Goal: Information Seeking & Learning: Learn about a topic

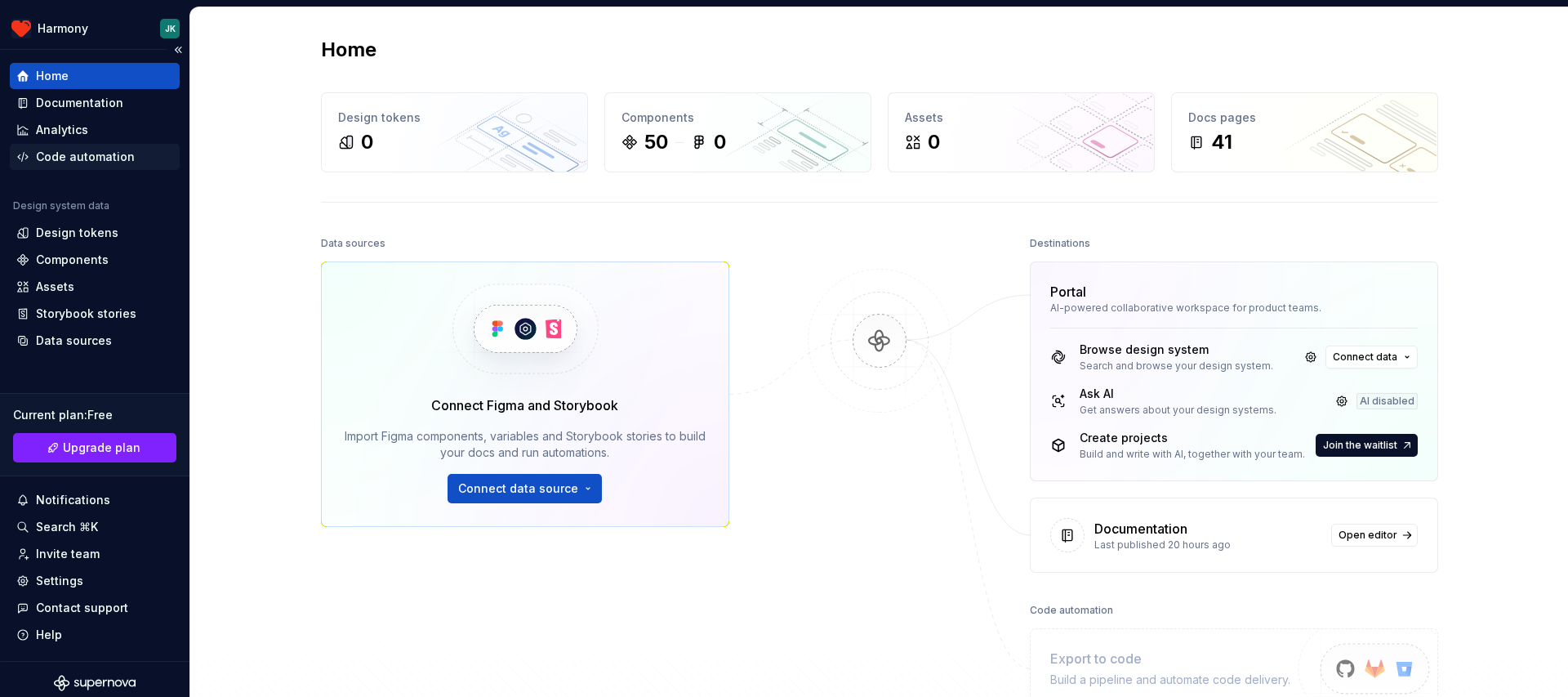
click at [114, 152] on div "Code automation" at bounding box center [85, 156] width 99 height 16
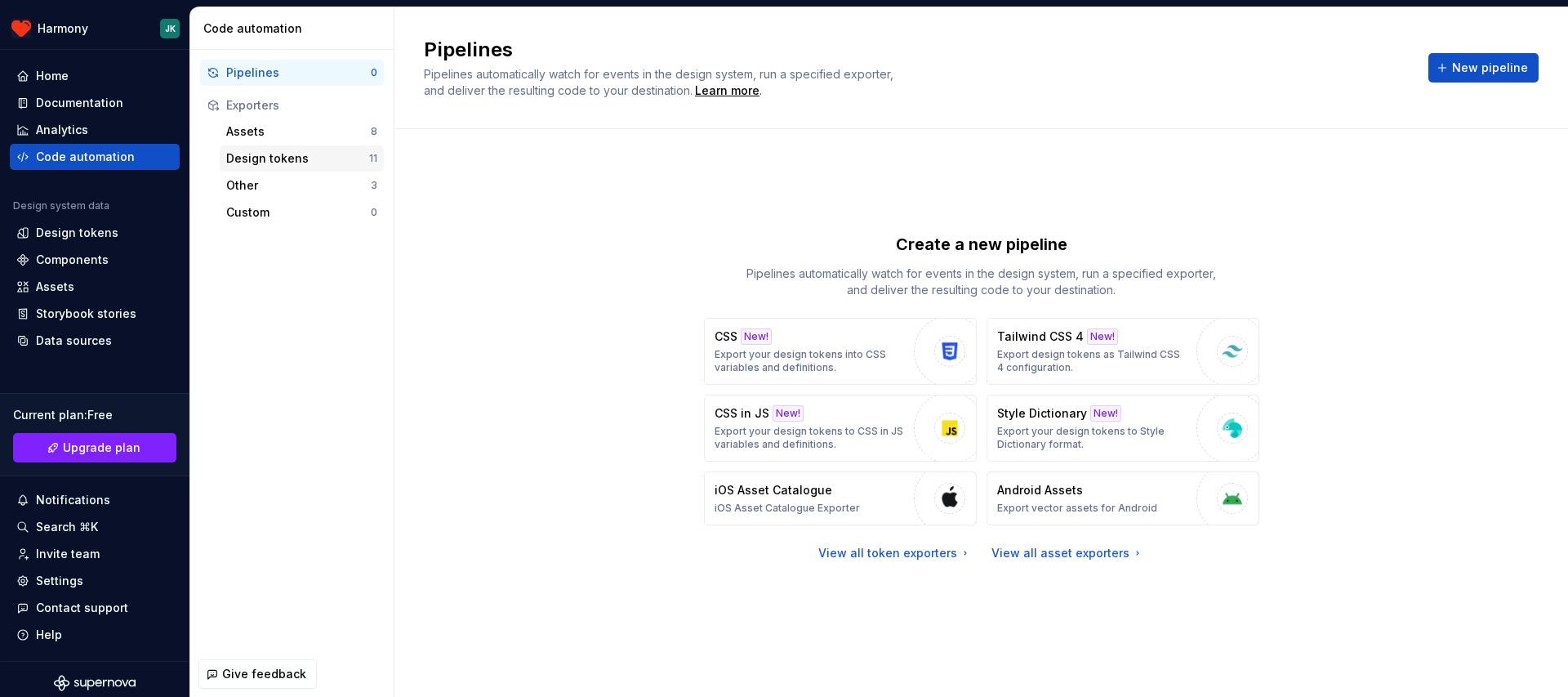
click at [236, 162] on div "Design tokens" at bounding box center [297, 158] width 142 height 16
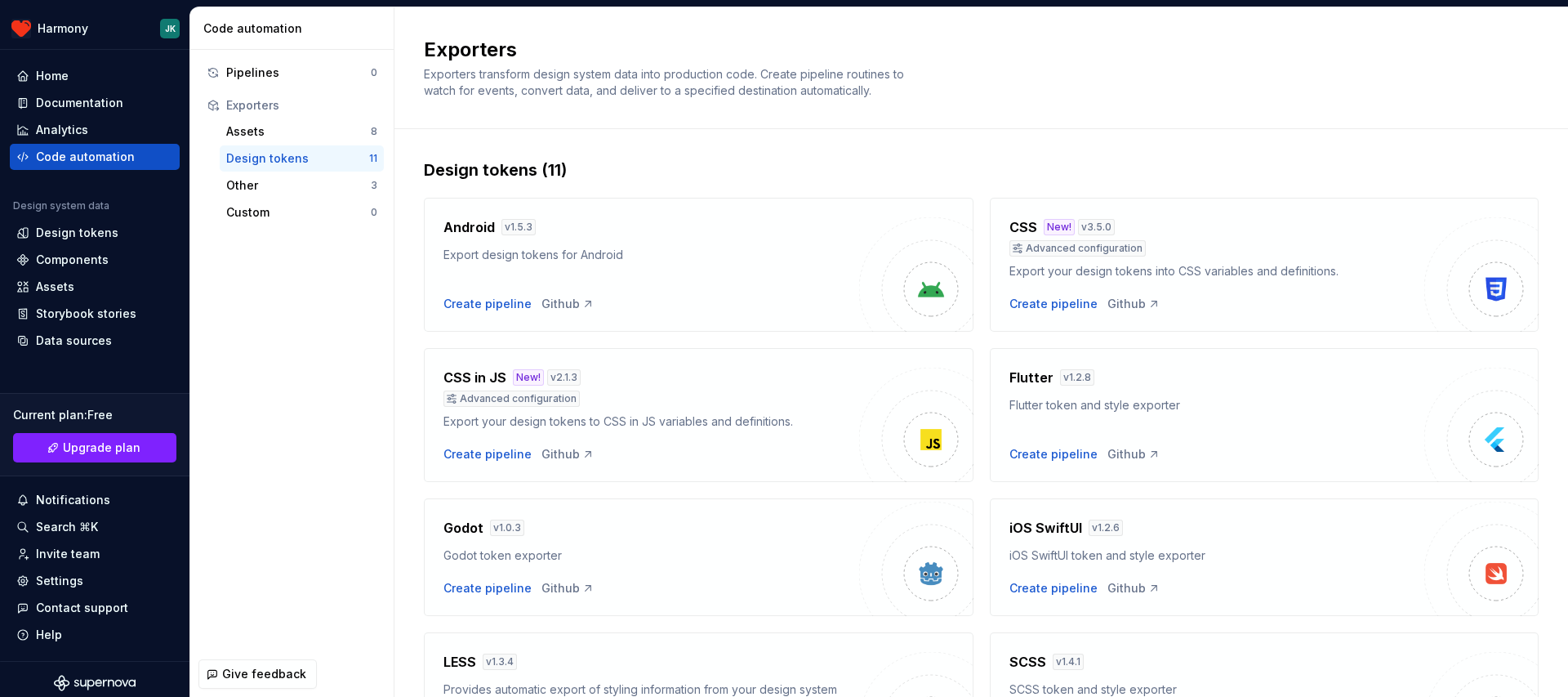
click at [780, 307] on div "Create pipeline Github" at bounding box center [652, 303] width 416 height 16
click at [255, 138] on div "Assets" at bounding box center [298, 131] width 144 height 16
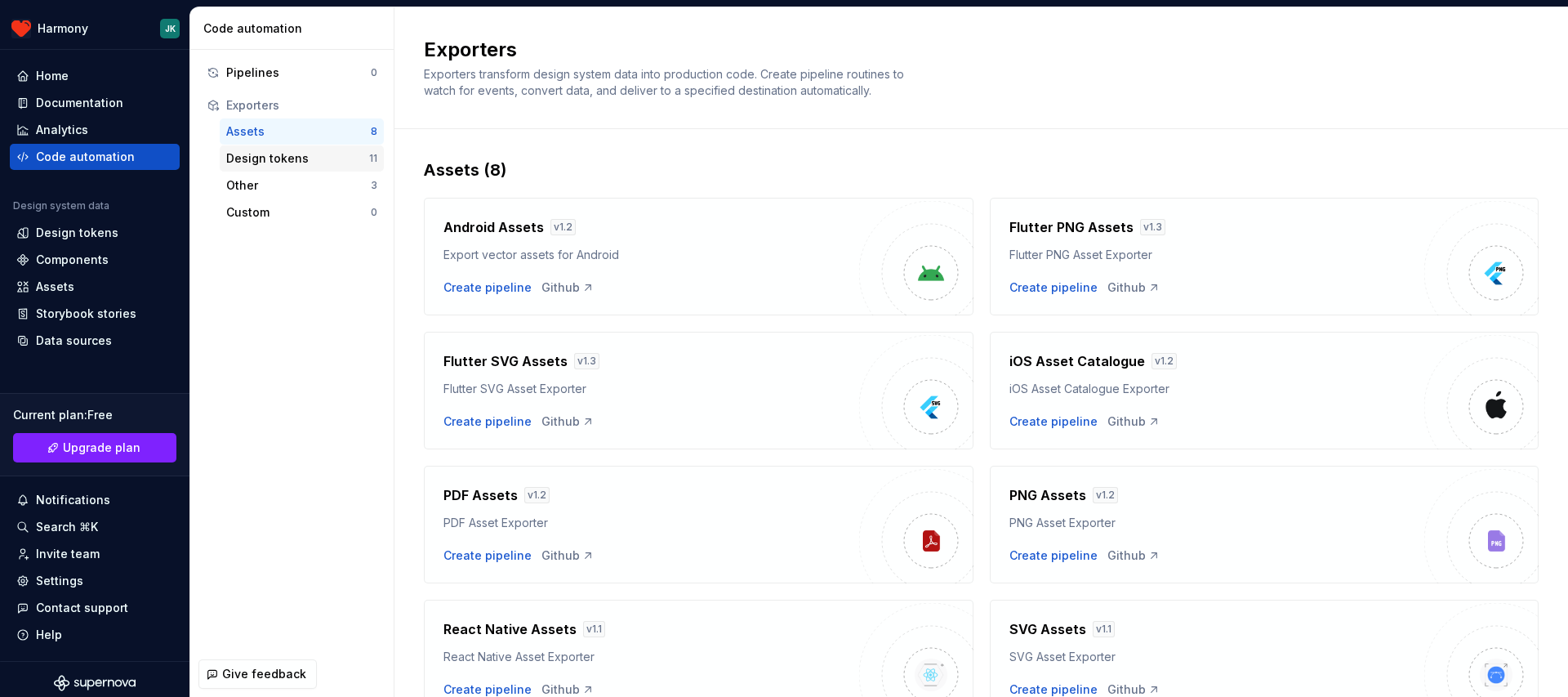
click at [277, 168] on div "Design tokens 11" at bounding box center [301, 158] width 164 height 26
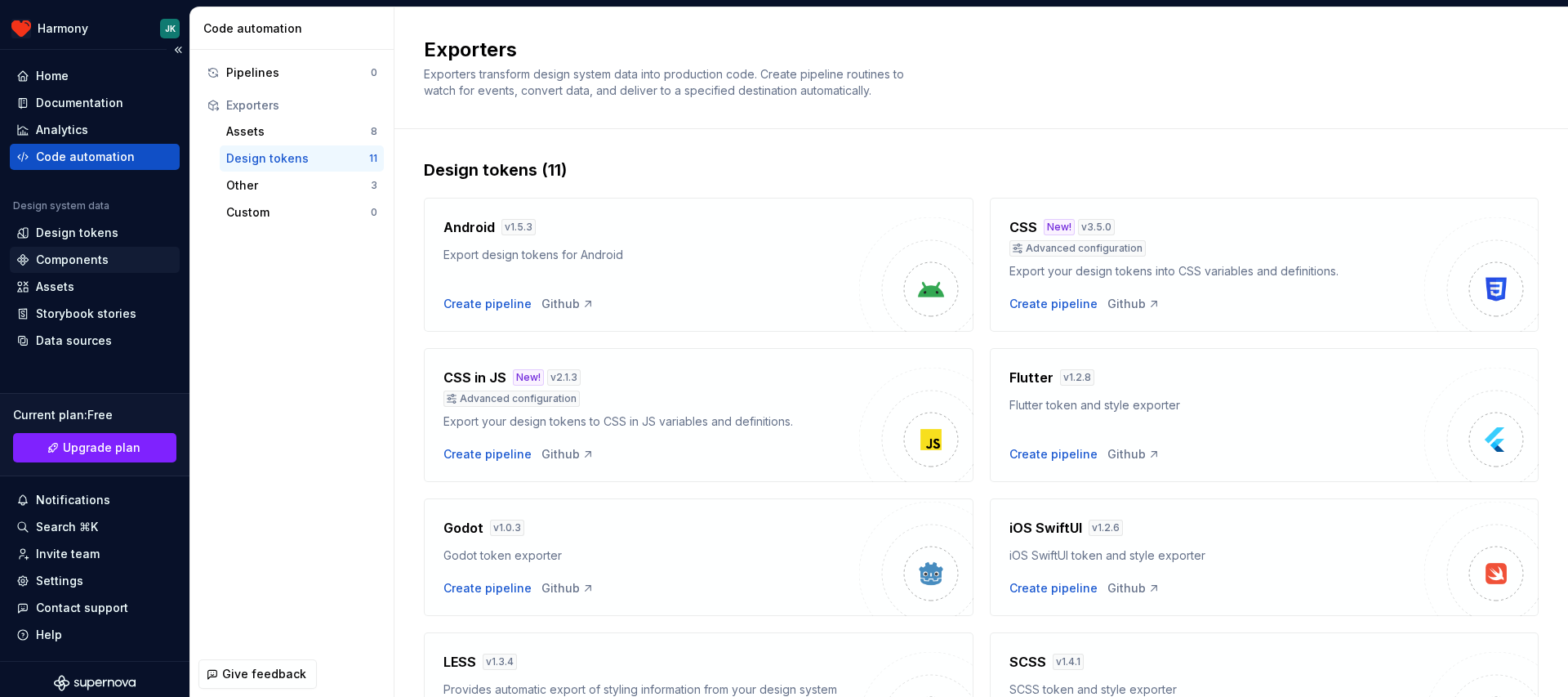
click at [123, 256] on div "Components" at bounding box center [94, 259] width 157 height 16
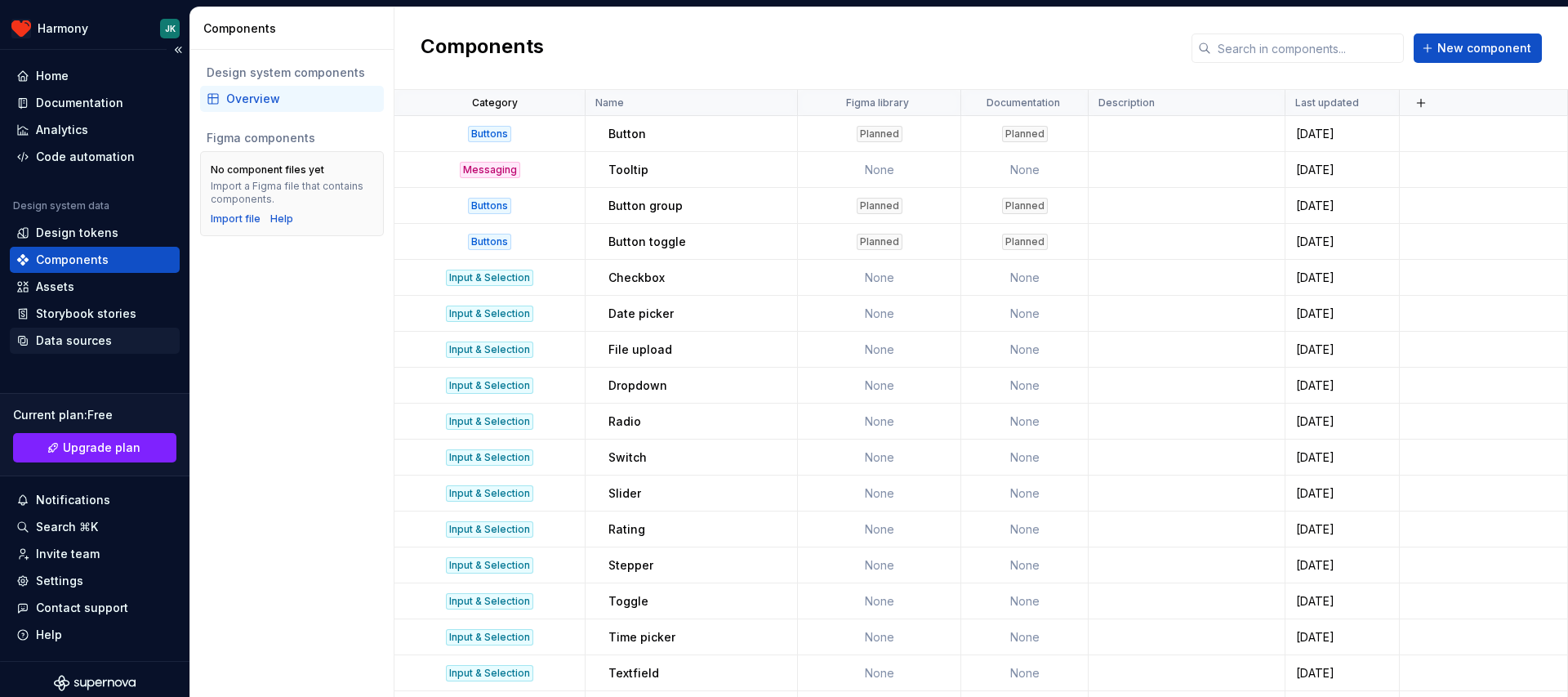
click at [113, 342] on div "Data sources" at bounding box center [94, 340] width 157 height 16
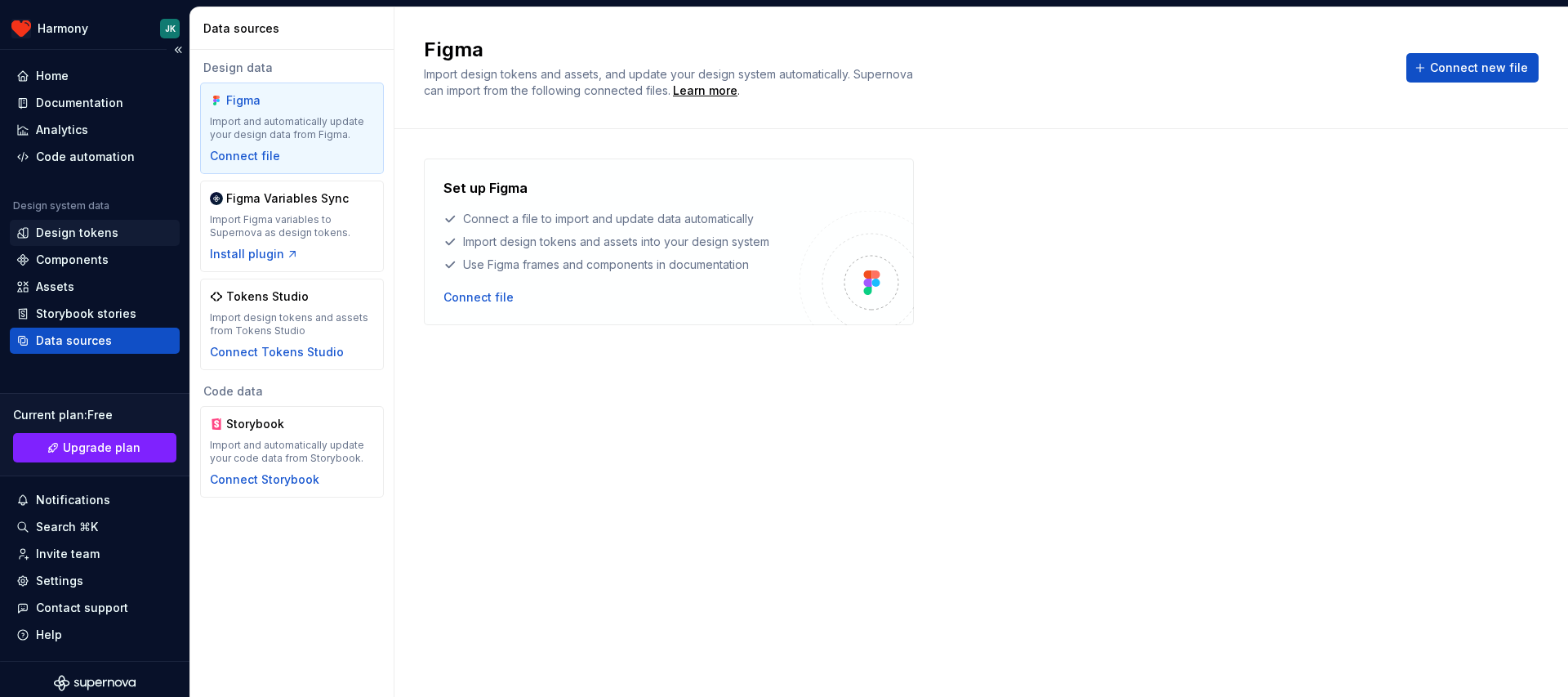
click at [85, 239] on div "Design tokens" at bounding box center [77, 232] width 83 height 16
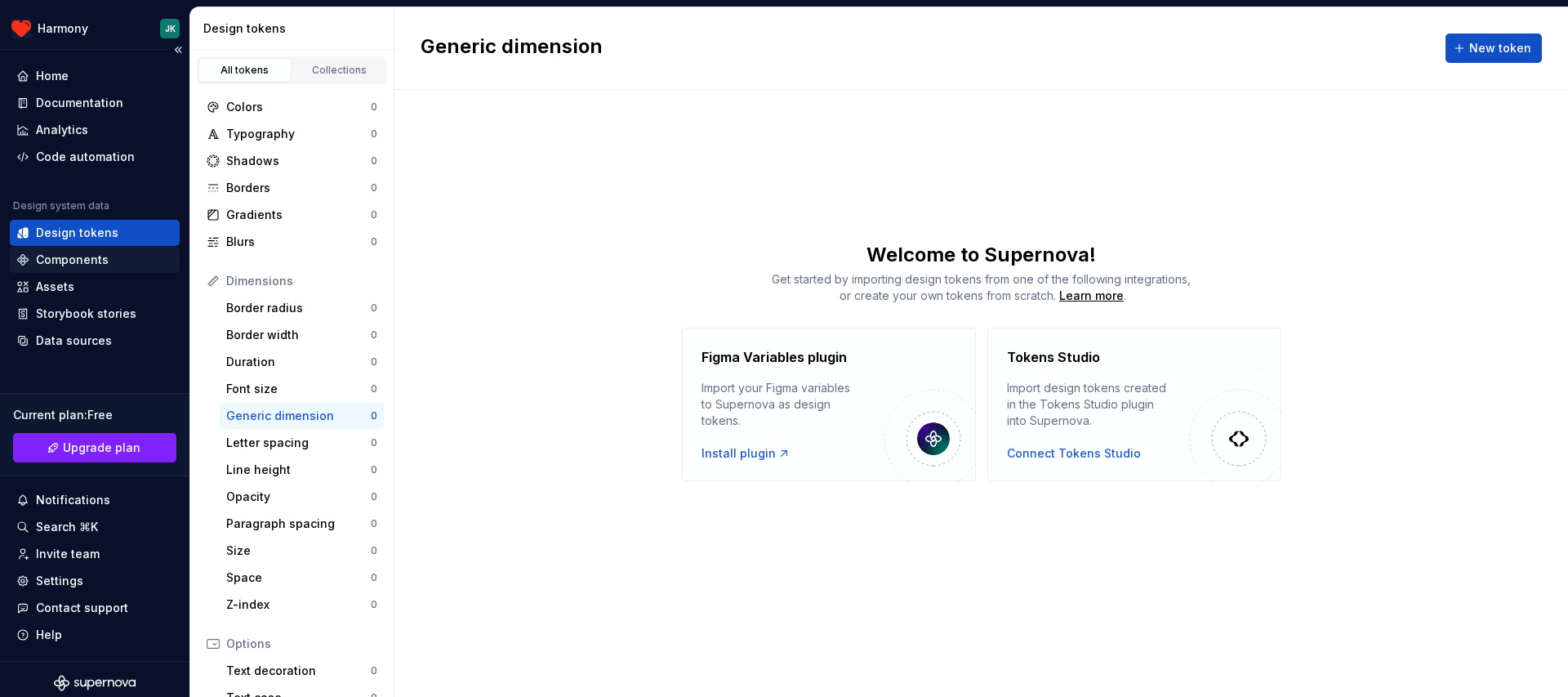
click at [84, 255] on div "Components" at bounding box center [71, 259] width 72 height 16
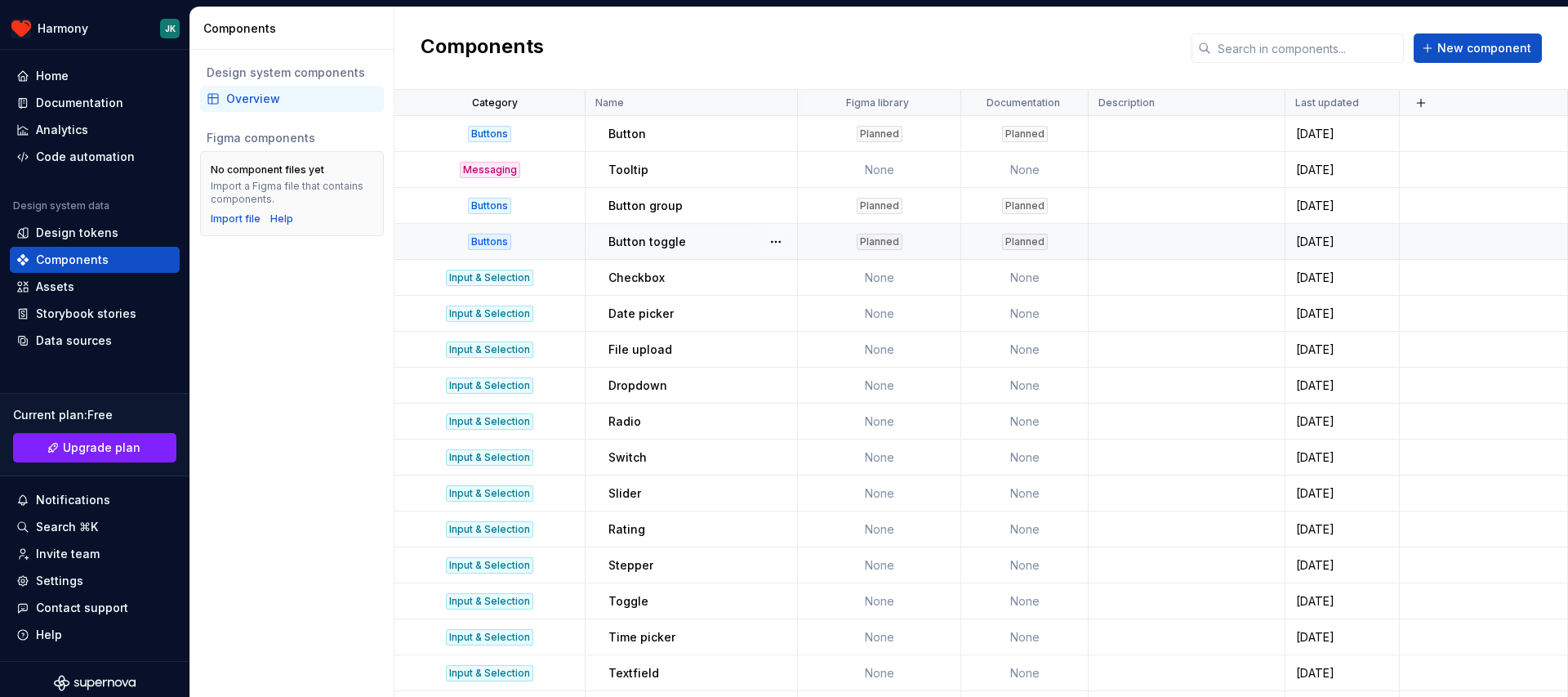
click at [643, 238] on p "Button toggle" at bounding box center [647, 242] width 78 height 16
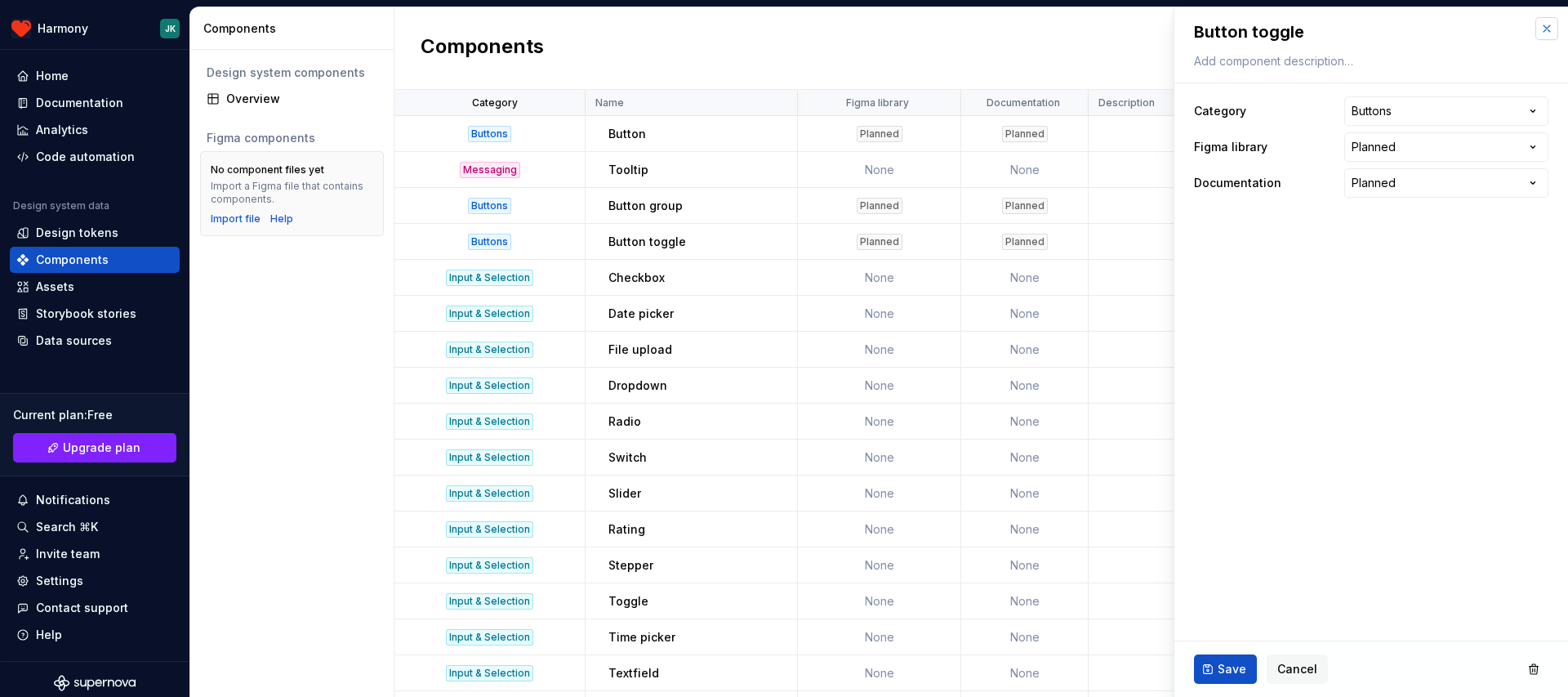
click at [1541, 27] on button "button" at bounding box center [1547, 29] width 23 height 23
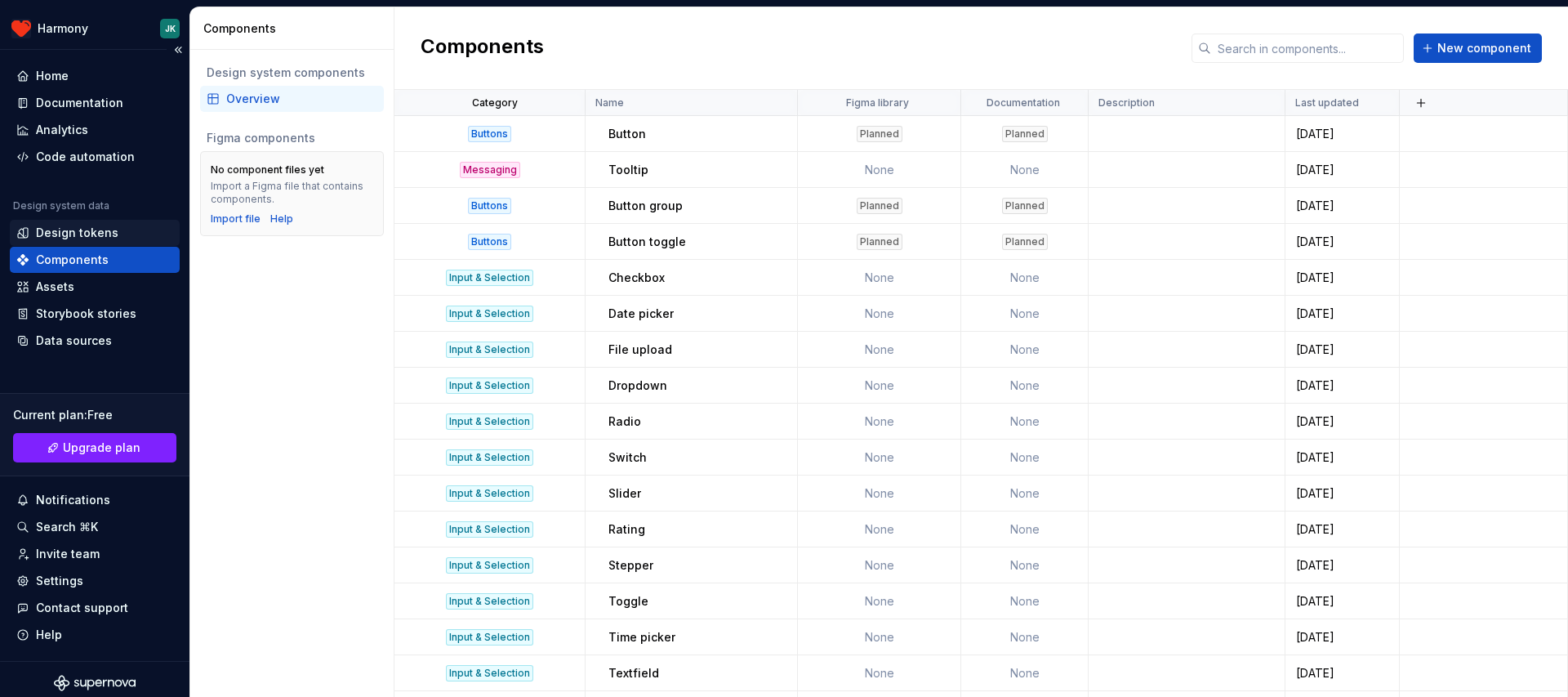
click at [78, 231] on div "Design tokens" at bounding box center [77, 232] width 83 height 16
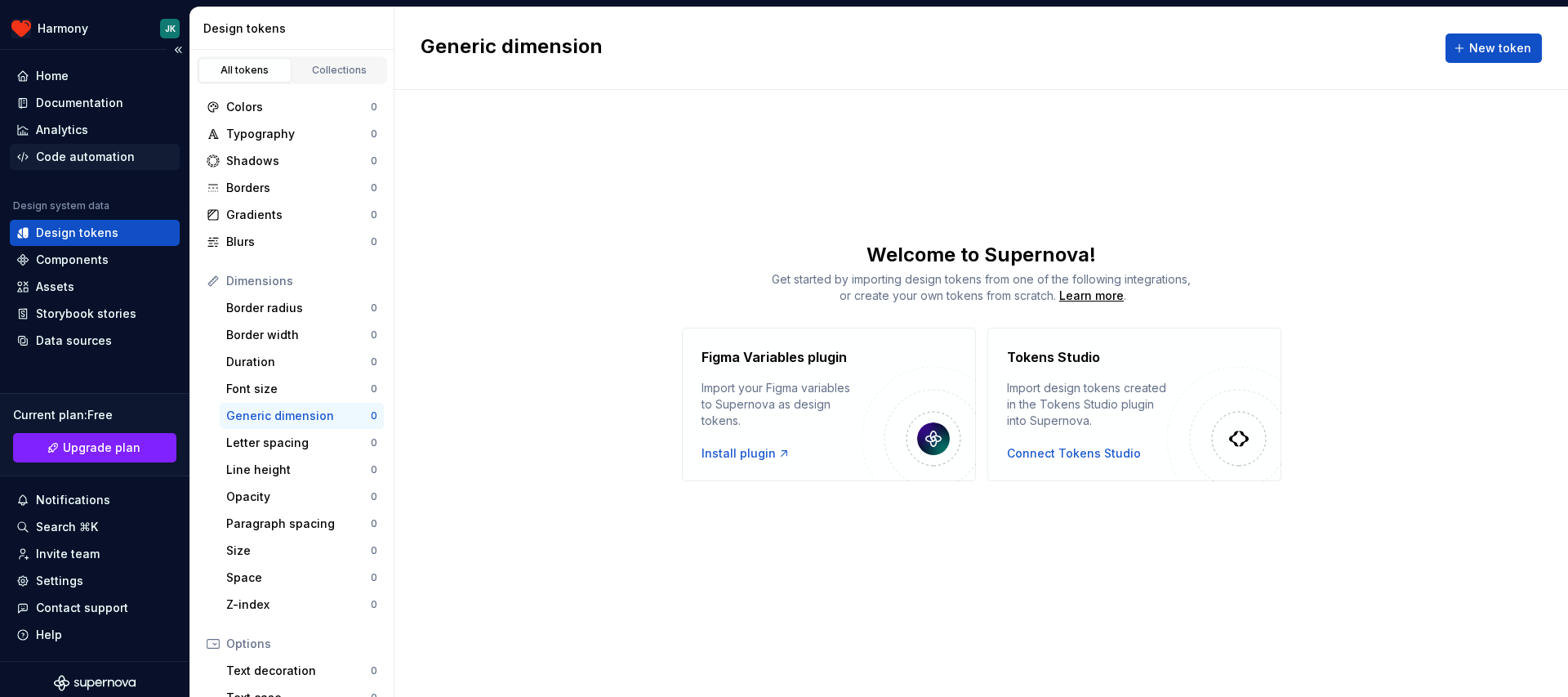
click at [100, 153] on div "Code automation" at bounding box center [85, 156] width 99 height 16
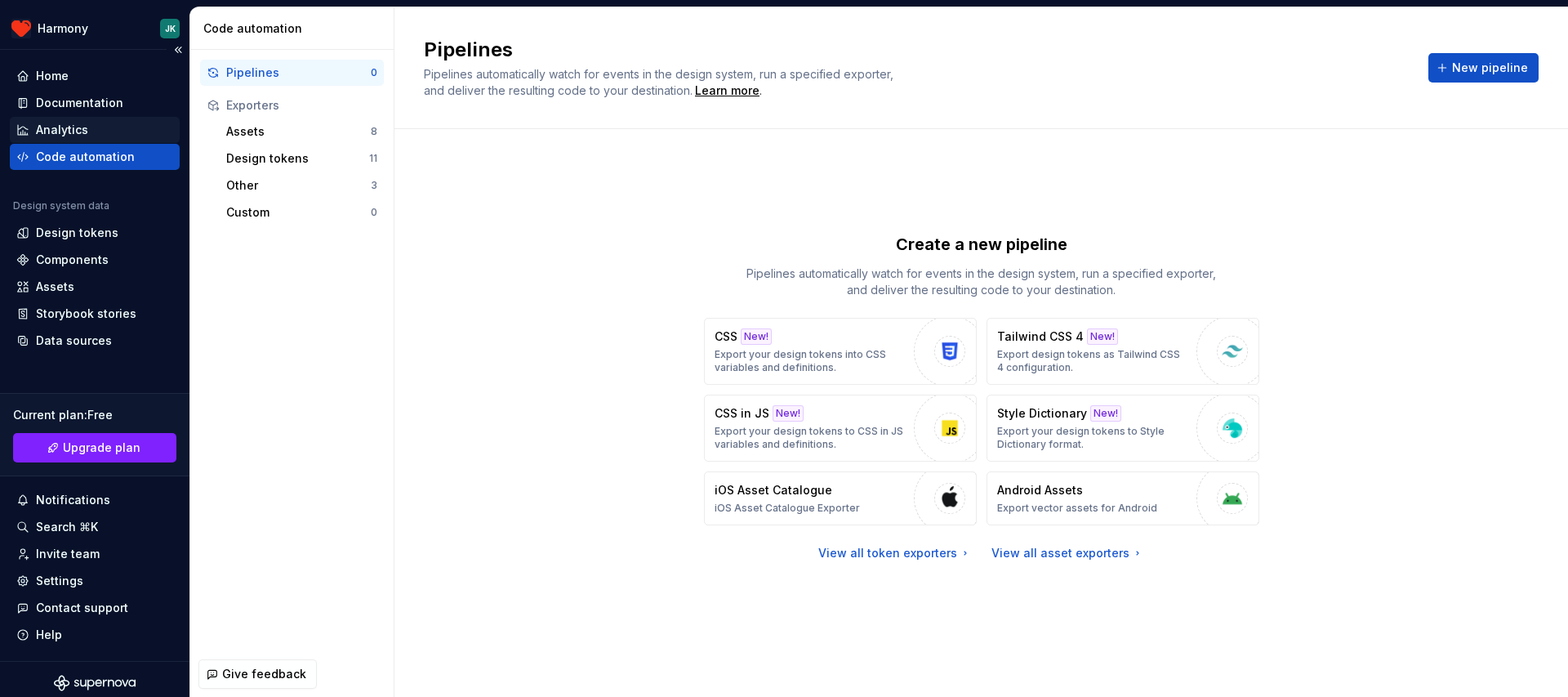
click at [90, 130] on div "Analytics" at bounding box center [94, 129] width 157 height 16
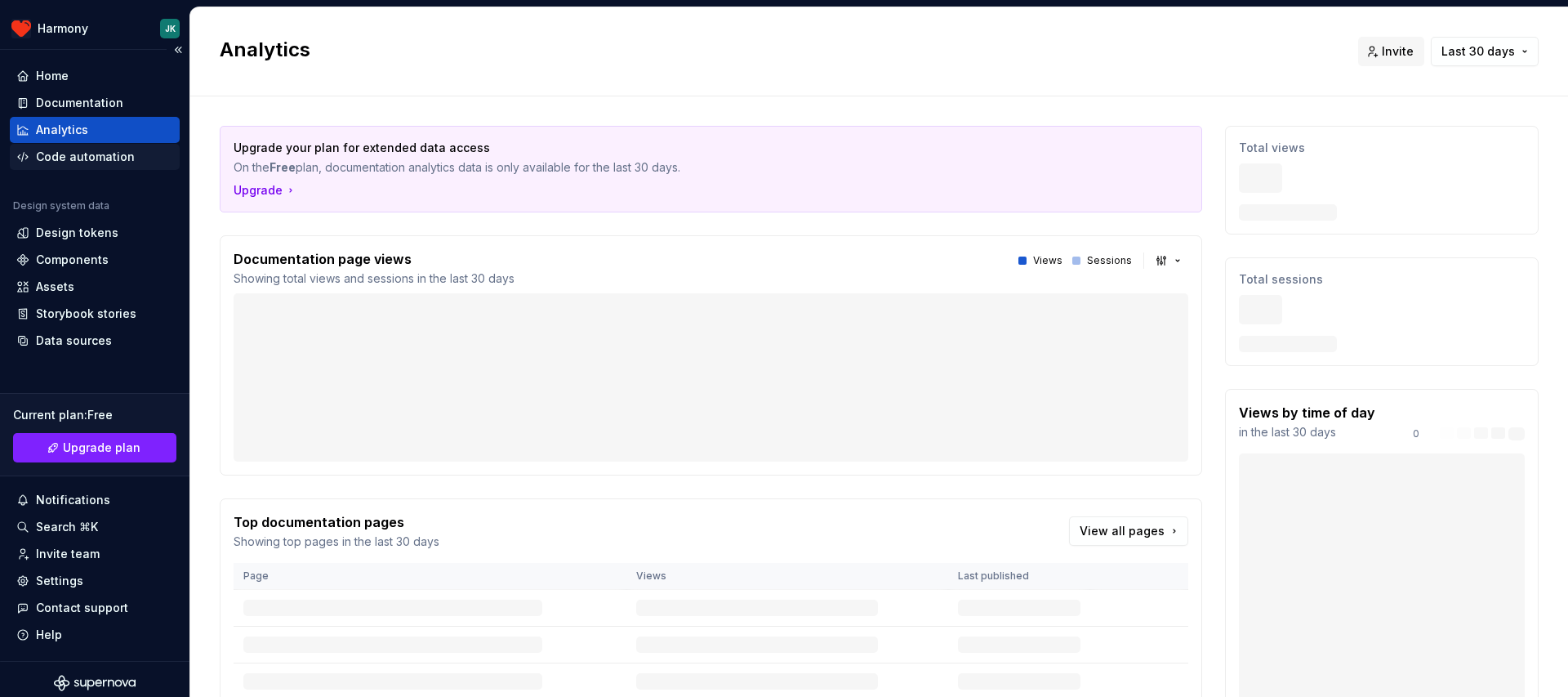
click at [96, 158] on div "Code automation" at bounding box center [85, 156] width 99 height 16
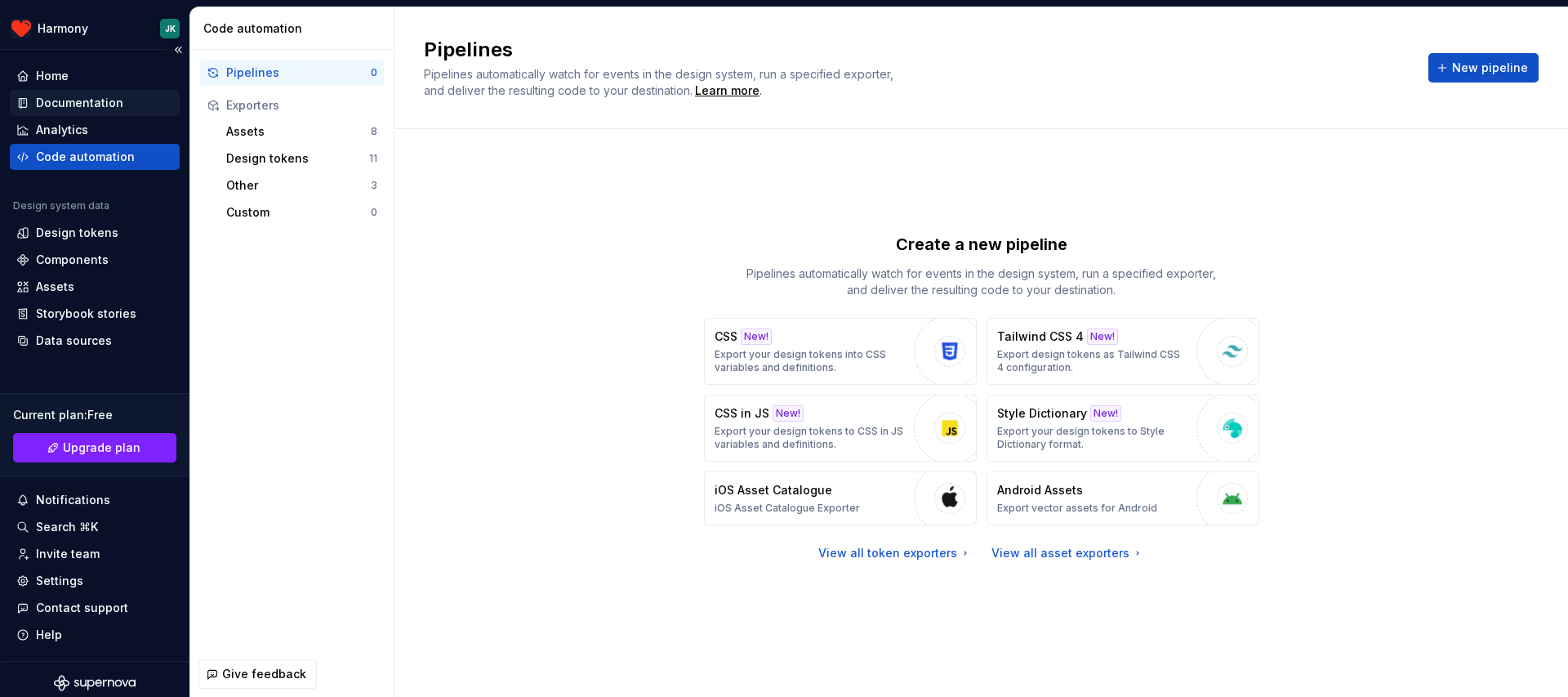
click at [75, 105] on div "Documentation" at bounding box center [79, 102] width 88 height 16
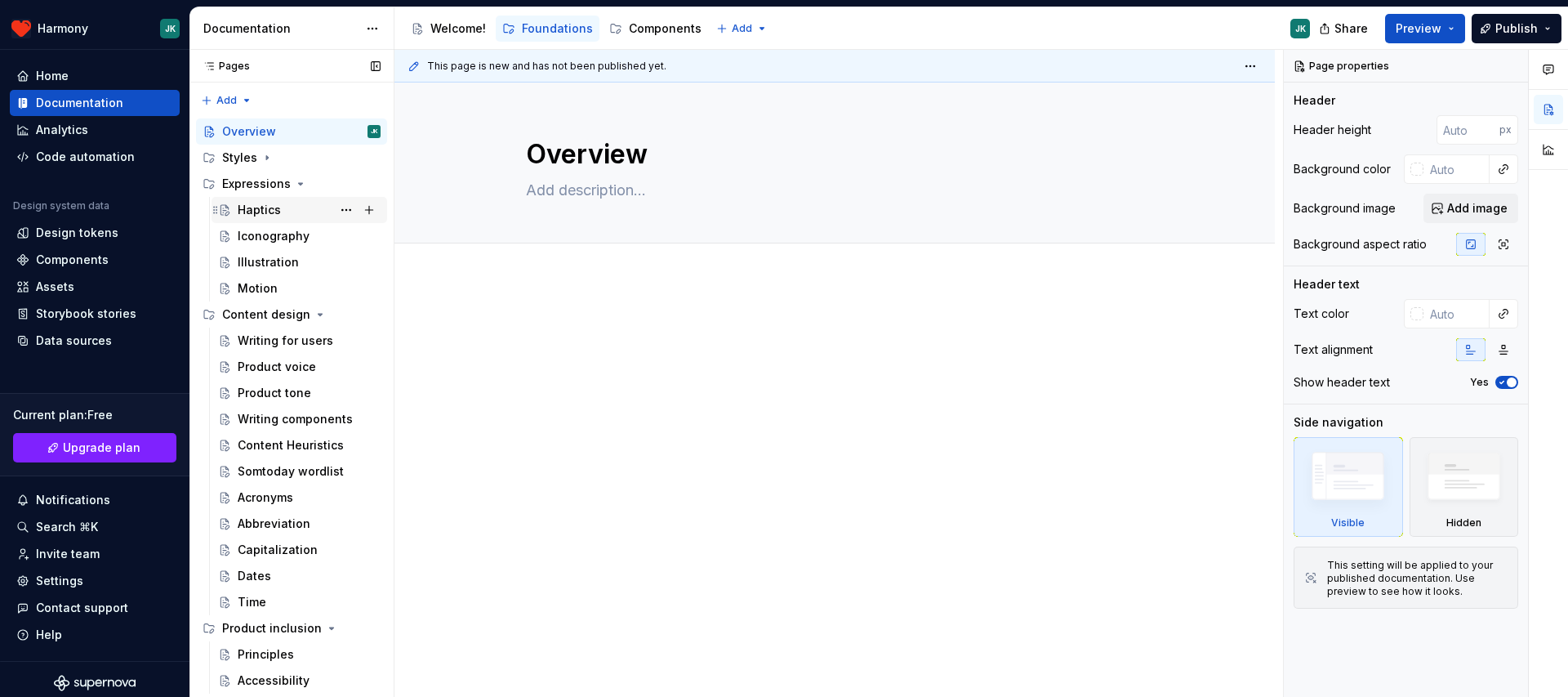
click at [281, 204] on div "Haptics" at bounding box center [309, 210] width 142 height 23
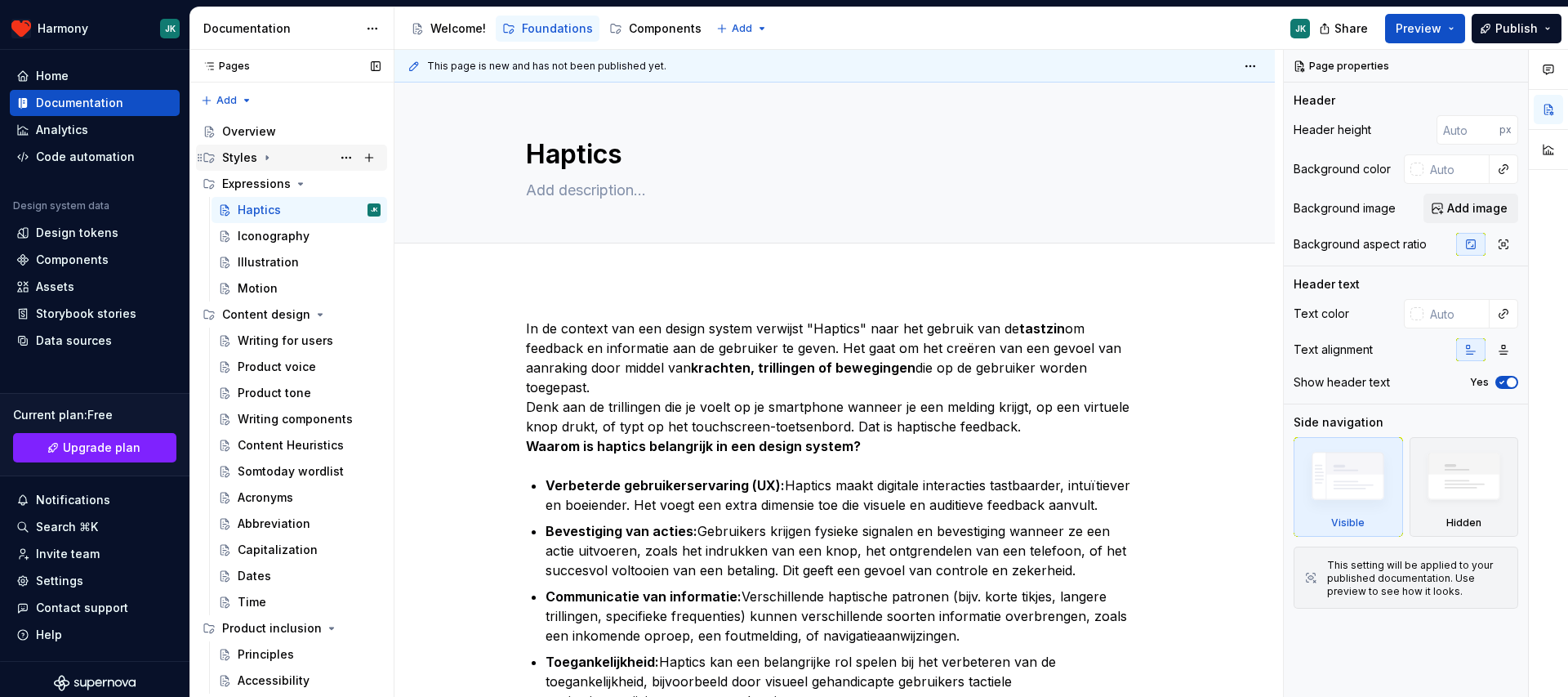
click at [253, 149] on div "Styles" at bounding box center [240, 157] width 35 height 16
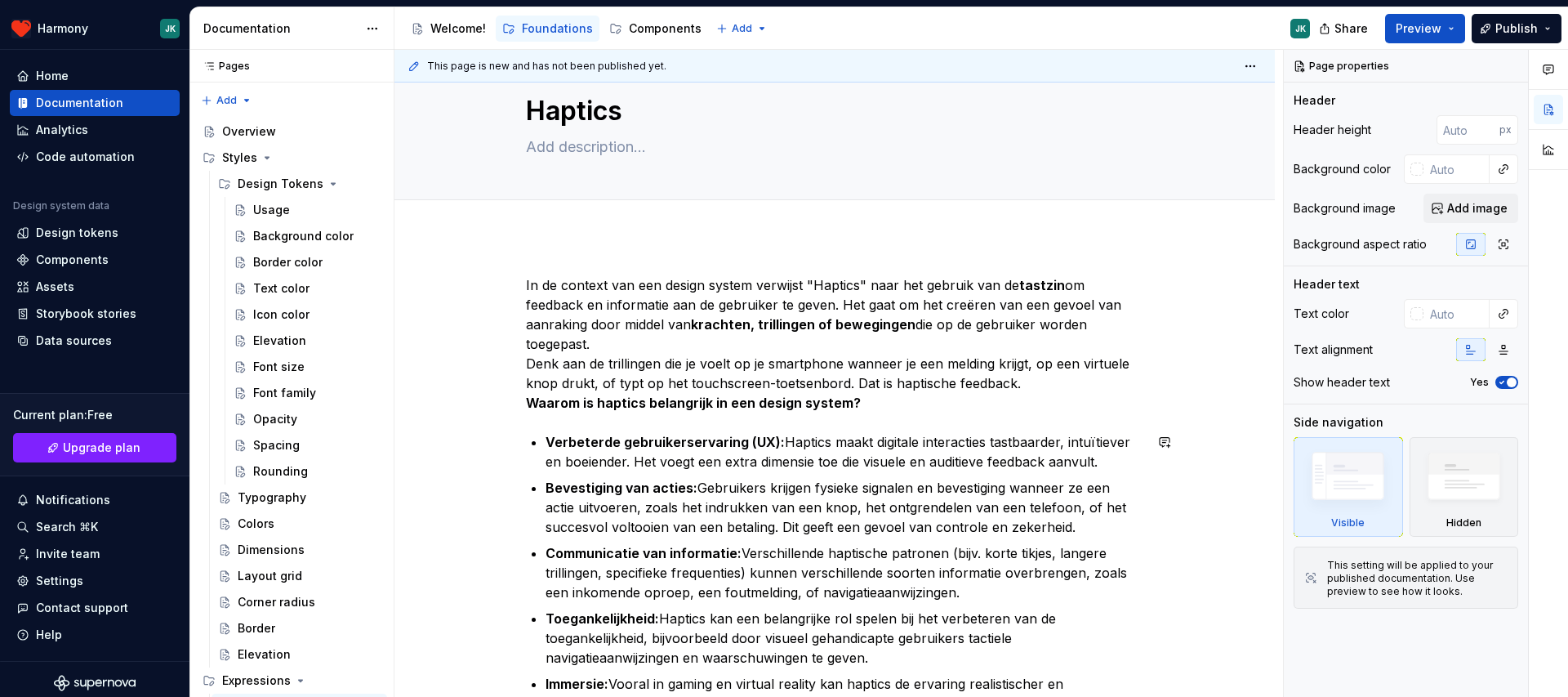
scroll to position [38, 0]
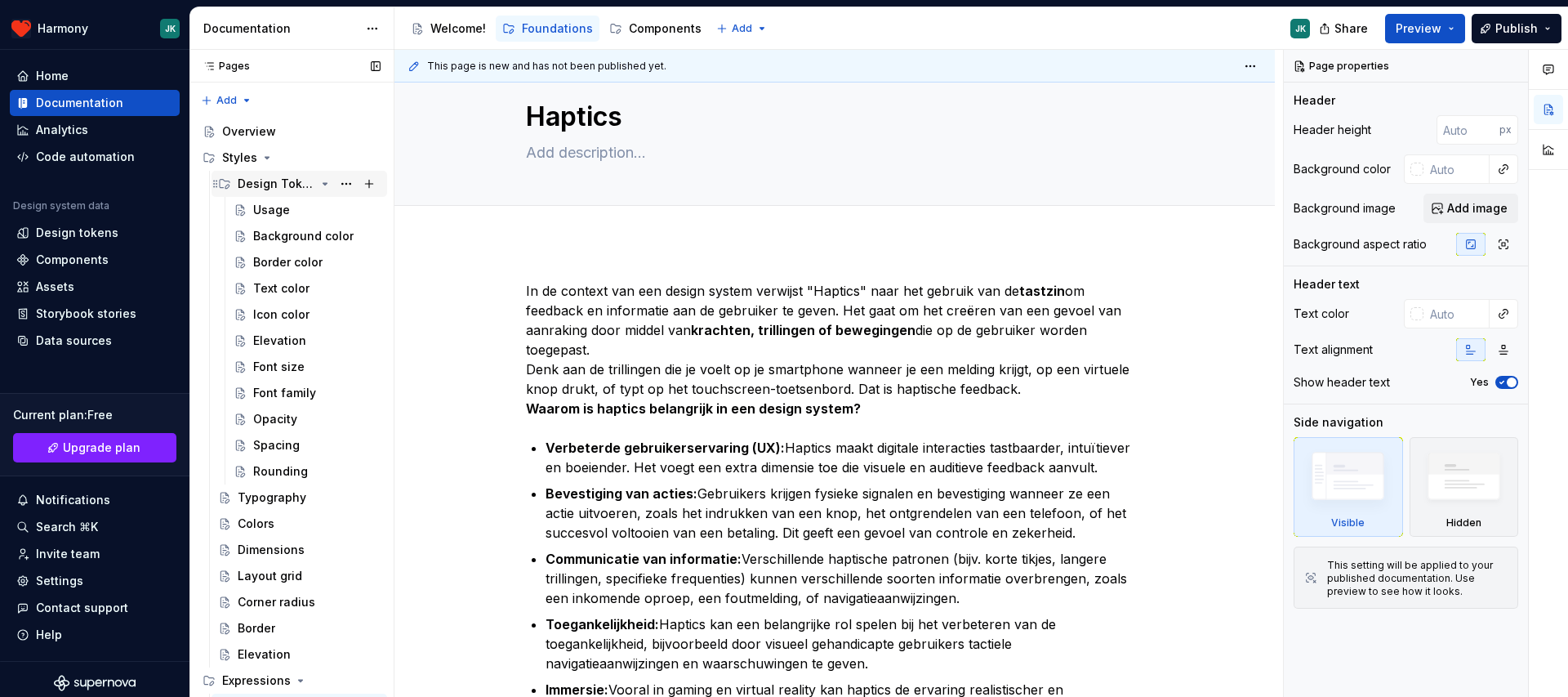
click at [324, 183] on icon "Page tree" at bounding box center [325, 184] width 4 height 2
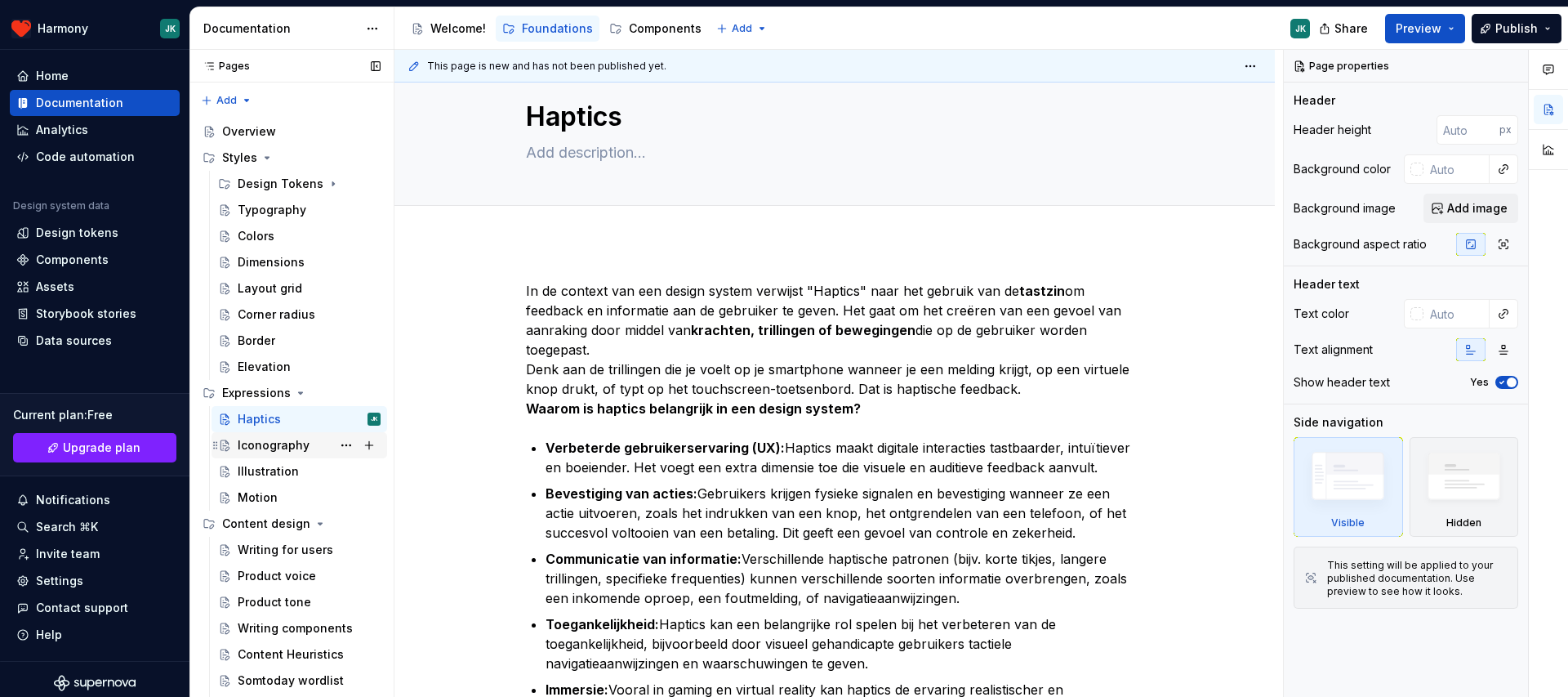
click at [273, 450] on div "Iconography" at bounding box center [273, 445] width 72 height 16
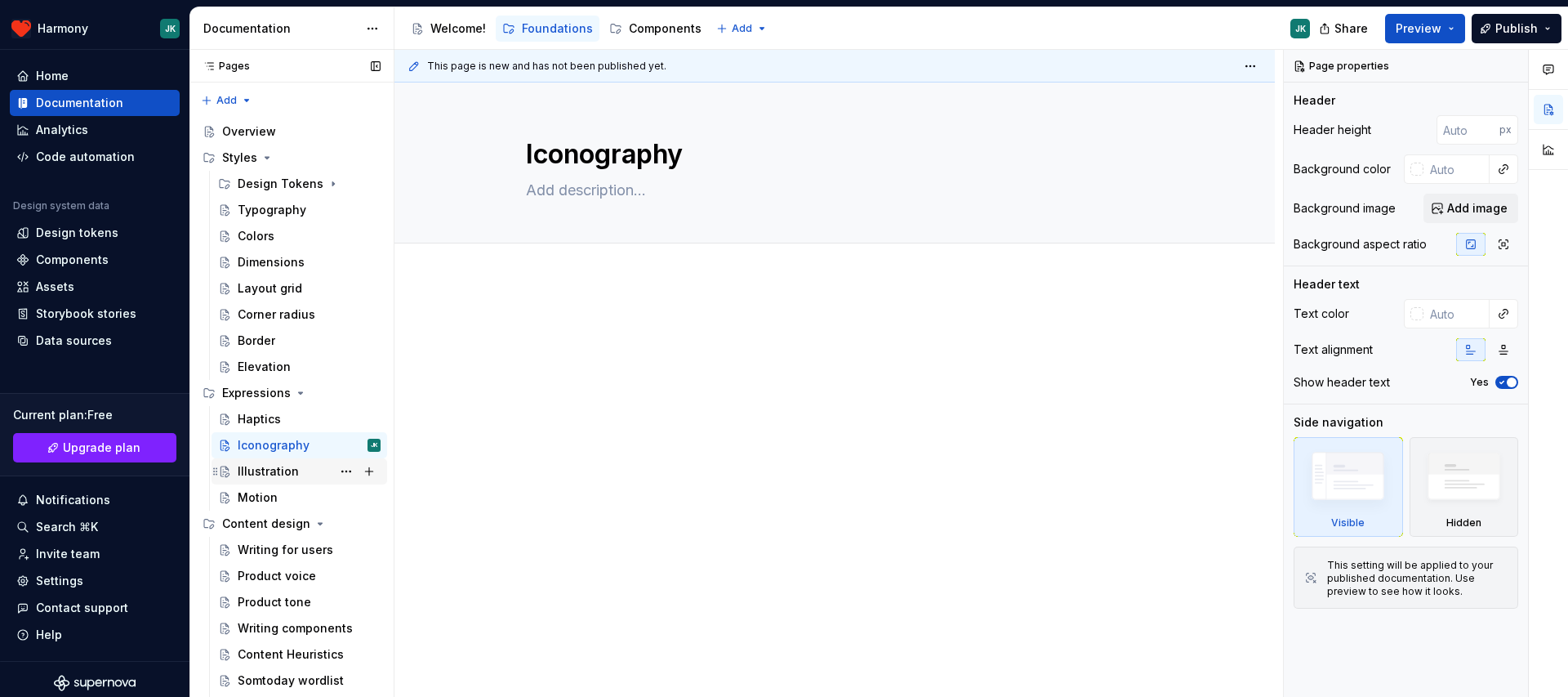
click at [318, 470] on div "Illustration" at bounding box center [309, 472] width 142 height 23
click at [279, 497] on div "Motion" at bounding box center [309, 498] width 142 height 23
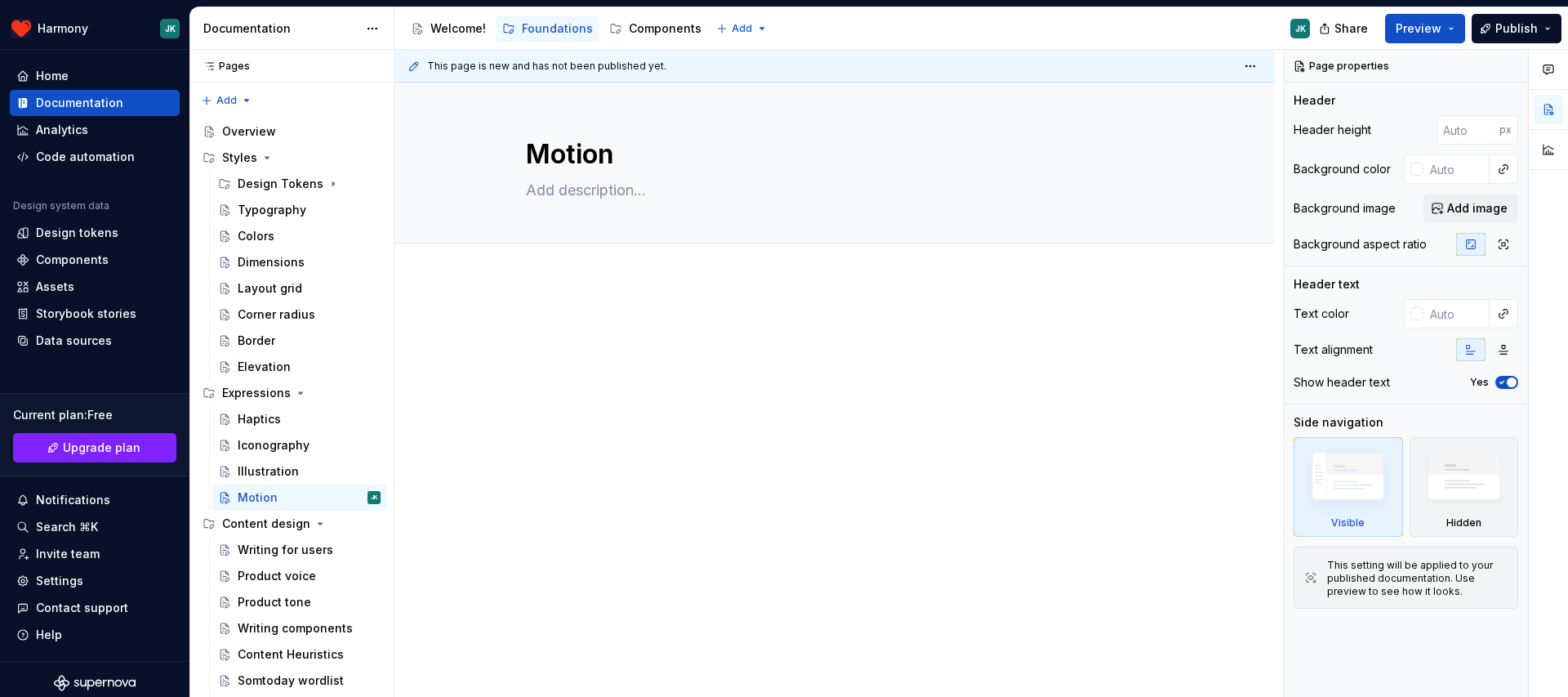
click at [637, 288] on div at bounding box center [835, 444] width 880 height 330
click at [623, 258] on div "Add tab" at bounding box center [834, 262] width 617 height 23
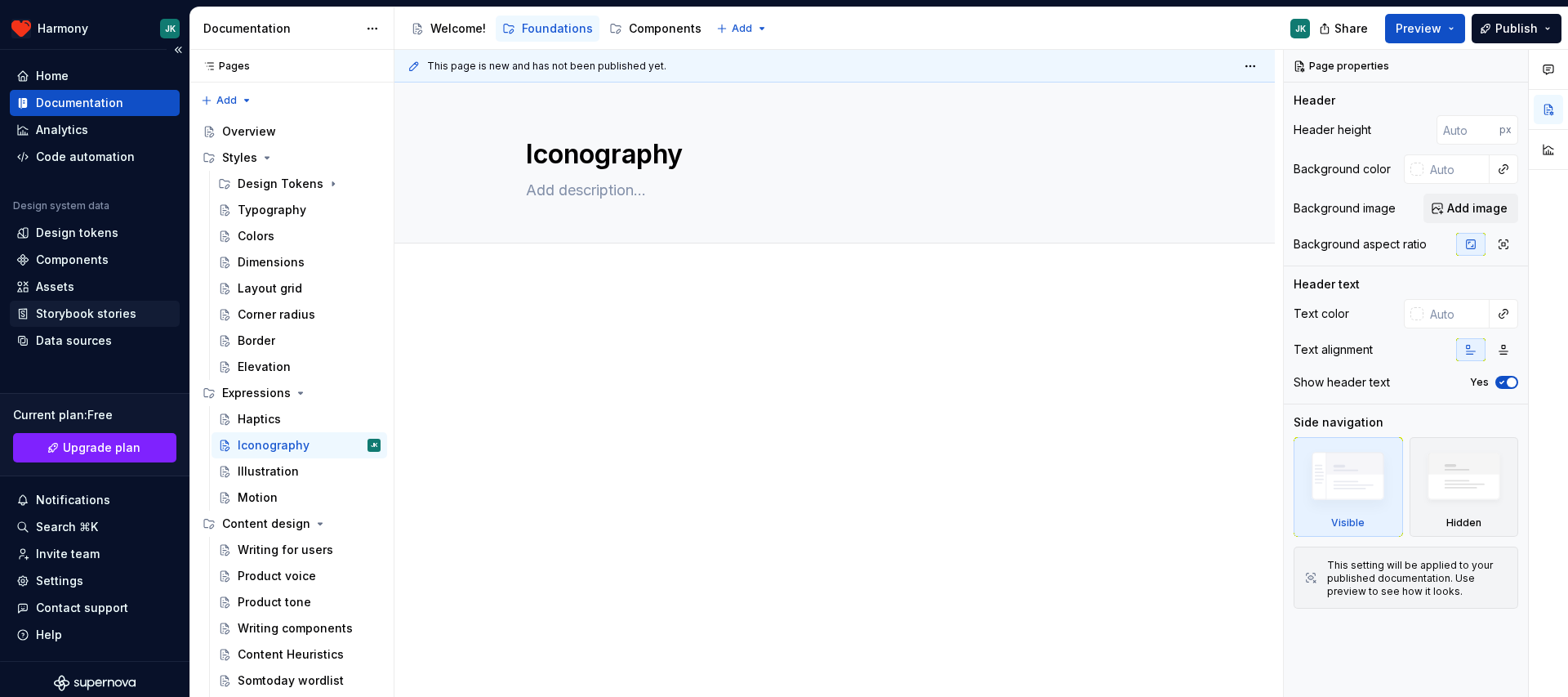
click at [107, 312] on div "Storybook stories" at bounding box center [86, 313] width 100 height 16
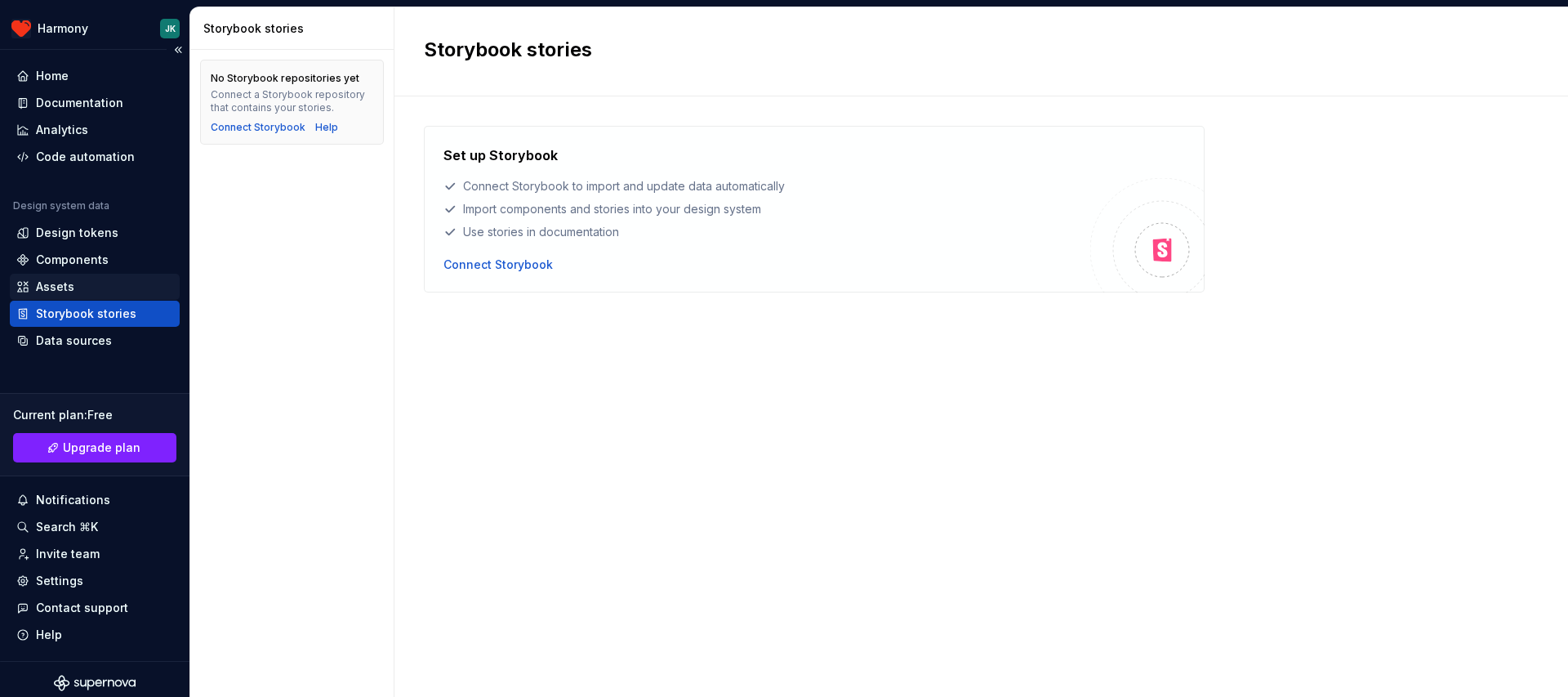
click at [105, 288] on div "Assets" at bounding box center [94, 286] width 157 height 16
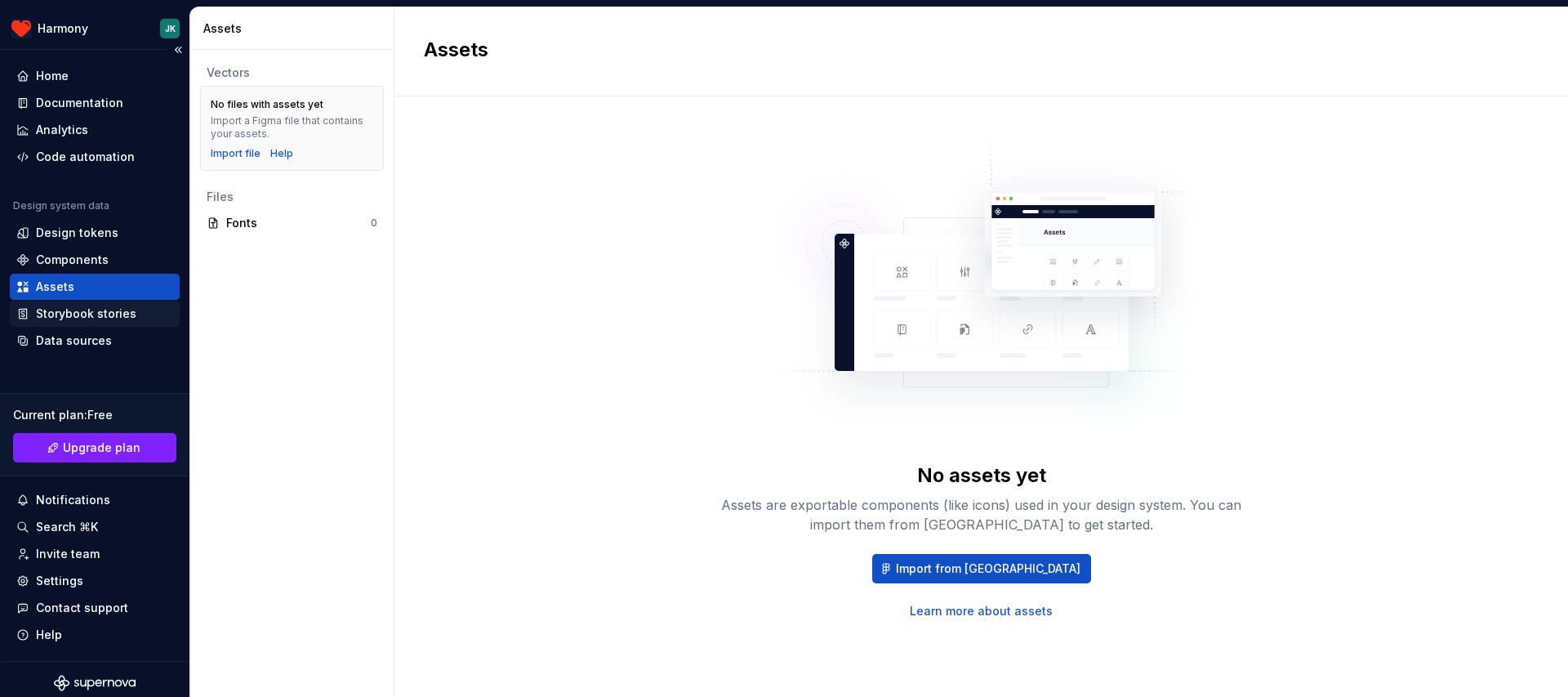
click at [101, 309] on div "Storybook stories" at bounding box center [86, 313] width 100 height 16
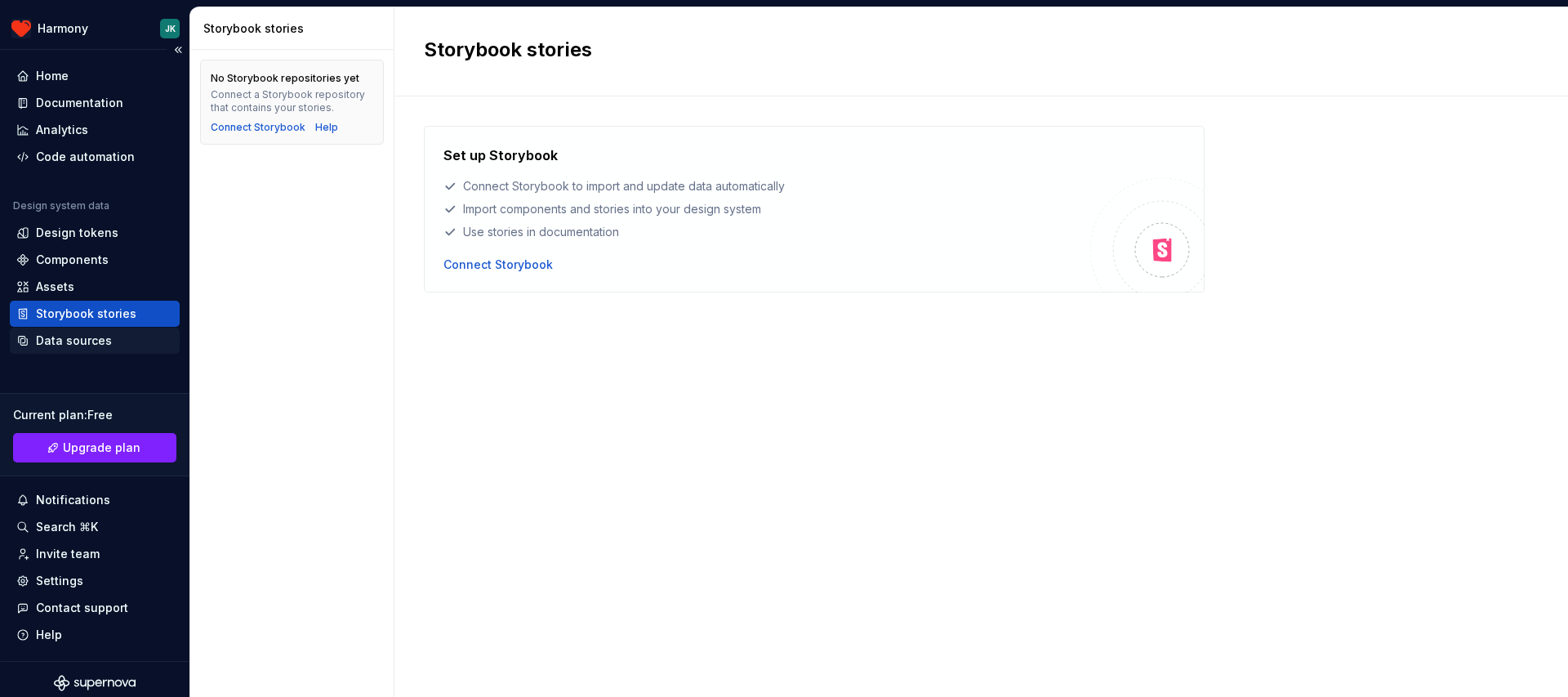
click at [102, 336] on div "Data sources" at bounding box center [73, 340] width 76 height 16
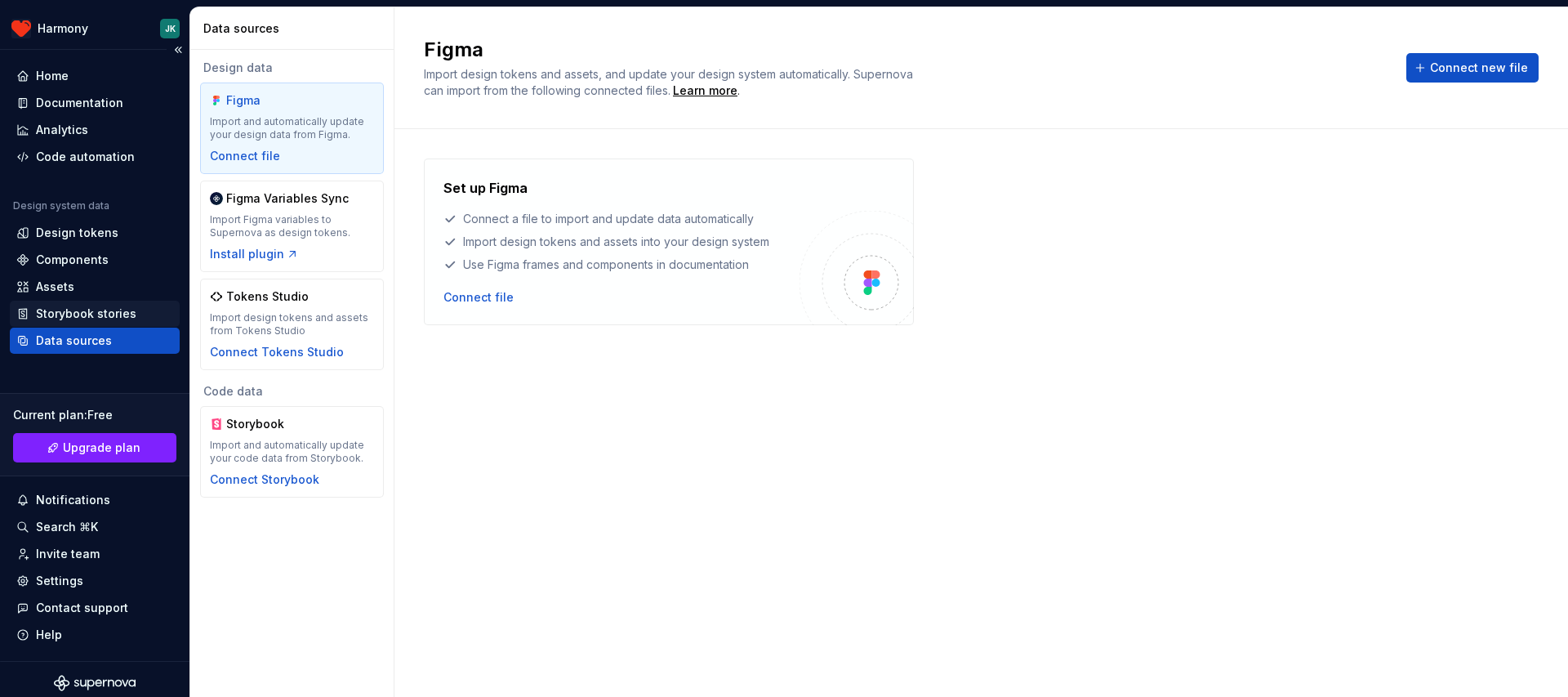
click at [108, 315] on div "Storybook stories" at bounding box center [86, 313] width 100 height 16
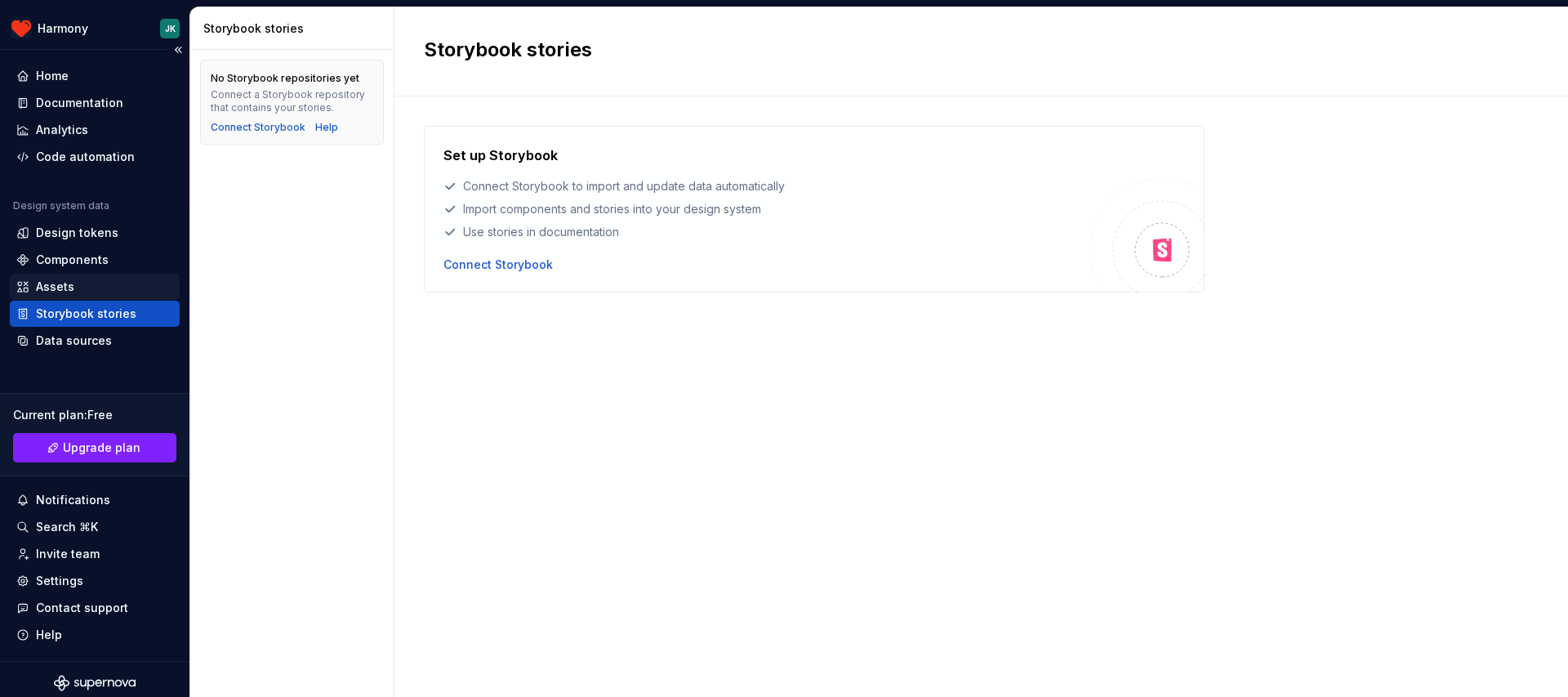
click at [105, 289] on div "Assets" at bounding box center [94, 286] width 157 height 16
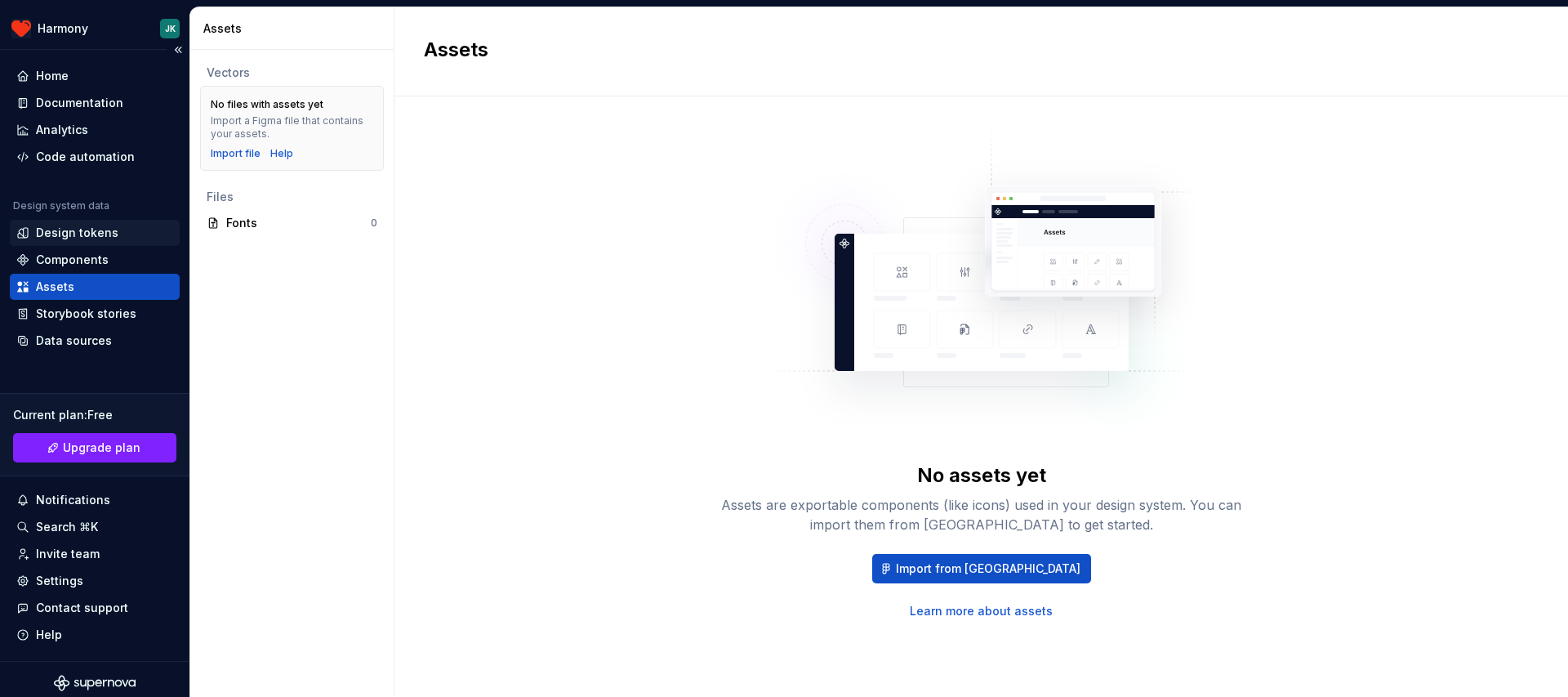
click at [105, 233] on div "Design tokens" at bounding box center [77, 232] width 83 height 16
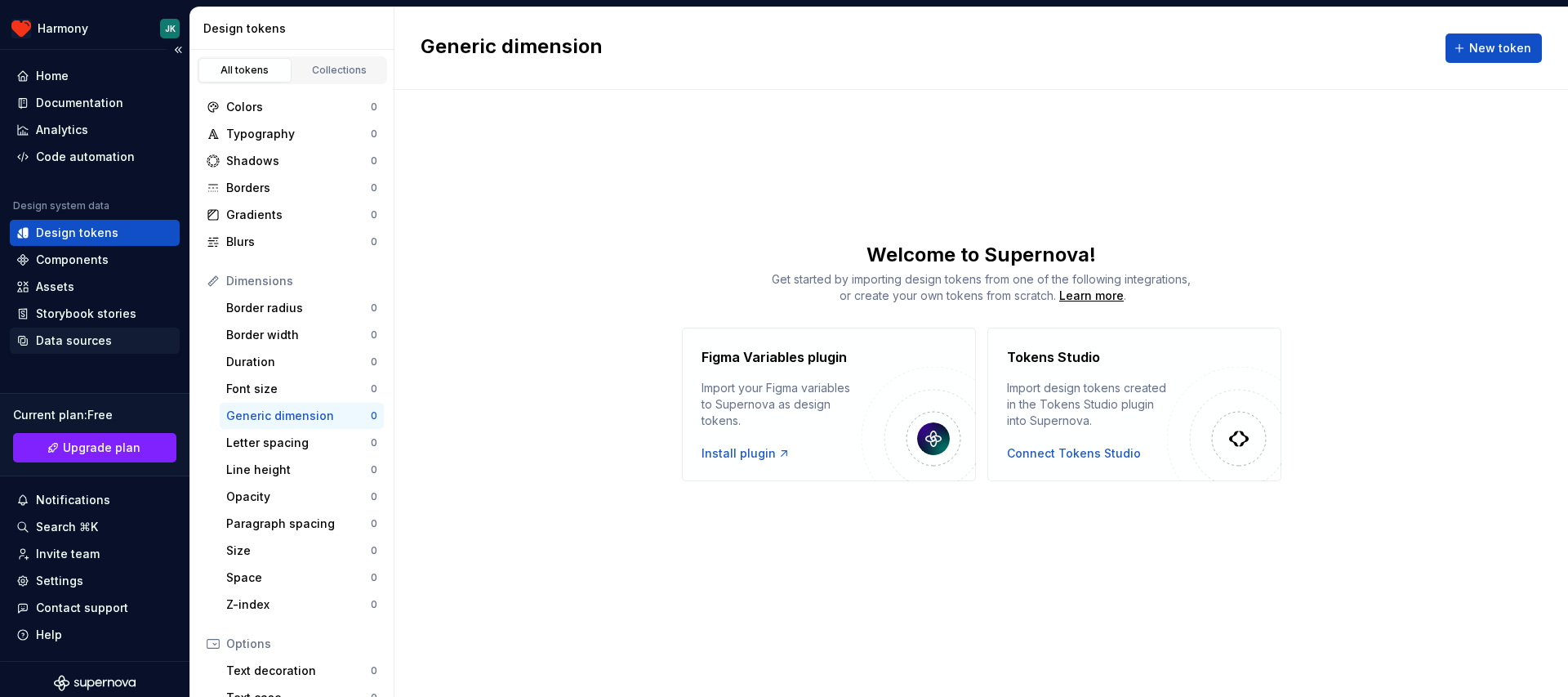
click at [99, 342] on div "Data sources" at bounding box center [73, 340] width 76 height 16
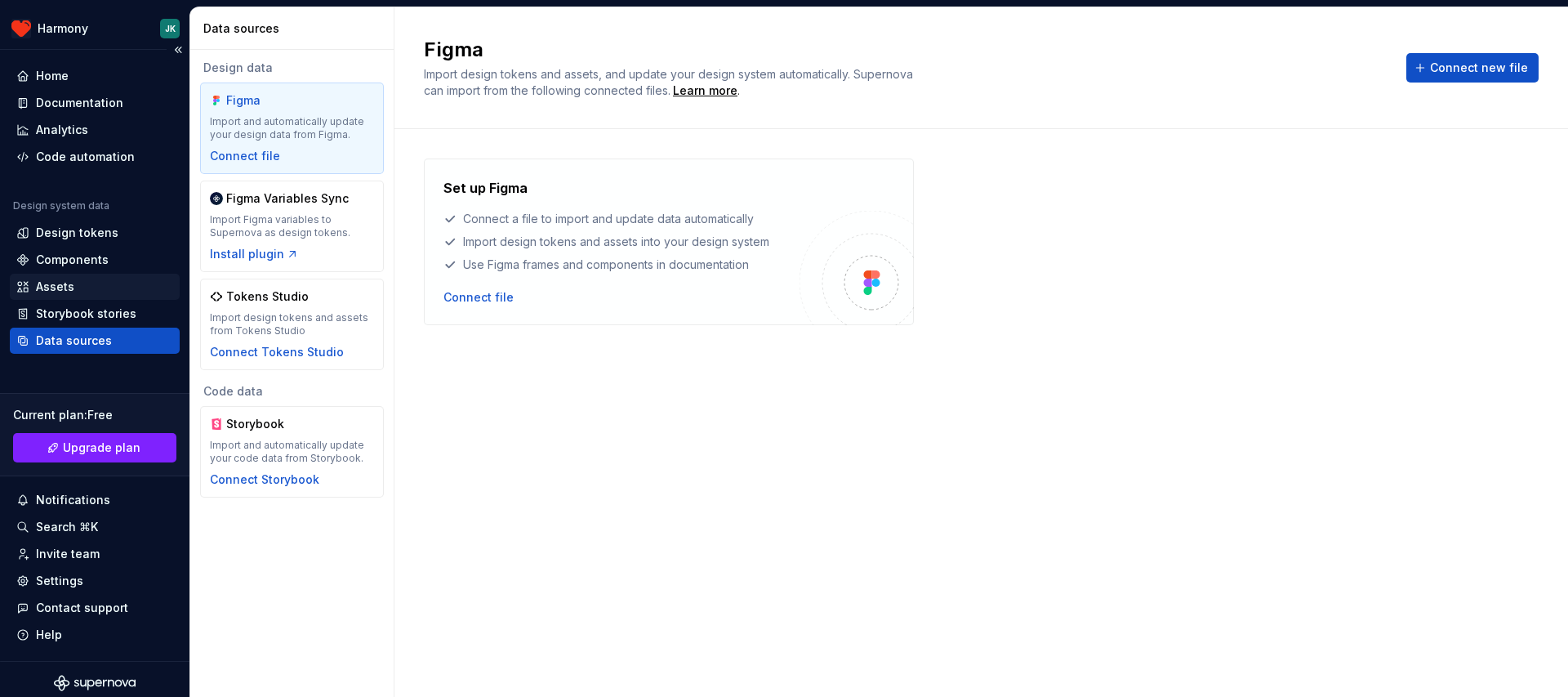
click at [89, 284] on div "Assets" at bounding box center [94, 286] width 157 height 16
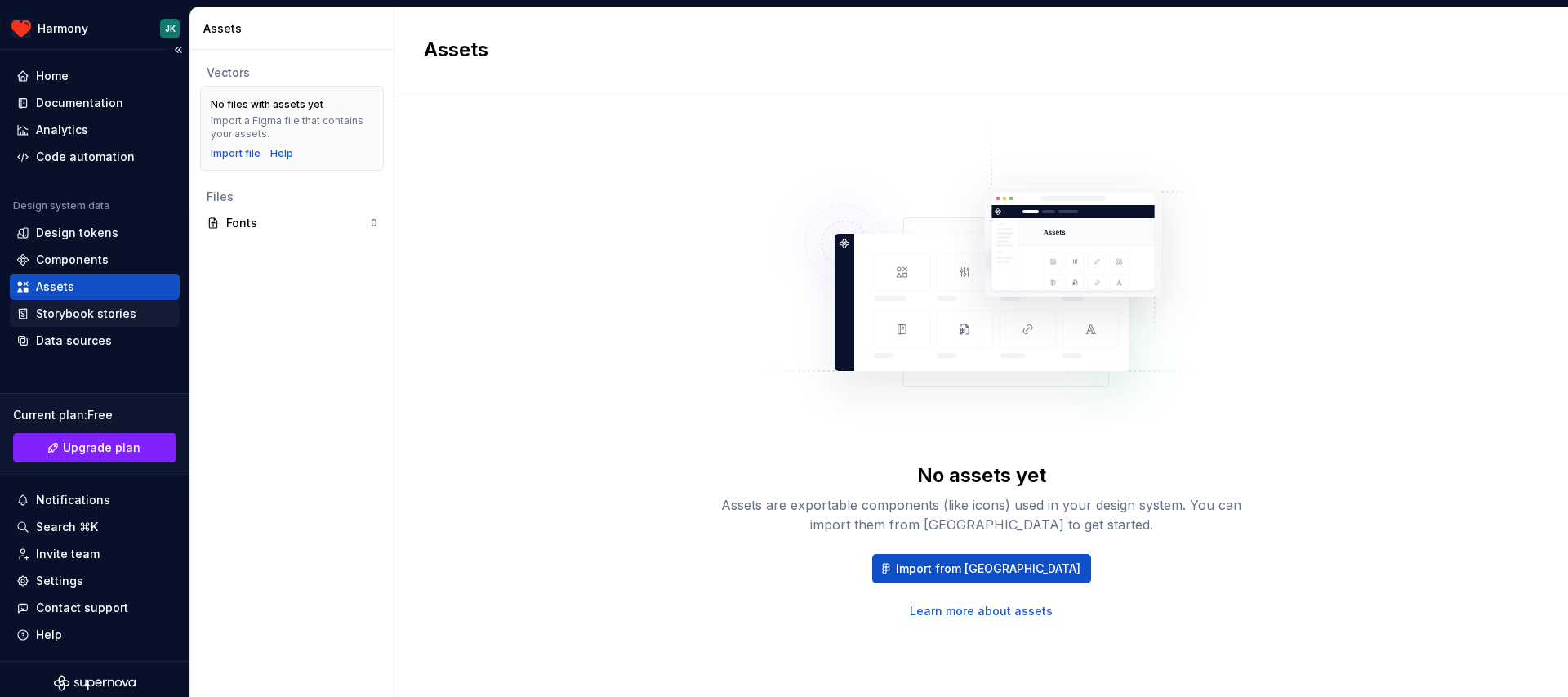
click at [97, 308] on div "Storybook stories" at bounding box center [86, 313] width 100 height 16
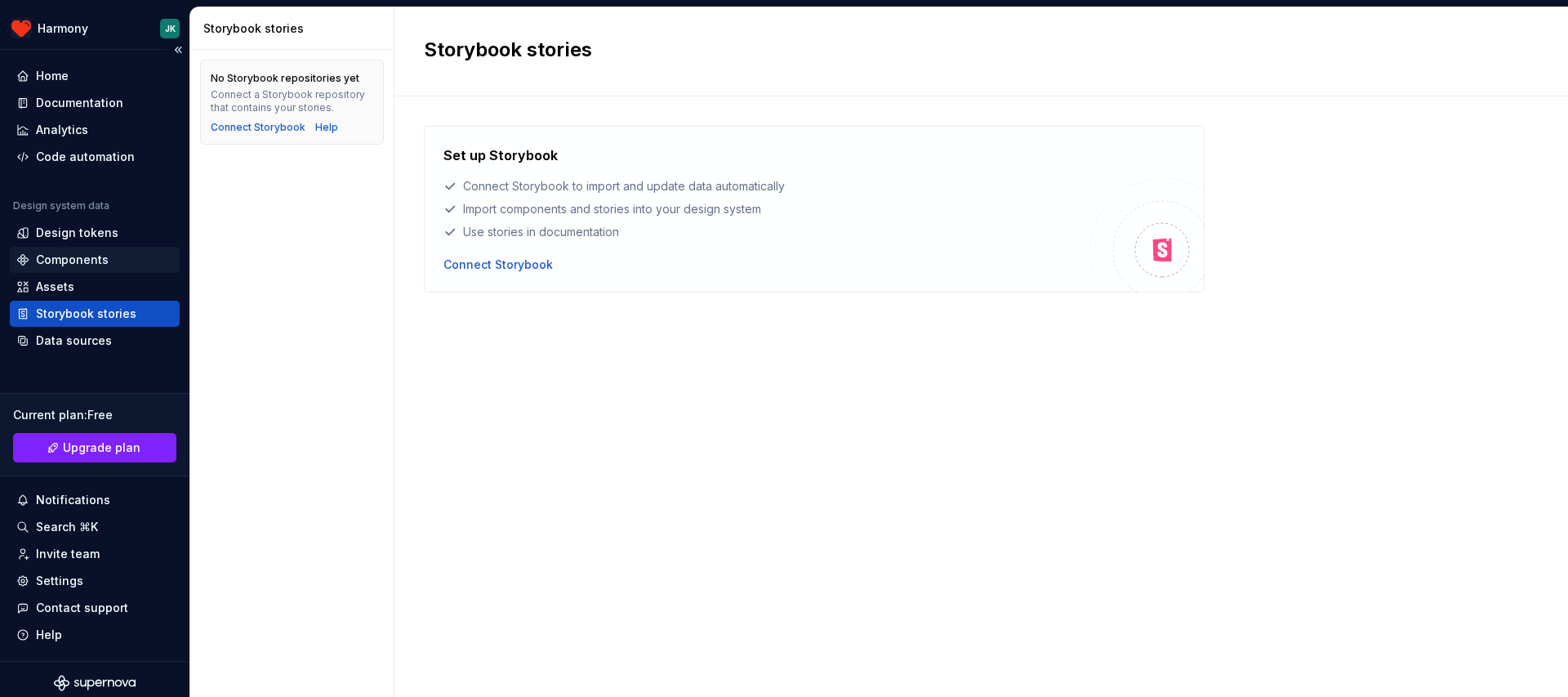
click at [91, 258] on div "Components" at bounding box center [71, 259] width 72 height 16
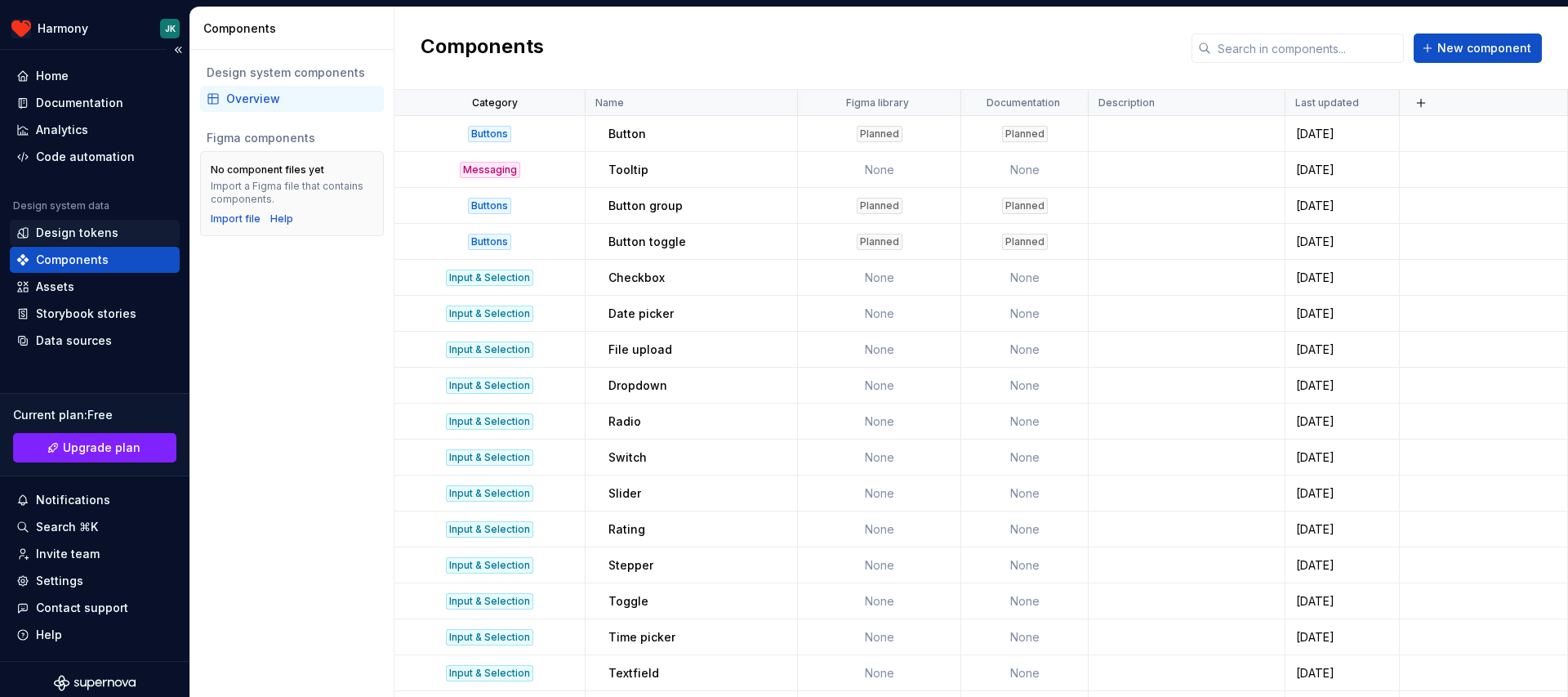
click at [98, 228] on div "Design tokens" at bounding box center [77, 232] width 83 height 16
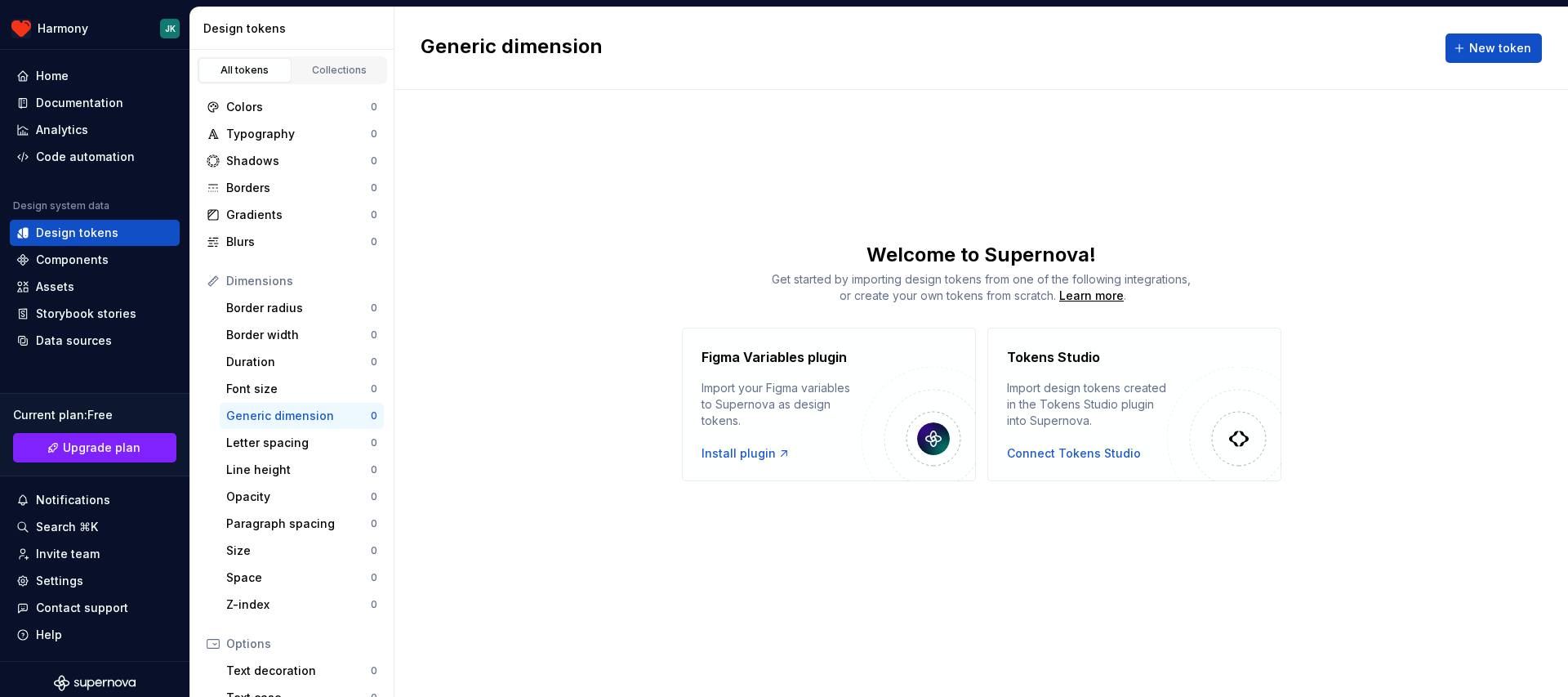
click at [321, 51] on div "All tokens Collections" at bounding box center [292, 67] width 203 height 35
click at [321, 88] on div "Colors 0 Typography 0 Shadows 0 Borders 0 Gradients 0 Blurs 0 Dimensions Border…" at bounding box center [292, 488] width 203 height 810
click at [321, 83] on div "All tokens Collections" at bounding box center [292, 70] width 191 height 28
click at [321, 80] on link "Collections" at bounding box center [339, 69] width 93 height 24
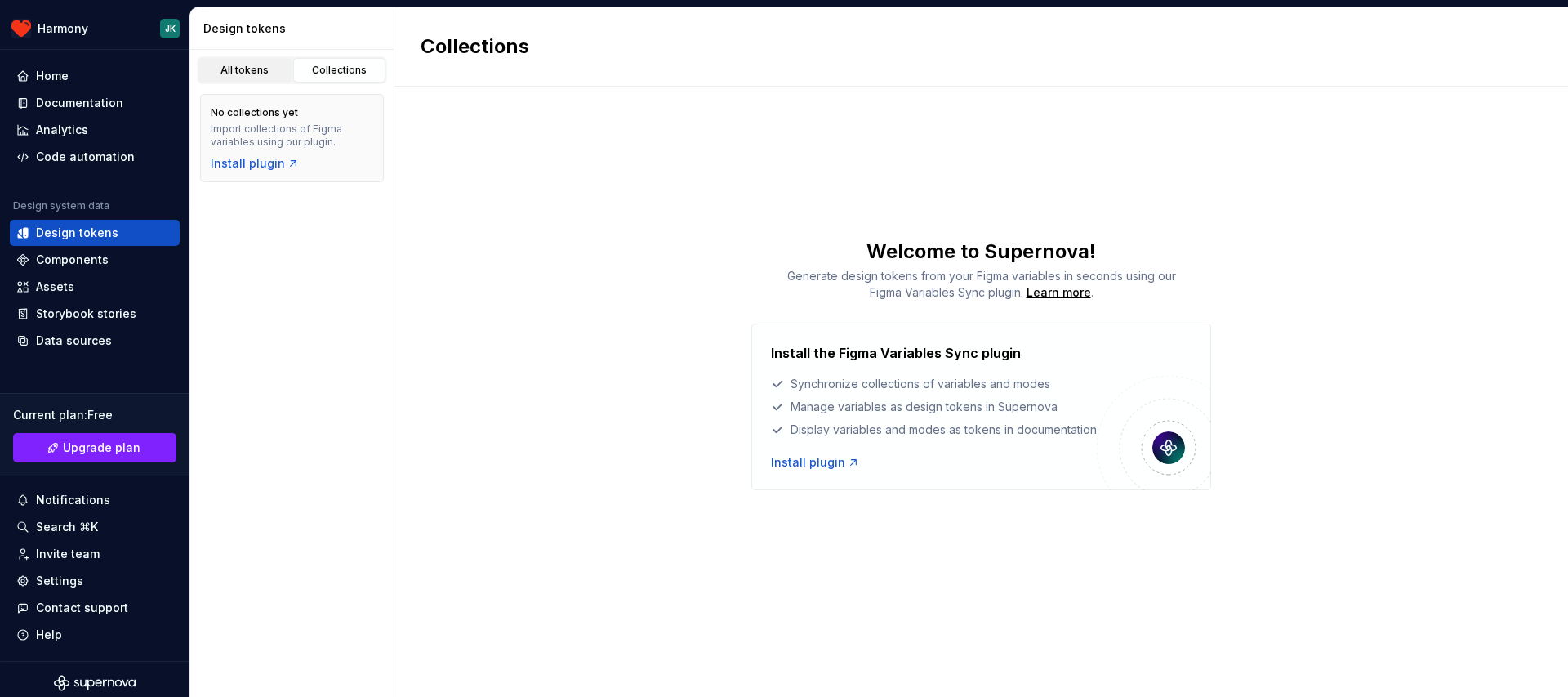
click at [246, 72] on div "All tokens" at bounding box center [244, 70] width 82 height 13
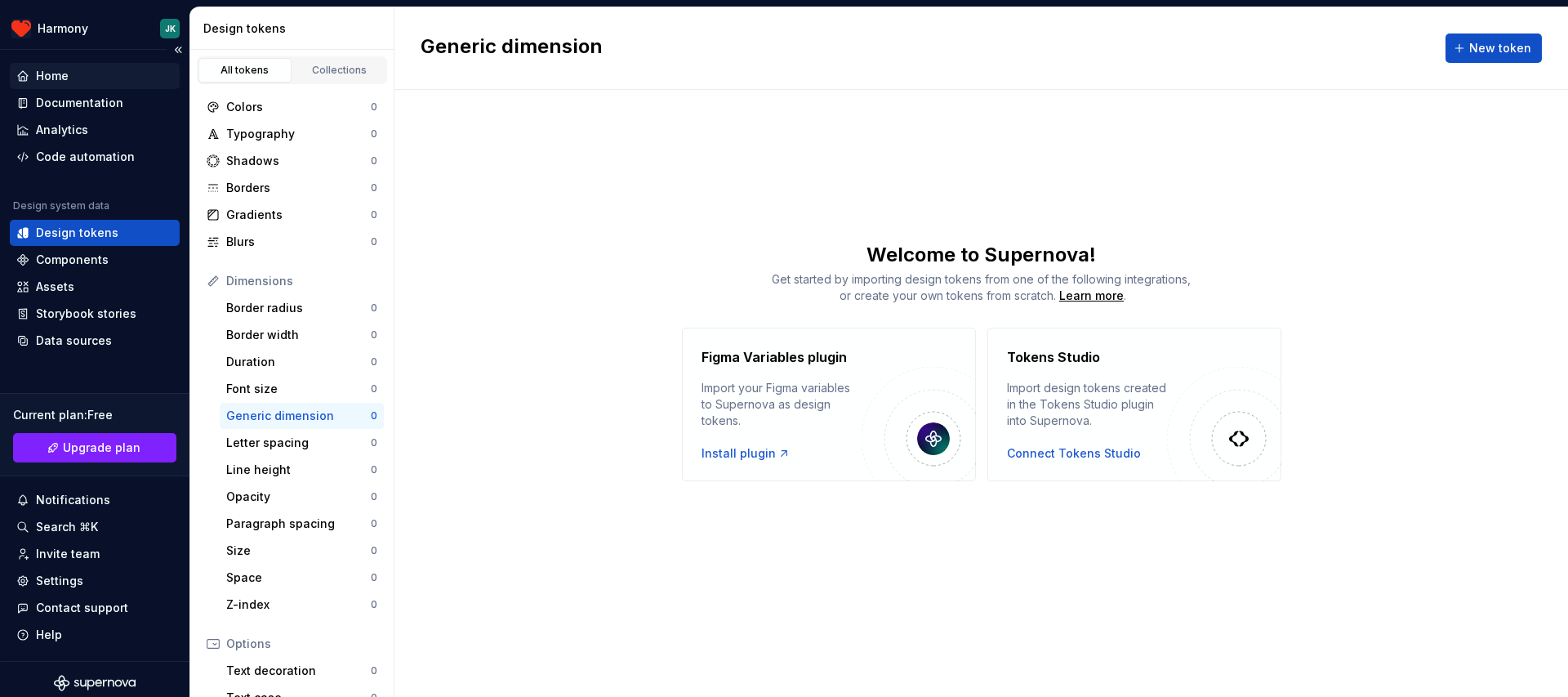
click at [99, 73] on div "Home" at bounding box center [94, 75] width 157 height 16
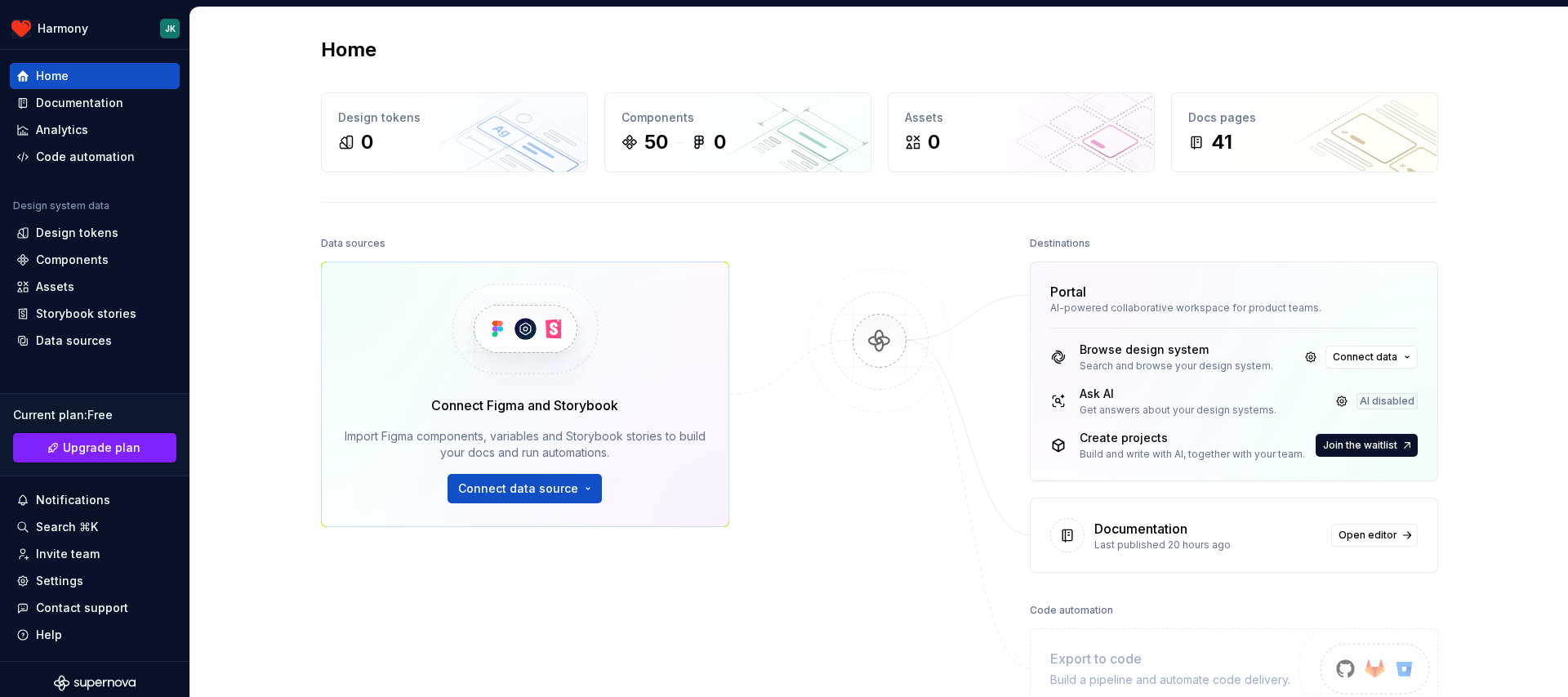
scroll to position [245, 0]
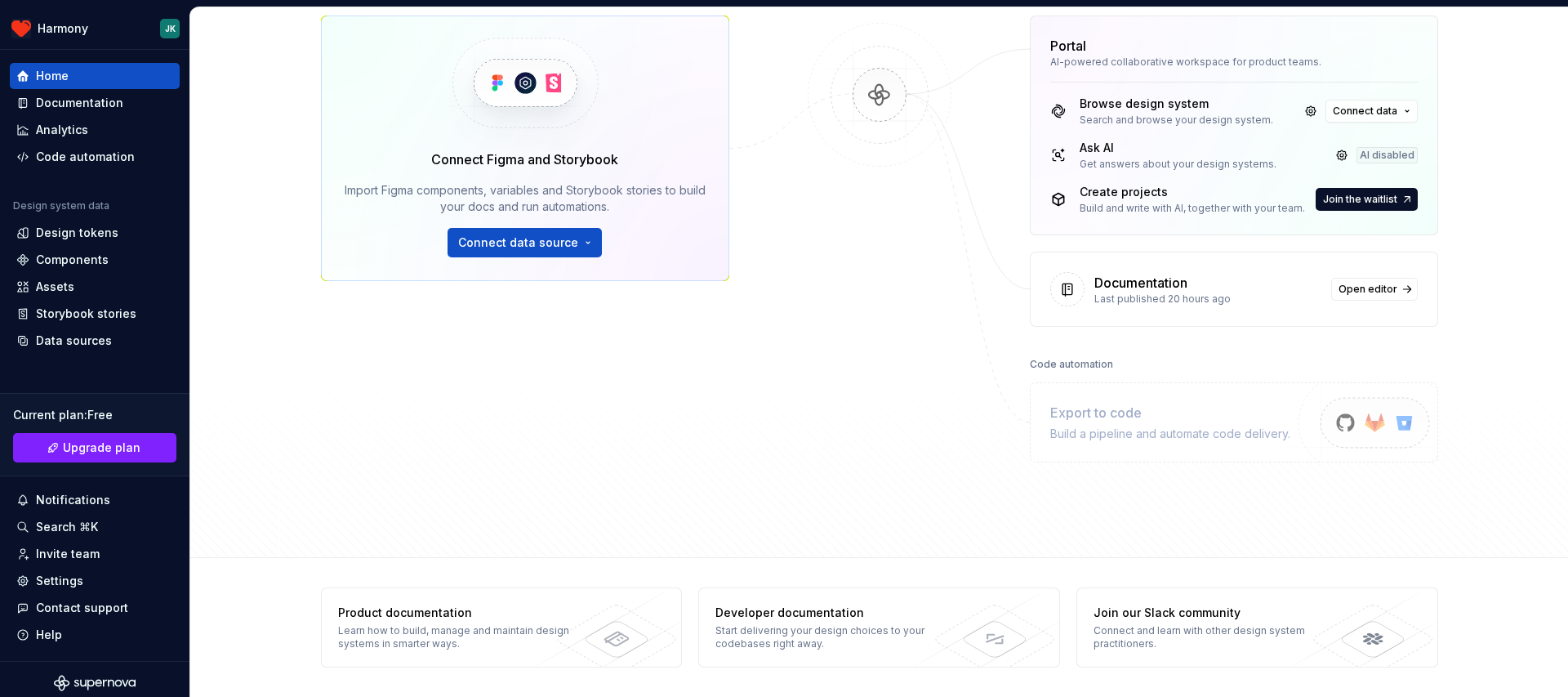
click at [1238, 263] on div "Documentation Last published 20 hours ago Open editor" at bounding box center [1233, 289] width 406 height 73
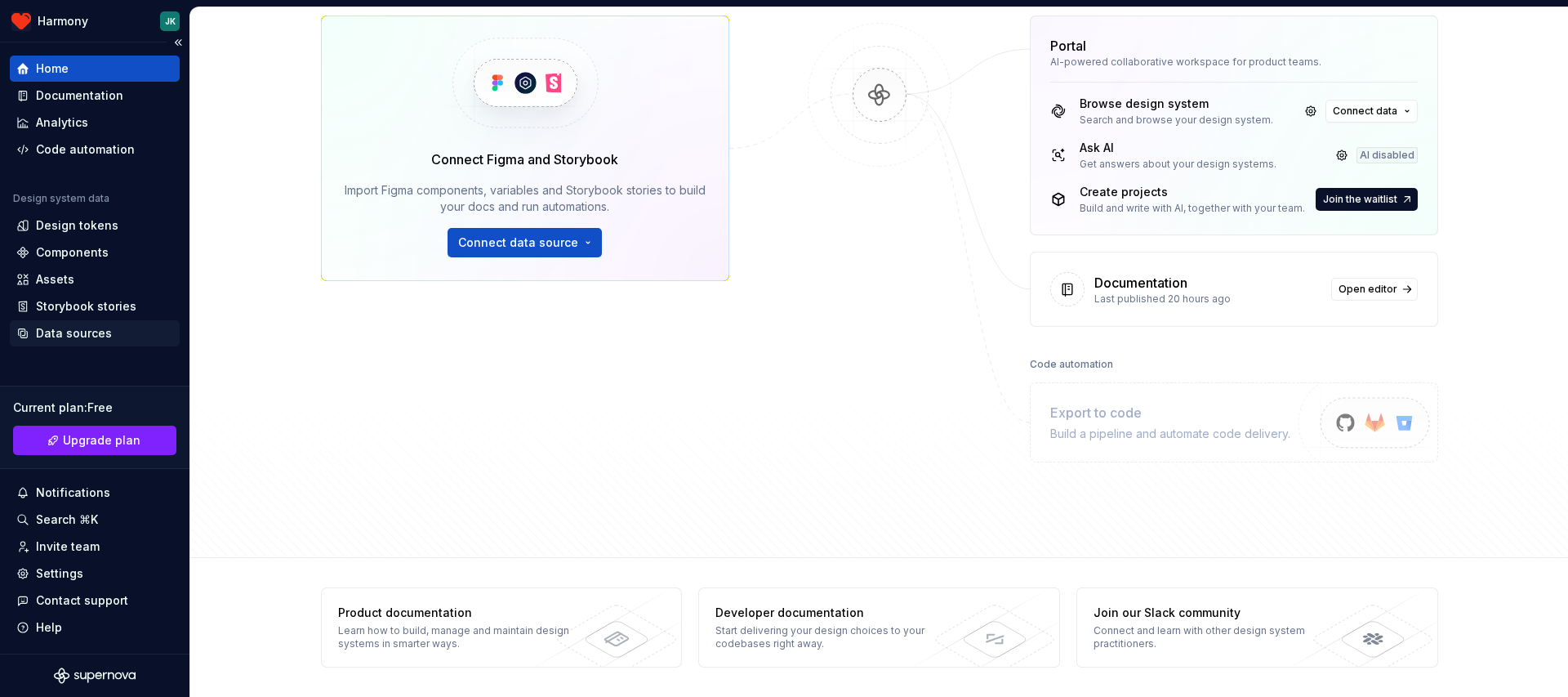
scroll to position [0, 0]
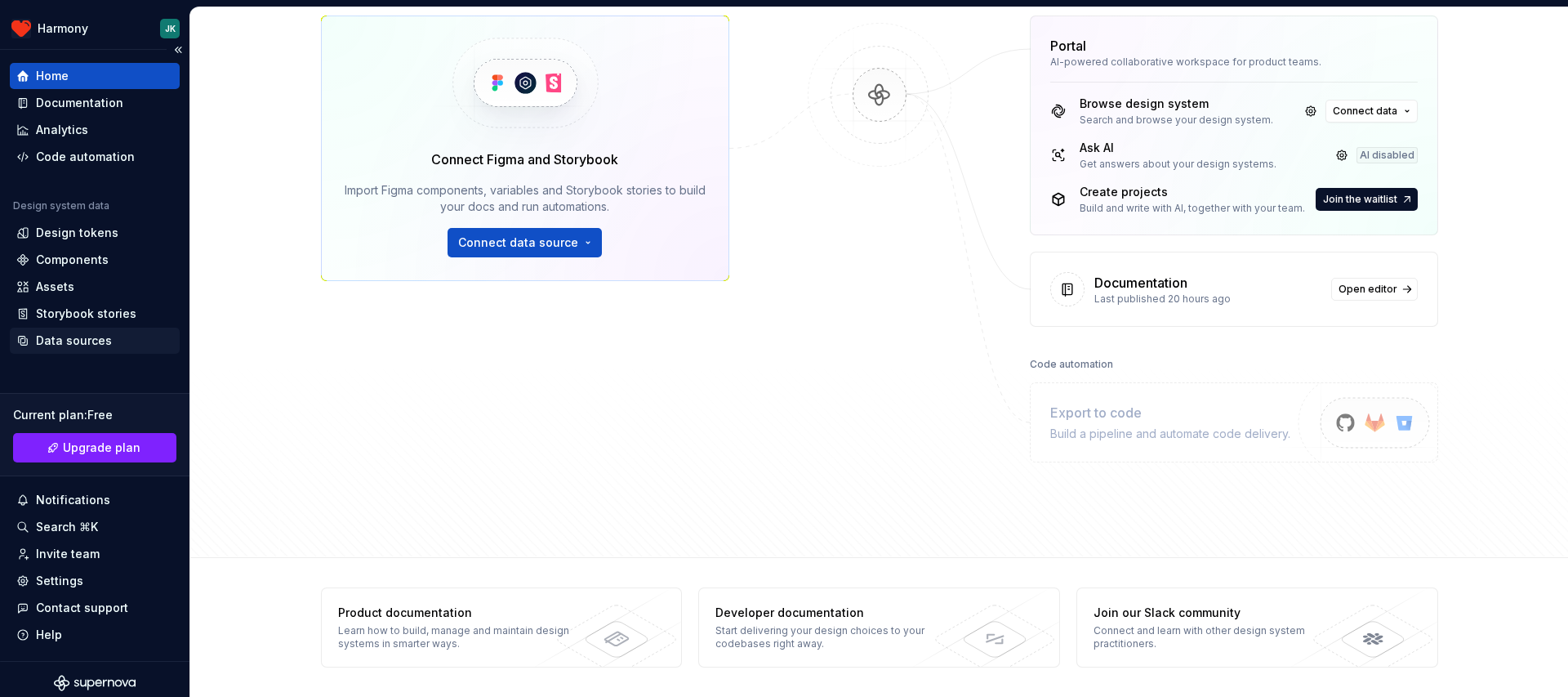
click at [76, 322] on div "Storybook stories" at bounding box center [94, 313] width 169 height 26
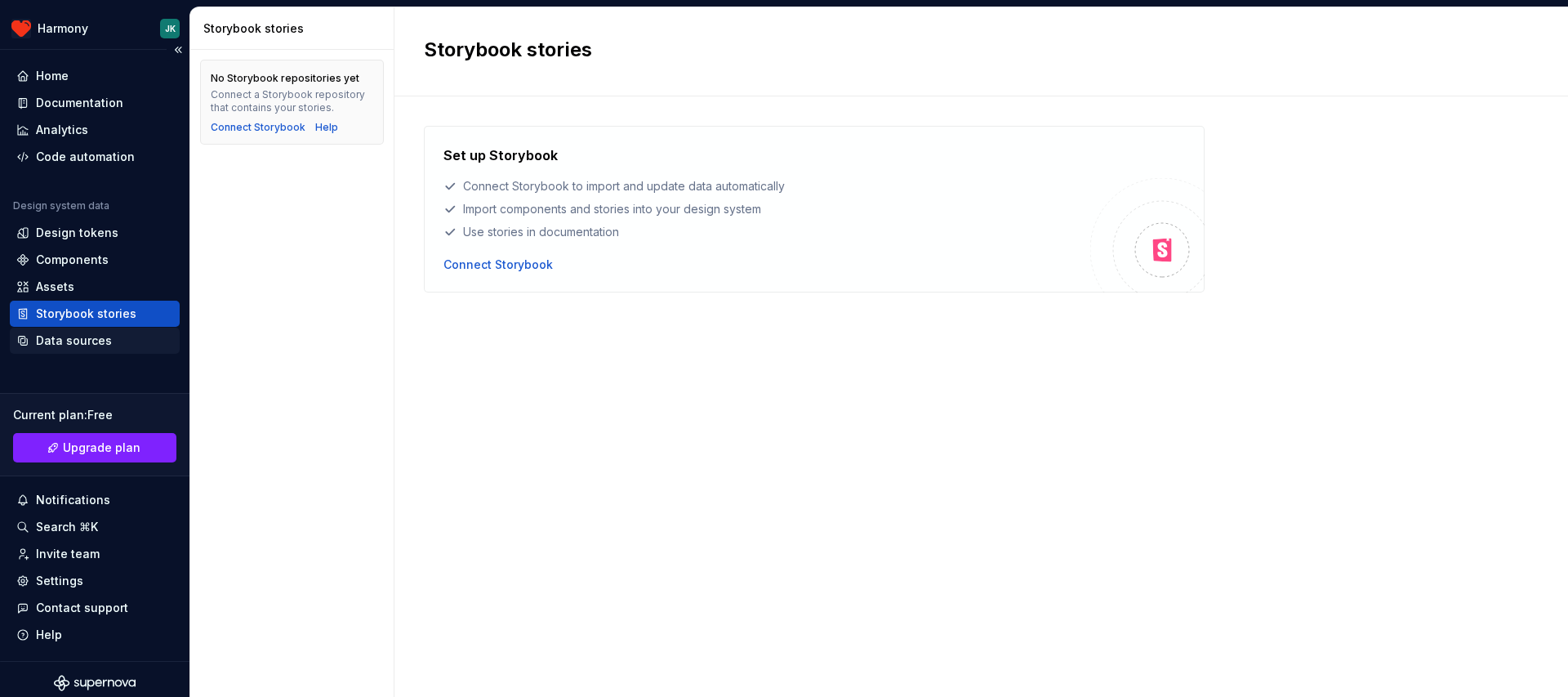
click at [78, 347] on div "Data sources" at bounding box center [73, 340] width 76 height 16
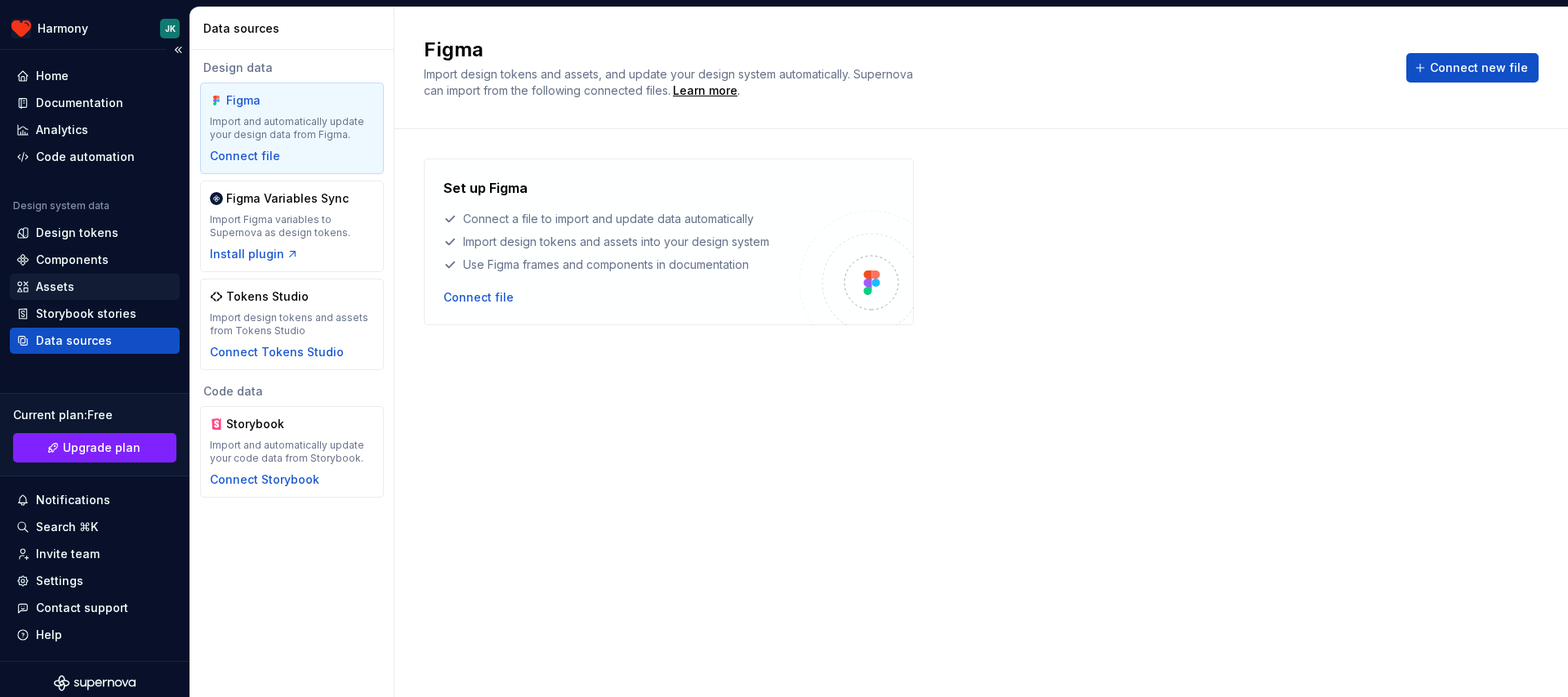
click at [71, 295] on div "Assets" at bounding box center [94, 286] width 169 height 26
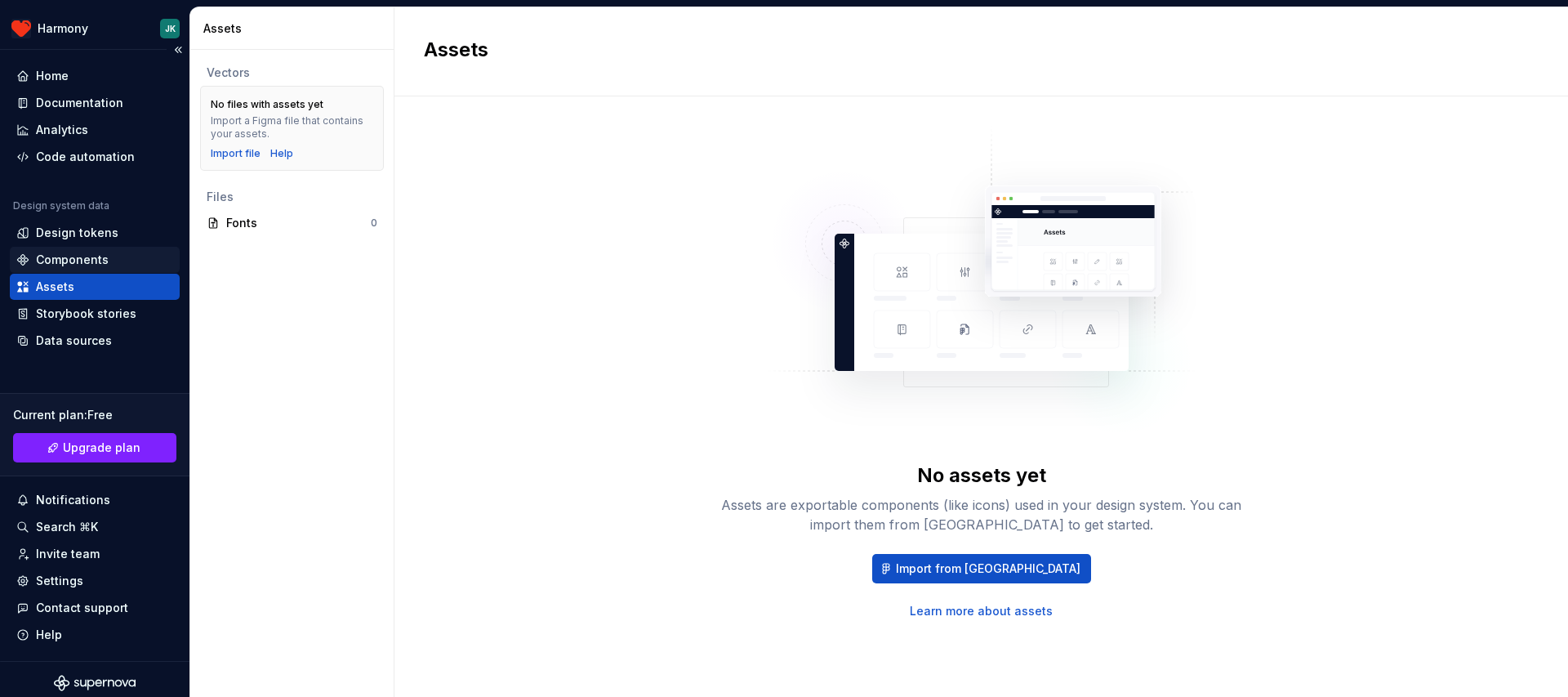
click at [70, 256] on div "Components" at bounding box center [71, 259] width 72 height 16
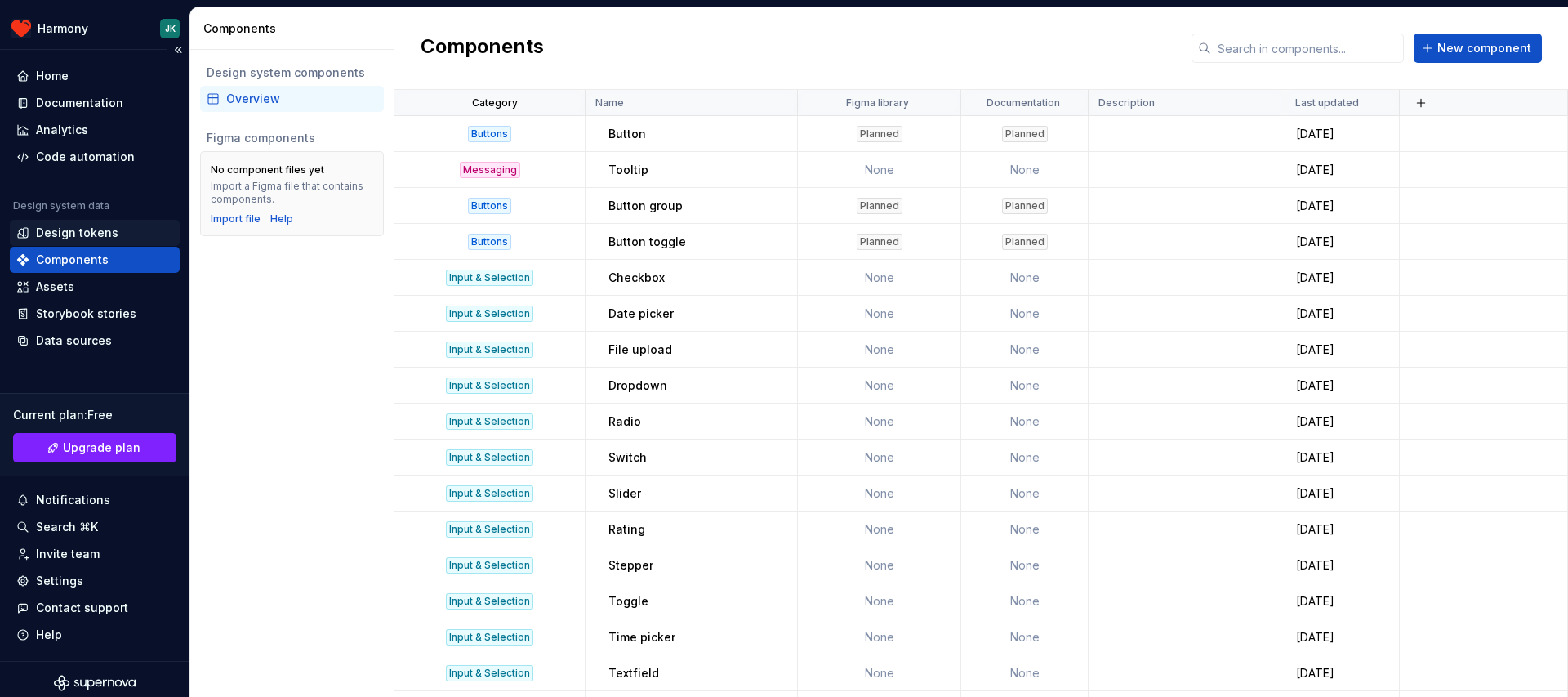
click at [72, 234] on div "Design tokens" at bounding box center [77, 232] width 83 height 16
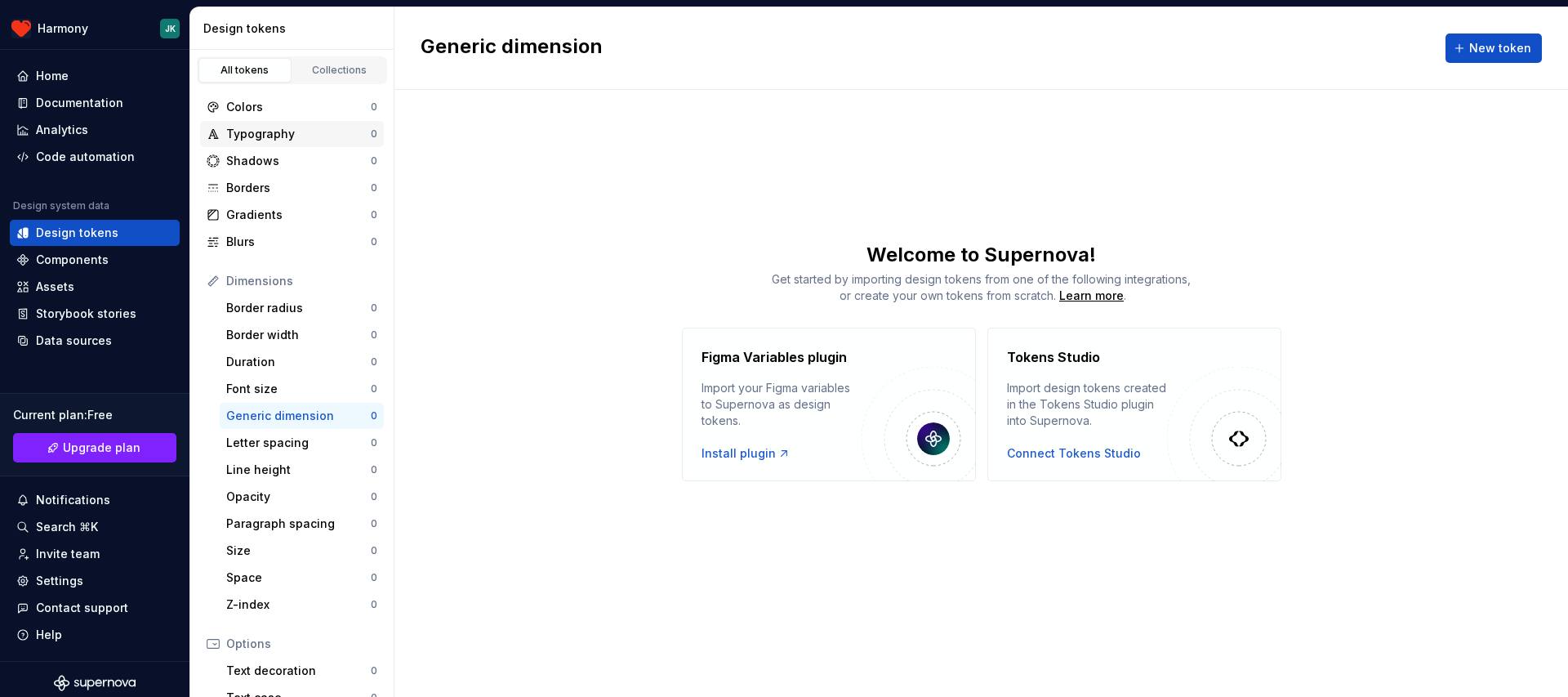
click at [309, 124] on div "Typography 0" at bounding box center [292, 134] width 184 height 26
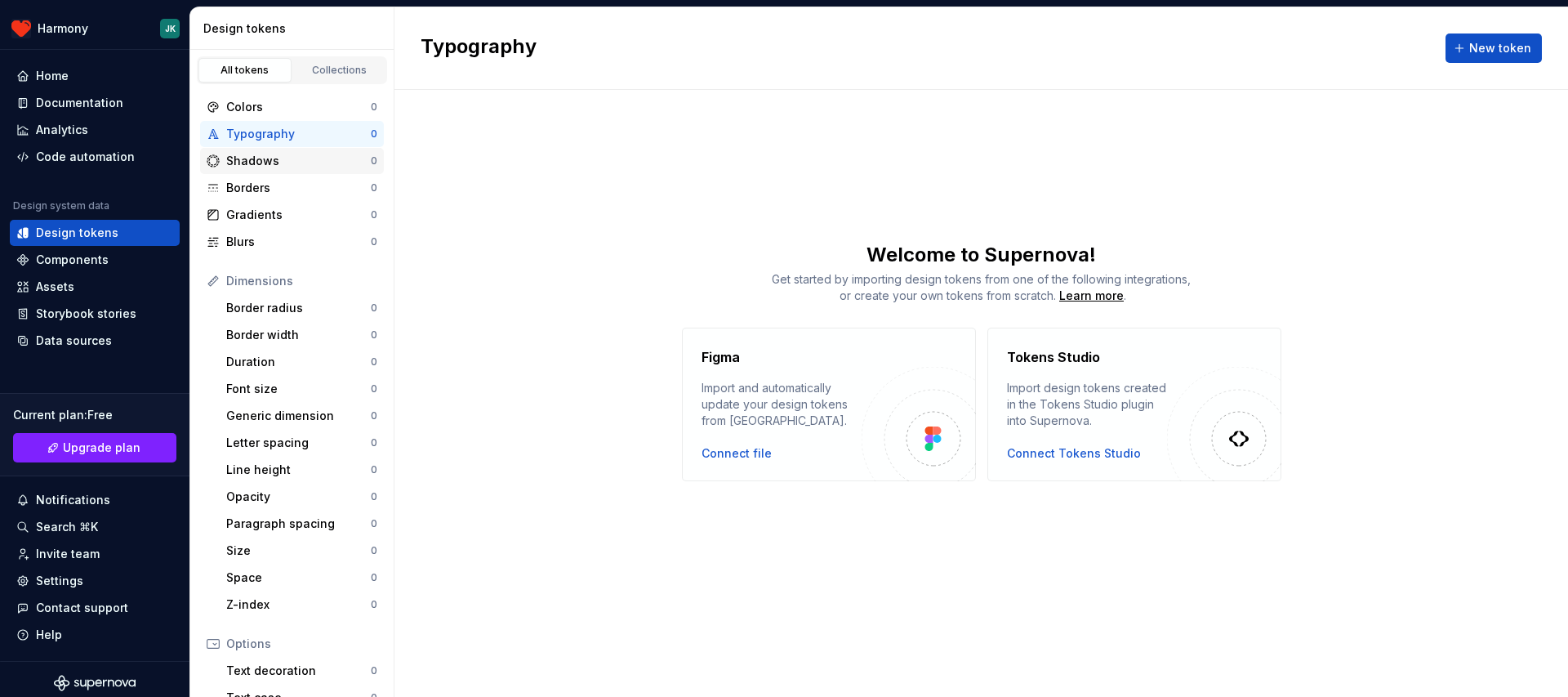
click at [300, 161] on div "Shadows" at bounding box center [298, 161] width 144 height 16
click at [288, 221] on div "Gradients" at bounding box center [298, 215] width 144 height 16
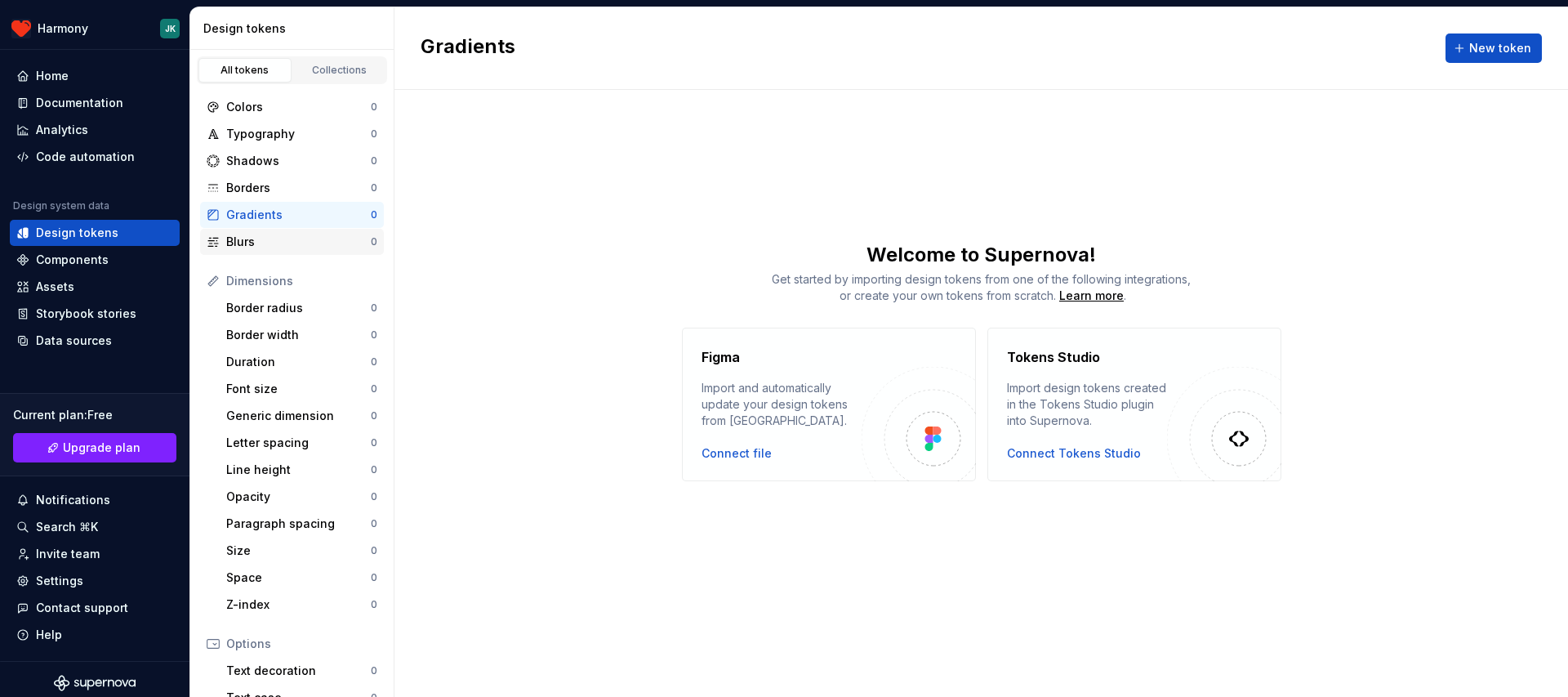
click at [283, 245] on div "Blurs" at bounding box center [298, 242] width 144 height 16
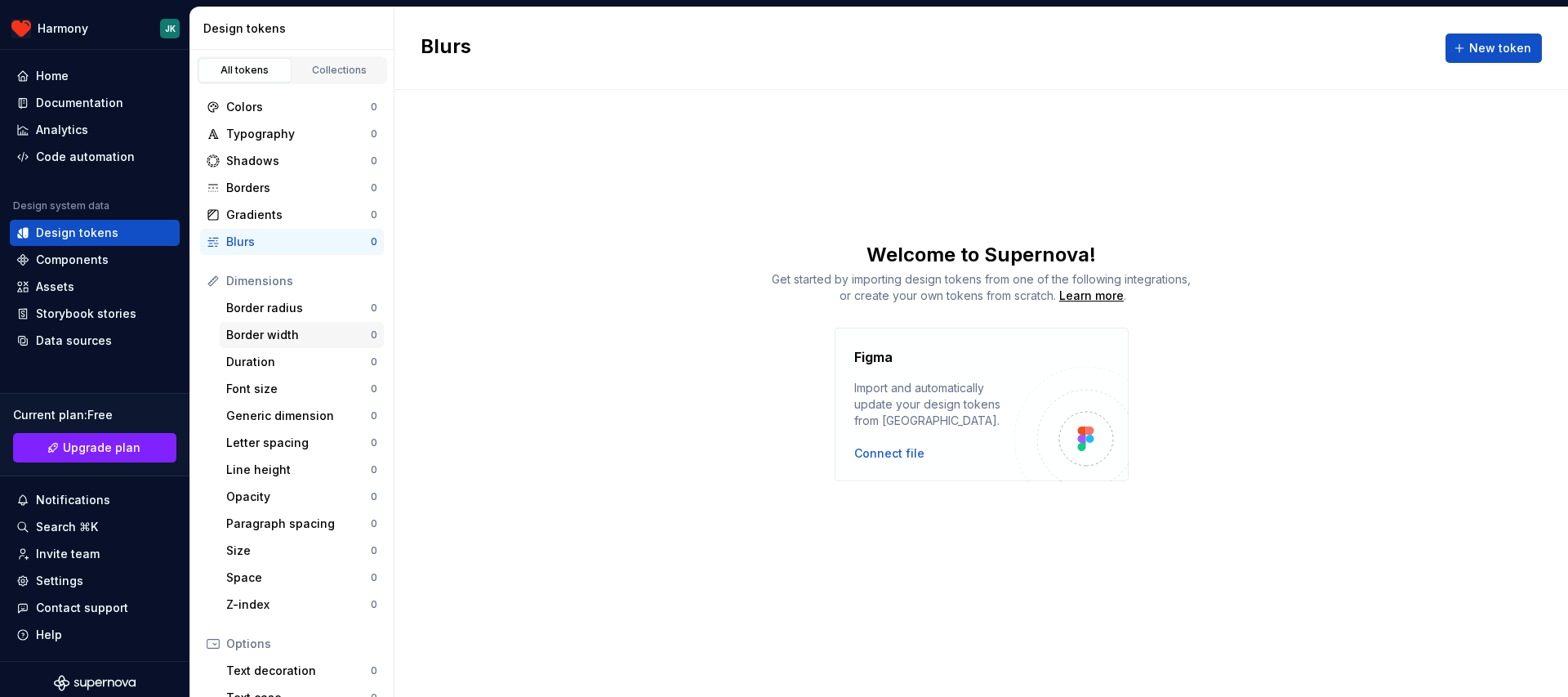
click at [283, 323] on div "Border width 0" at bounding box center [301, 334] width 164 height 26
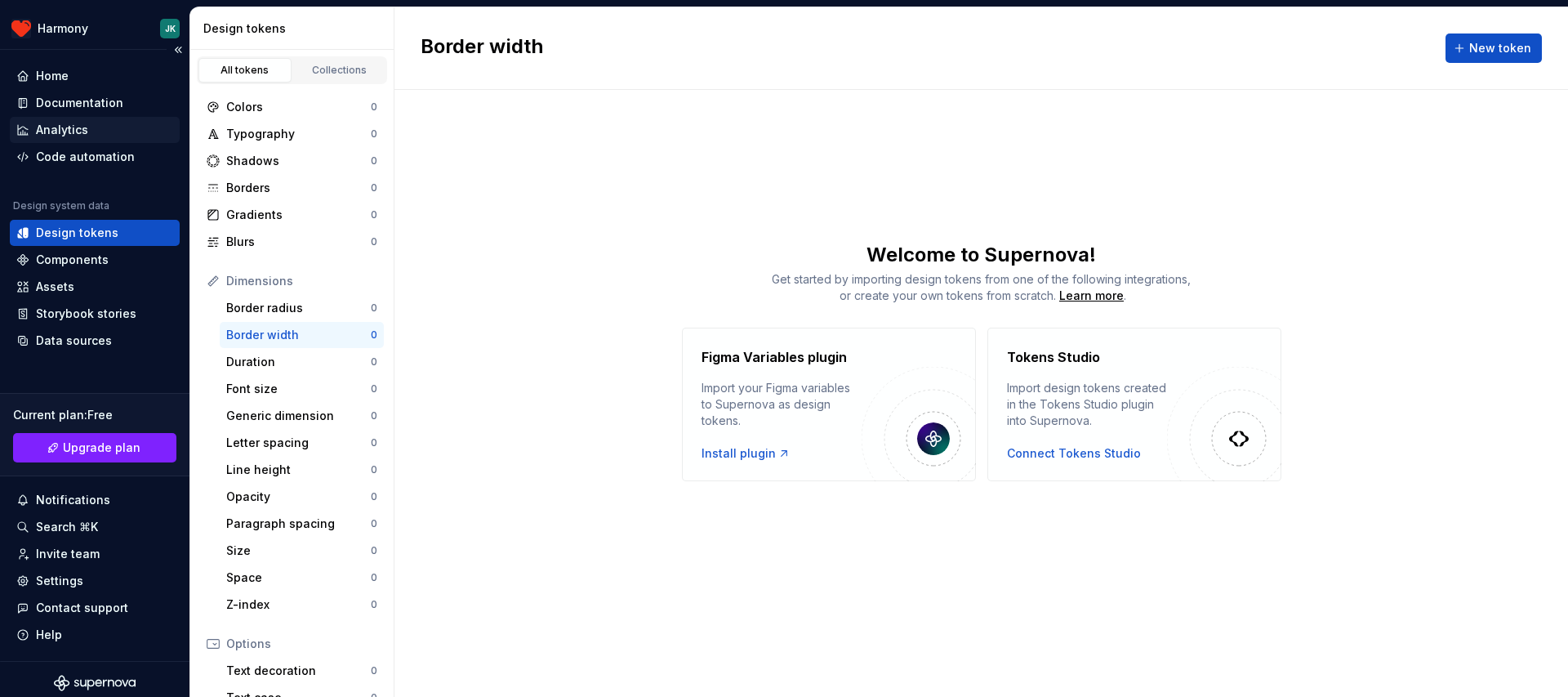
click at [99, 142] on div "Analytics" at bounding box center [94, 129] width 169 height 26
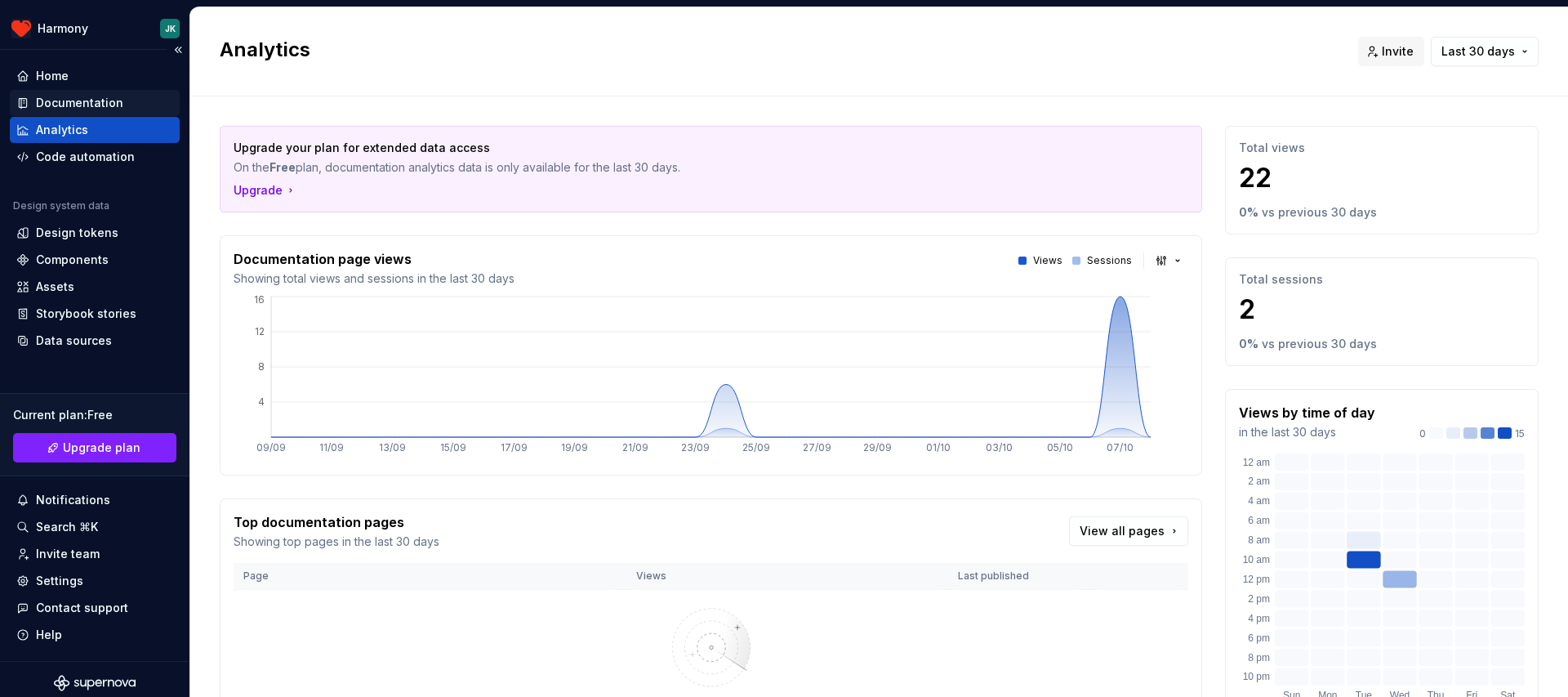
click at [99, 100] on div "Documentation" at bounding box center [79, 102] width 88 height 16
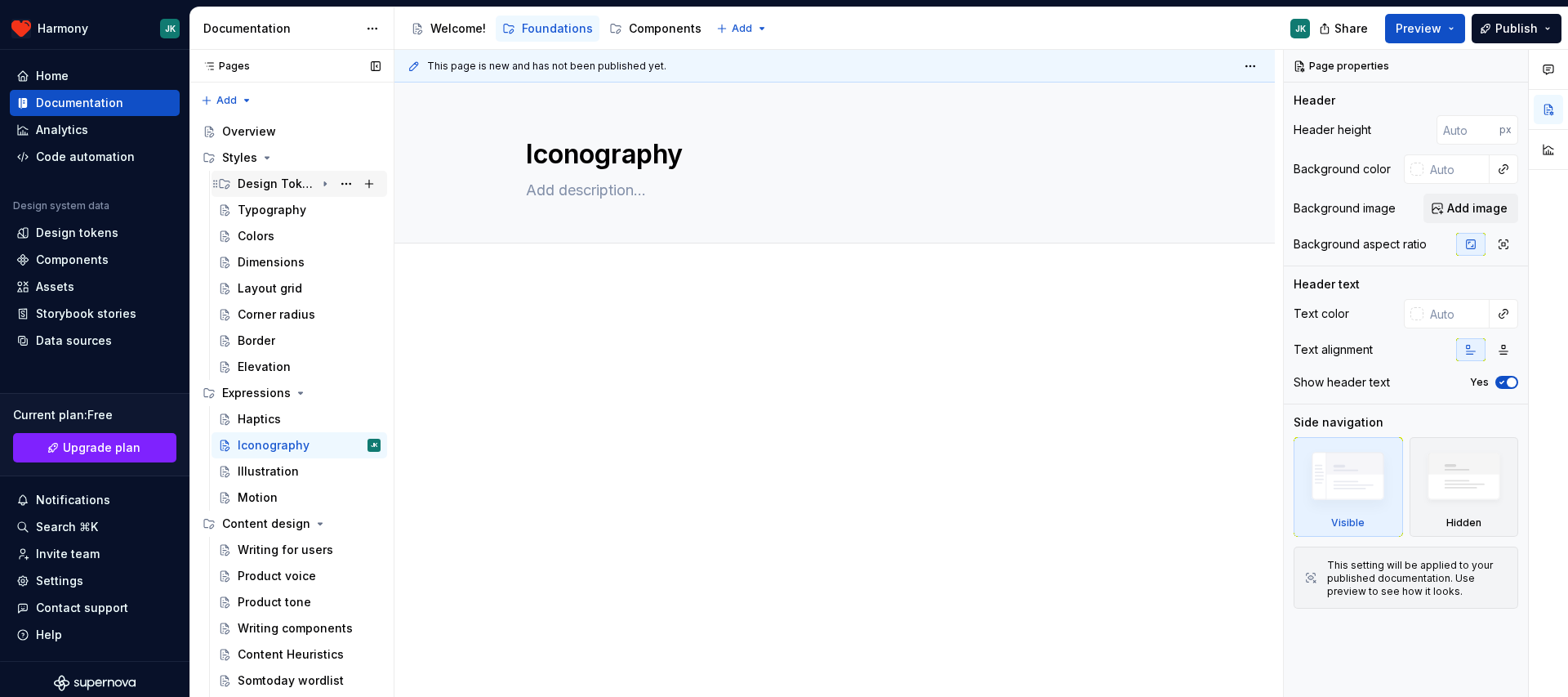
click at [270, 182] on div "Design Tokens" at bounding box center [276, 183] width 78 height 16
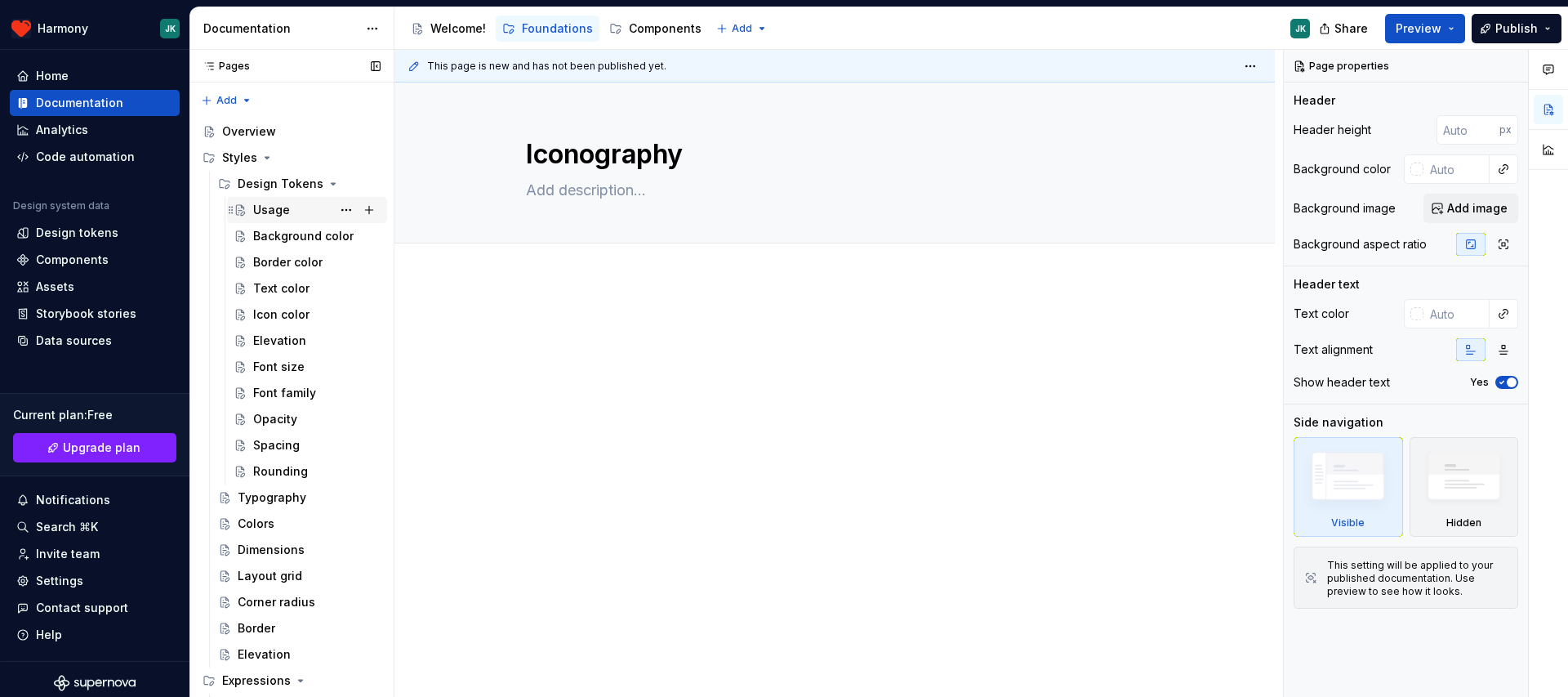
click at [270, 202] on div "Usage" at bounding box center [271, 210] width 37 height 16
click at [271, 243] on div "Background color" at bounding box center [292, 236] width 78 height 16
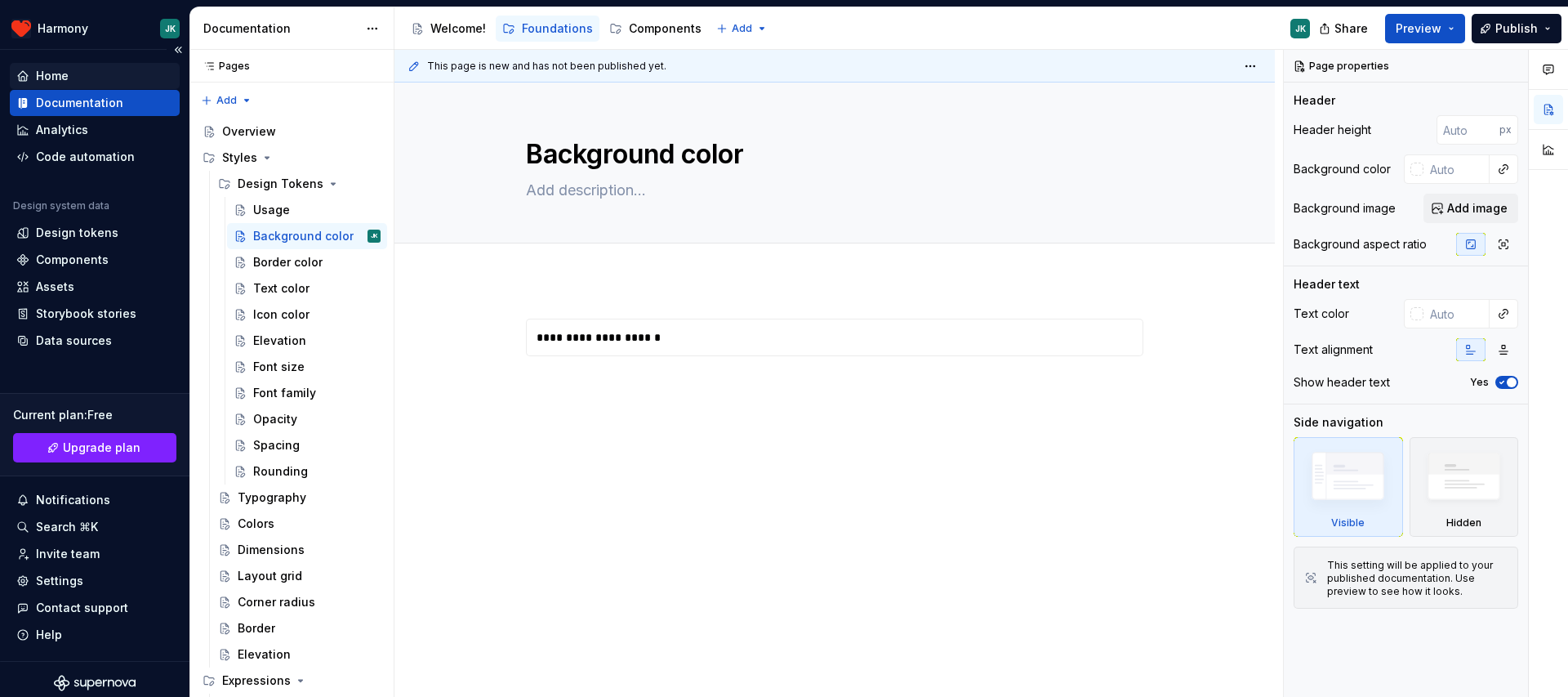
click at [111, 70] on div "Home" at bounding box center [94, 75] width 157 height 16
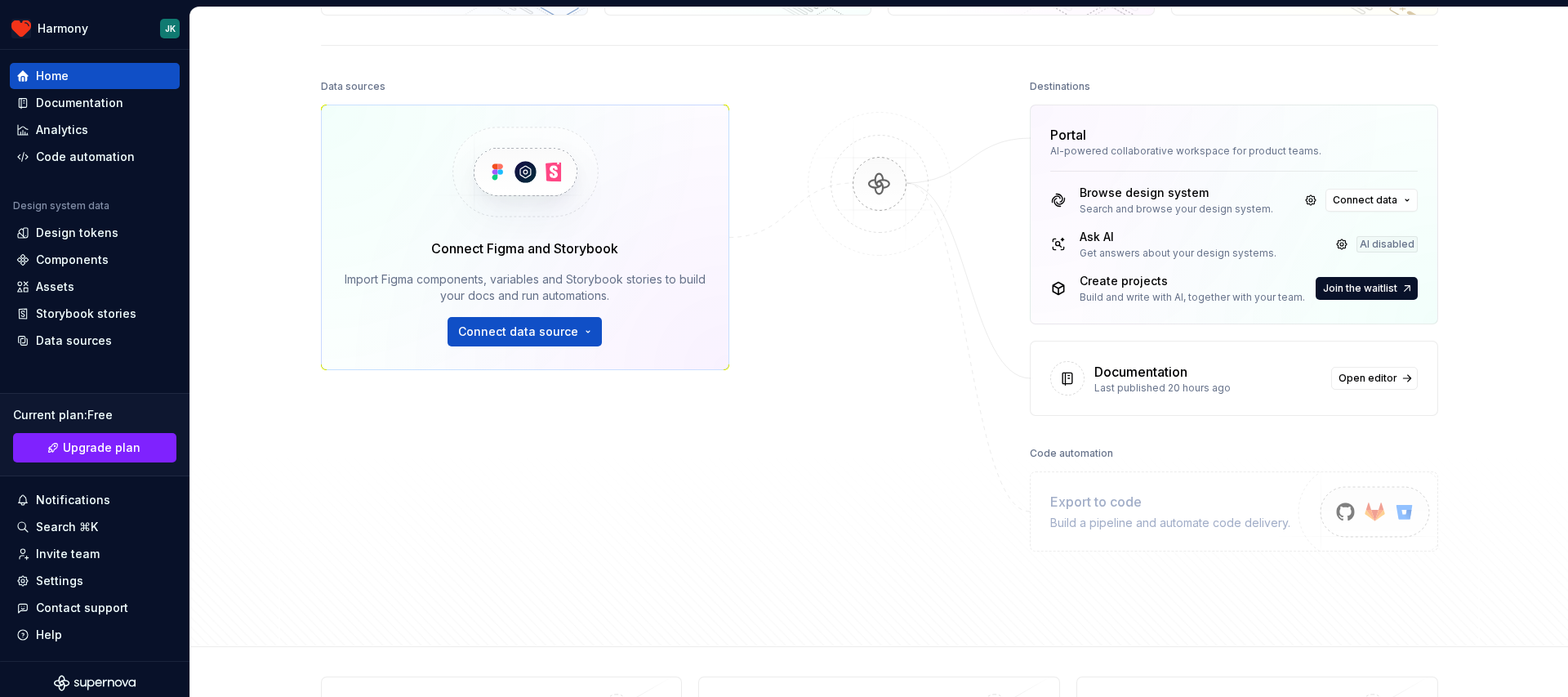
scroll to position [245, 0]
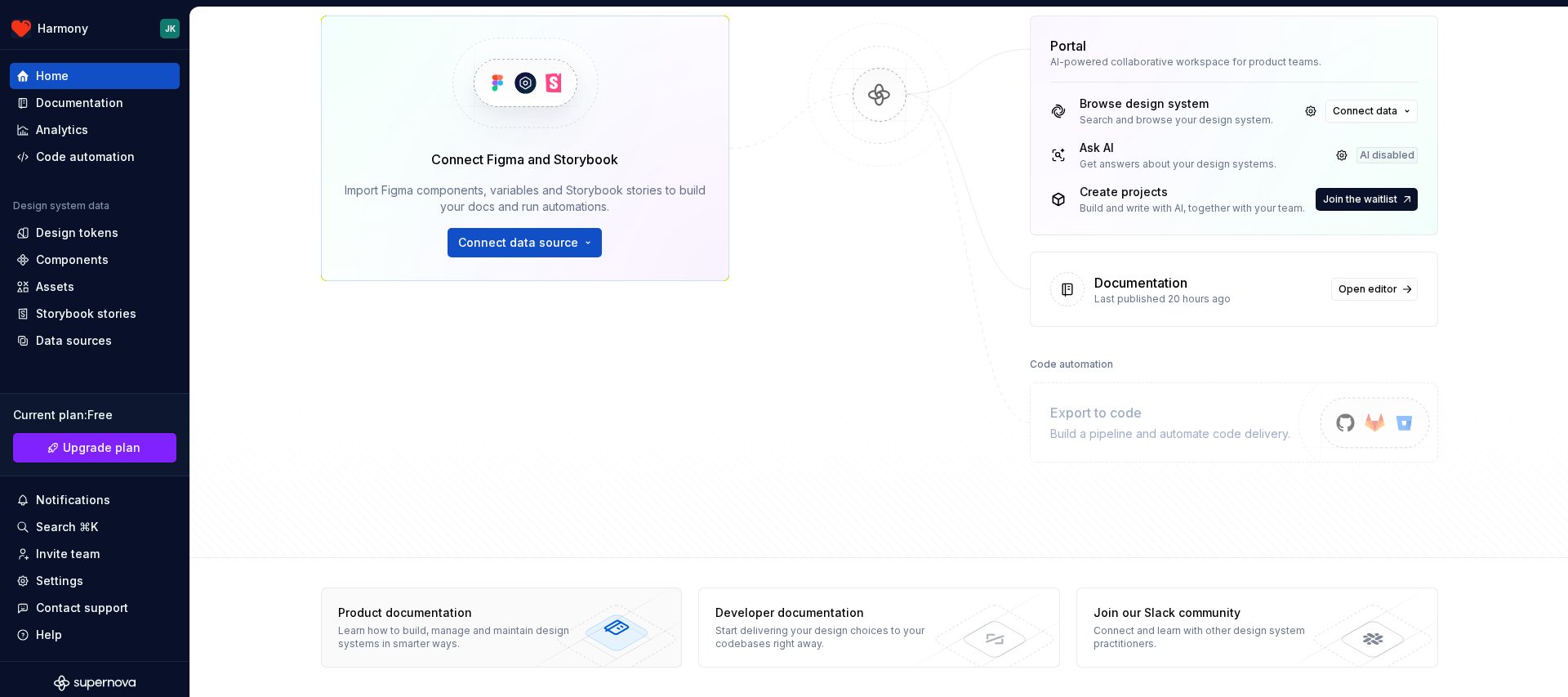
click at [529, 632] on div "Learn how to build, manage and maintain design systems in smarter ways." at bounding box center [456, 636] width 238 height 26
click at [782, 644] on div "Start delivering your design choices to your codebases right away." at bounding box center [834, 636] width 238 height 26
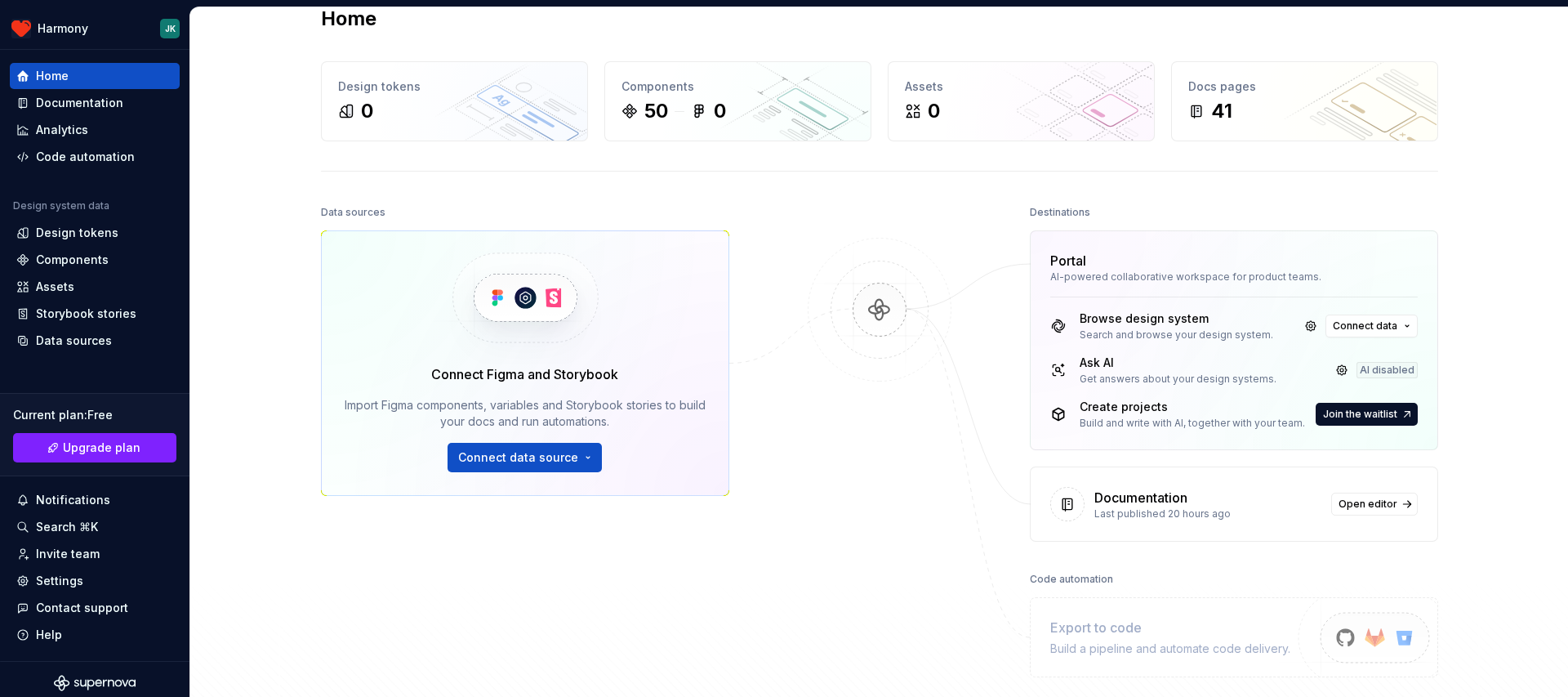
scroll to position [0, 0]
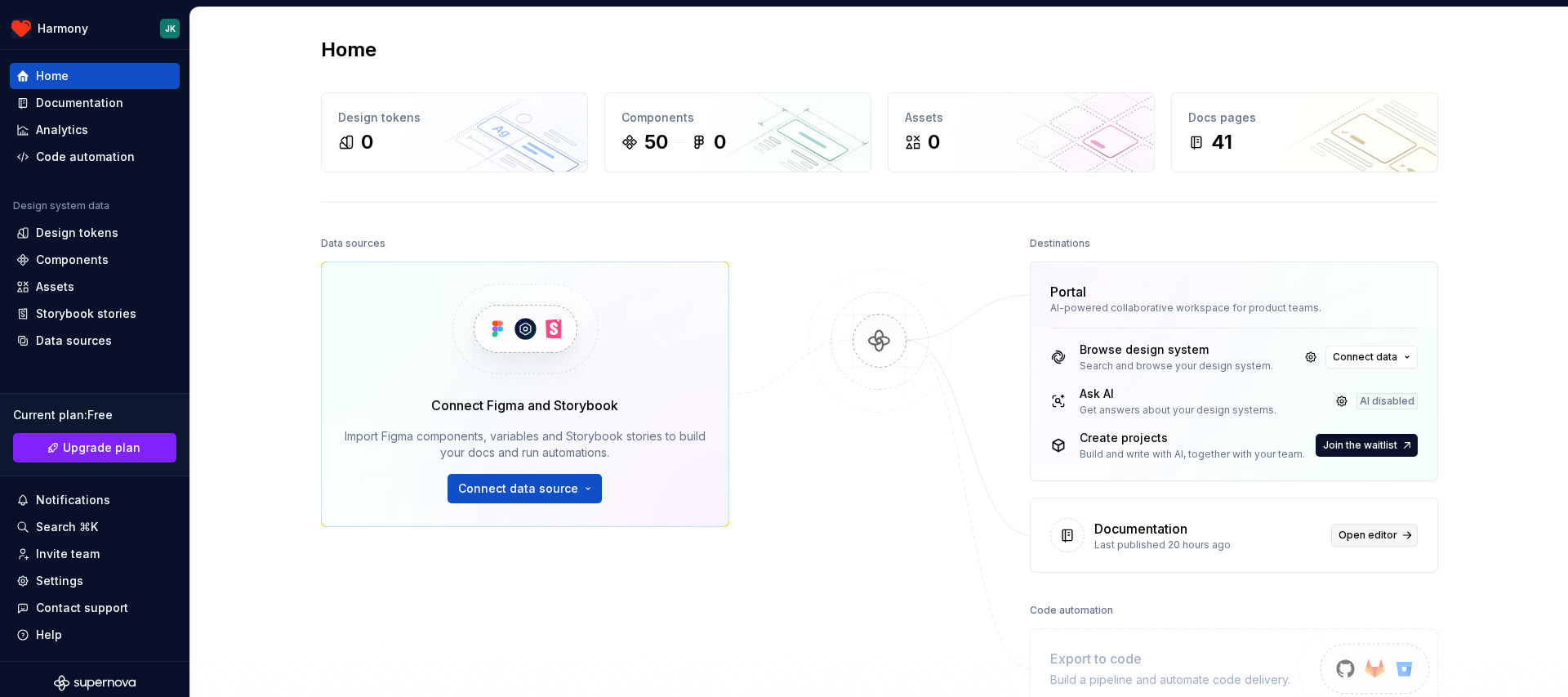
click at [1390, 529] on span "Open editor" at bounding box center [1367, 535] width 59 height 13
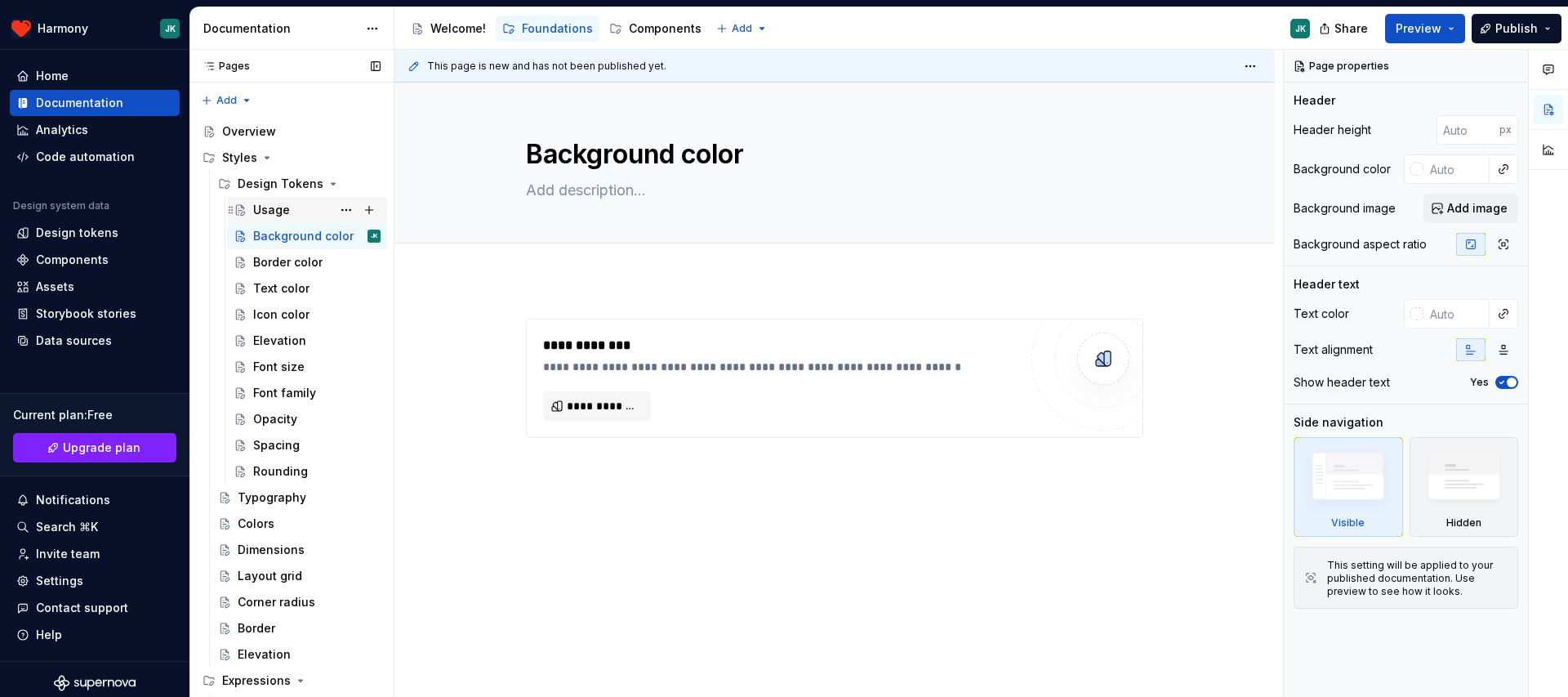
click at [263, 205] on div "Usage" at bounding box center [271, 210] width 37 height 16
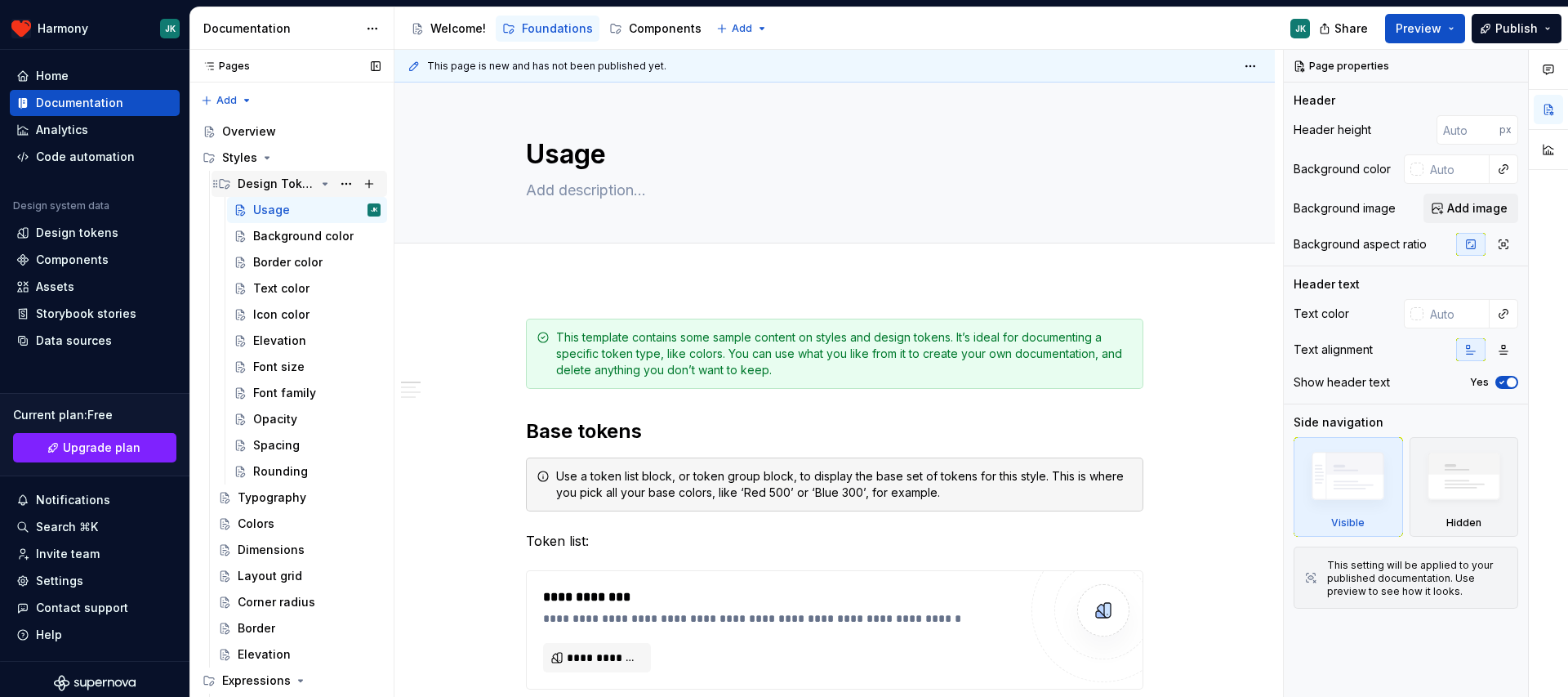
click at [276, 176] on div "Design Tokens" at bounding box center [276, 183] width 78 height 16
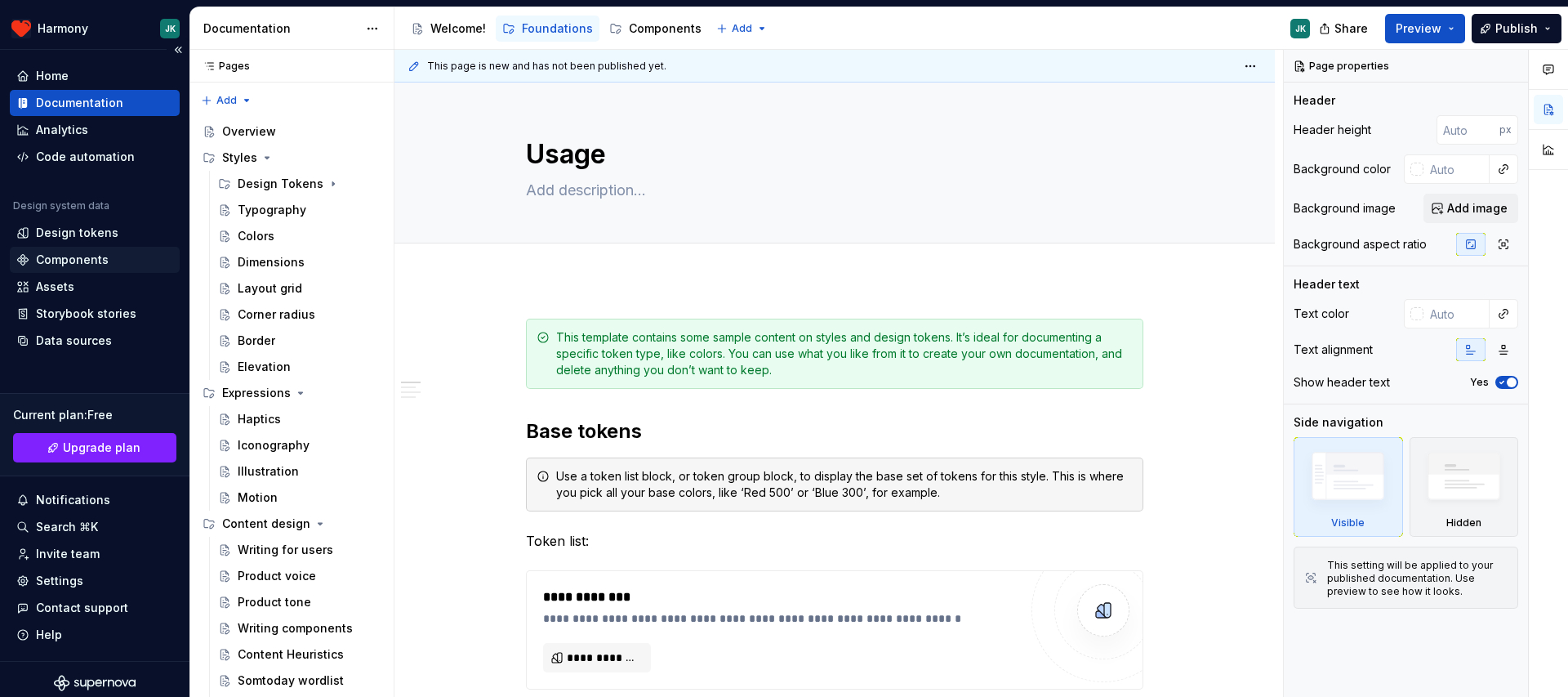
type textarea "*"
click at [76, 259] on div "Components" at bounding box center [71, 259] width 72 height 16
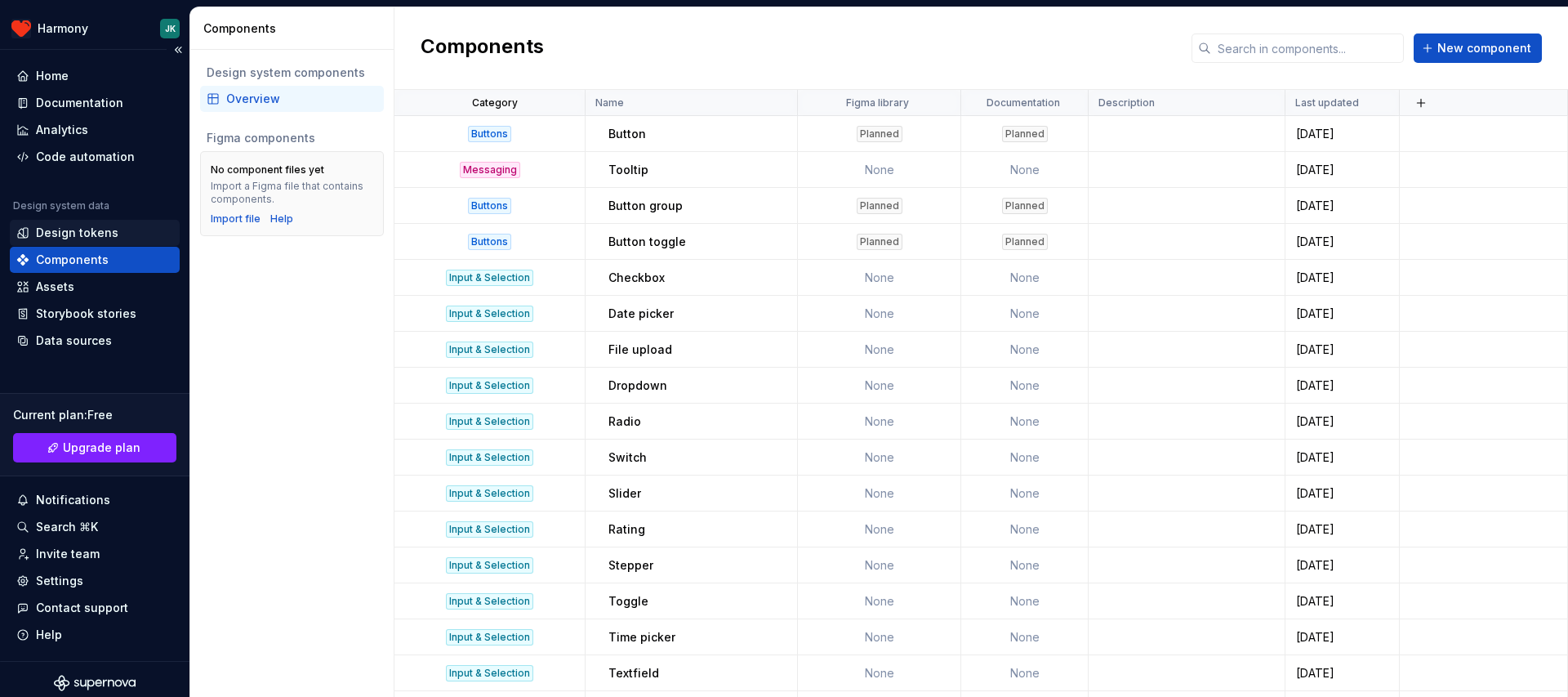
click at [96, 236] on div "Design tokens" at bounding box center [77, 232] width 83 height 16
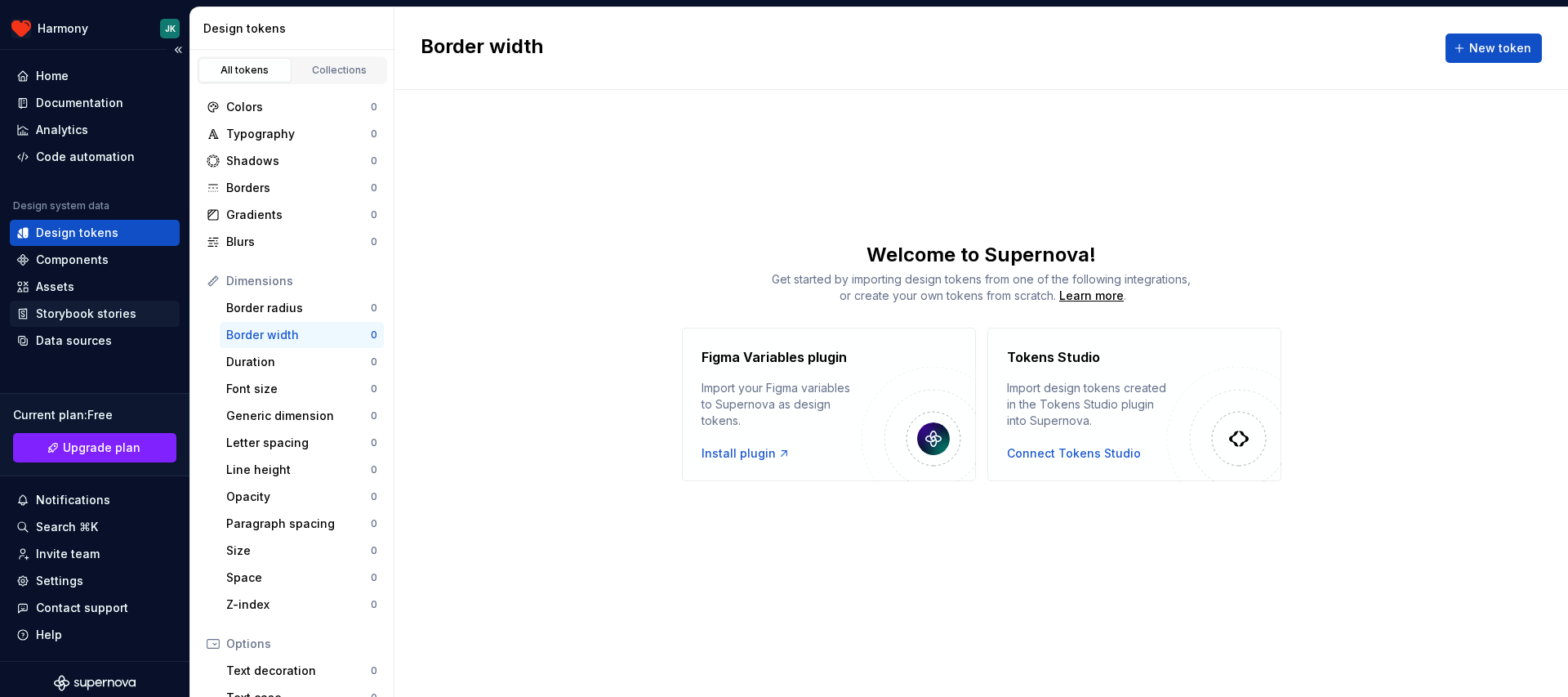
click at [102, 319] on div "Storybook stories" at bounding box center [86, 313] width 100 height 16
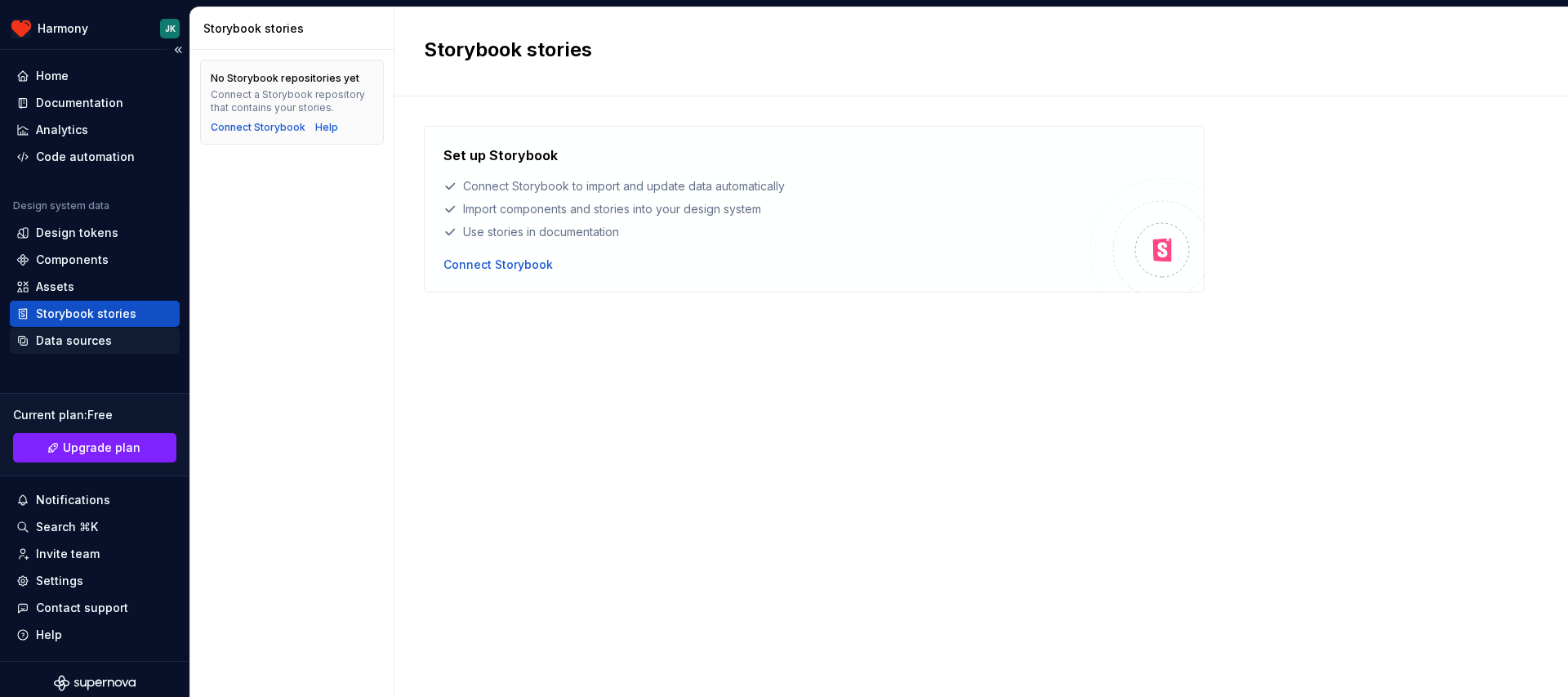
click at [89, 348] on div "Data sources" at bounding box center [73, 340] width 76 height 16
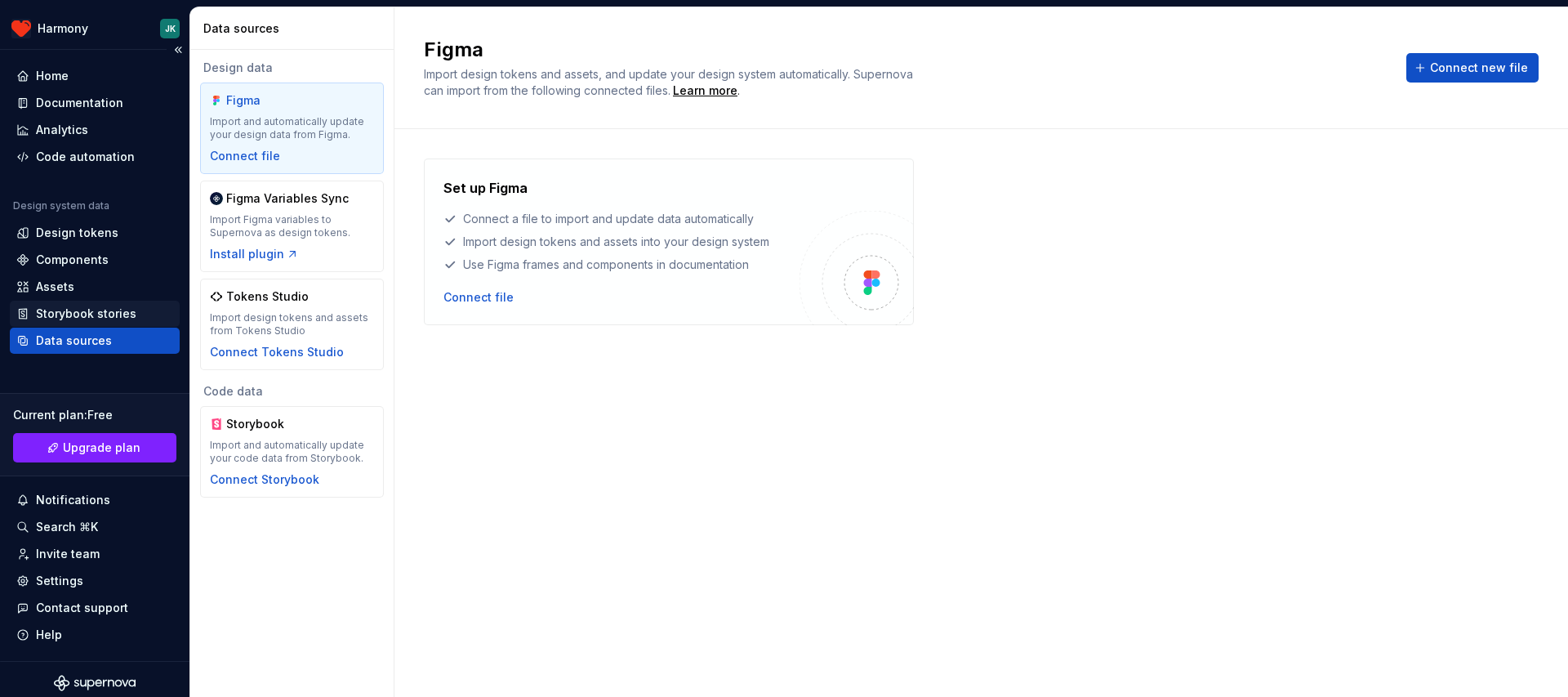
click at [94, 317] on div "Storybook stories" at bounding box center [86, 313] width 100 height 16
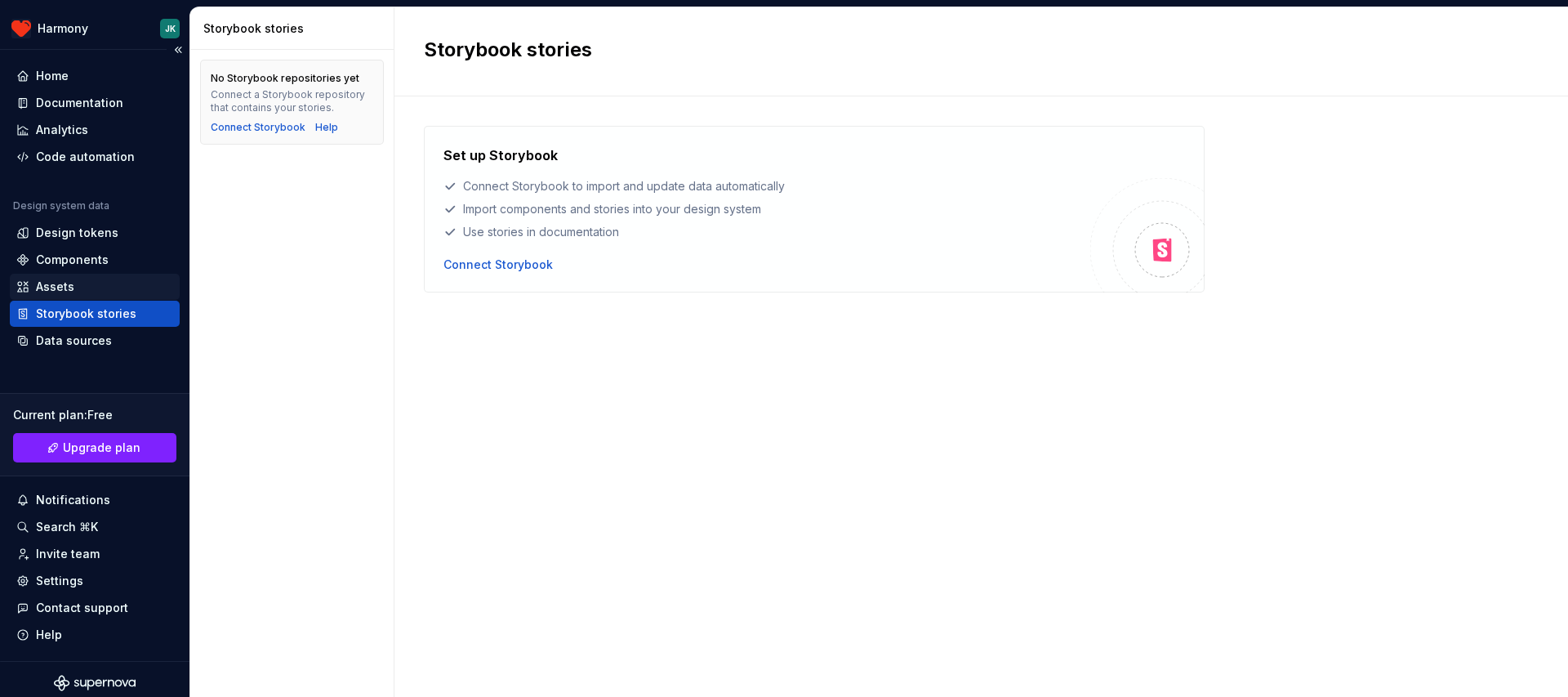
click at [77, 289] on div "Assets" at bounding box center [94, 286] width 157 height 16
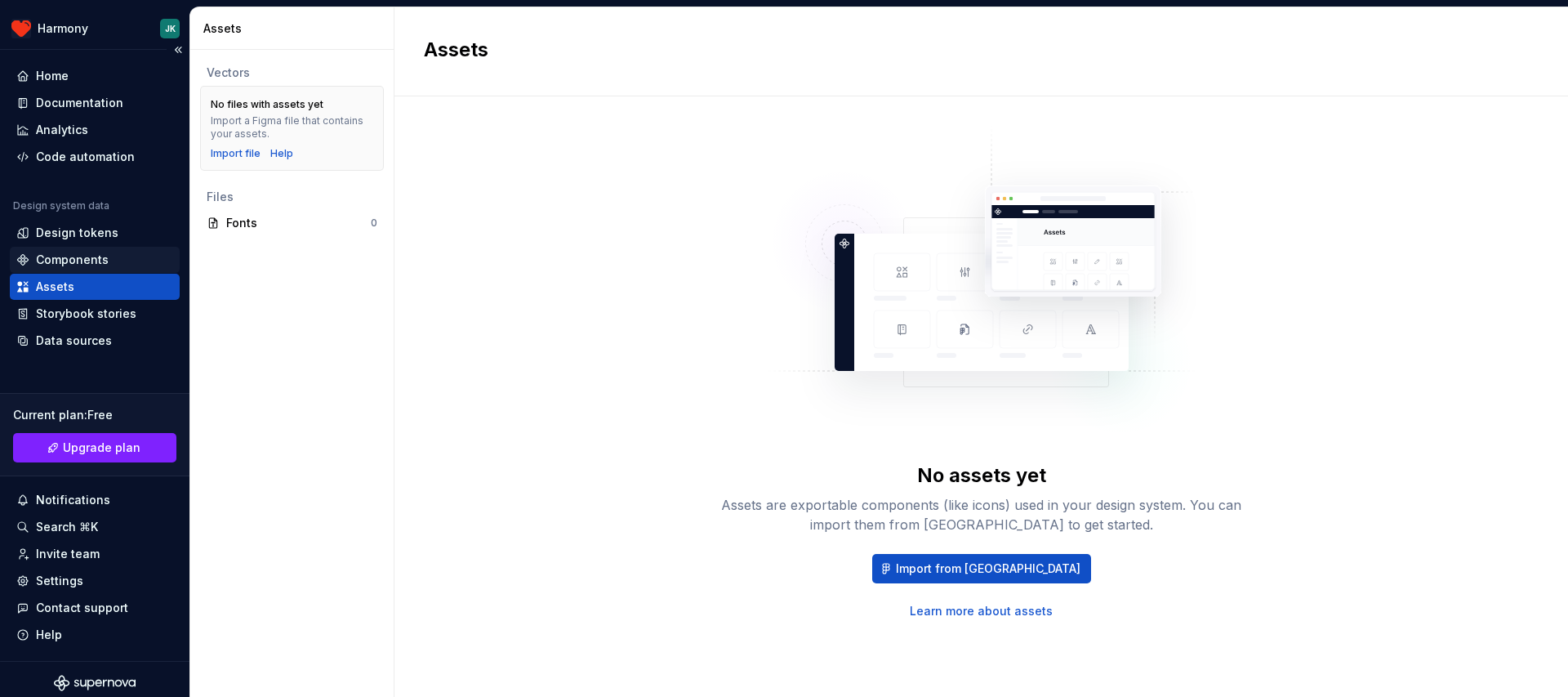
click at [118, 251] on div "Components" at bounding box center [94, 259] width 157 height 16
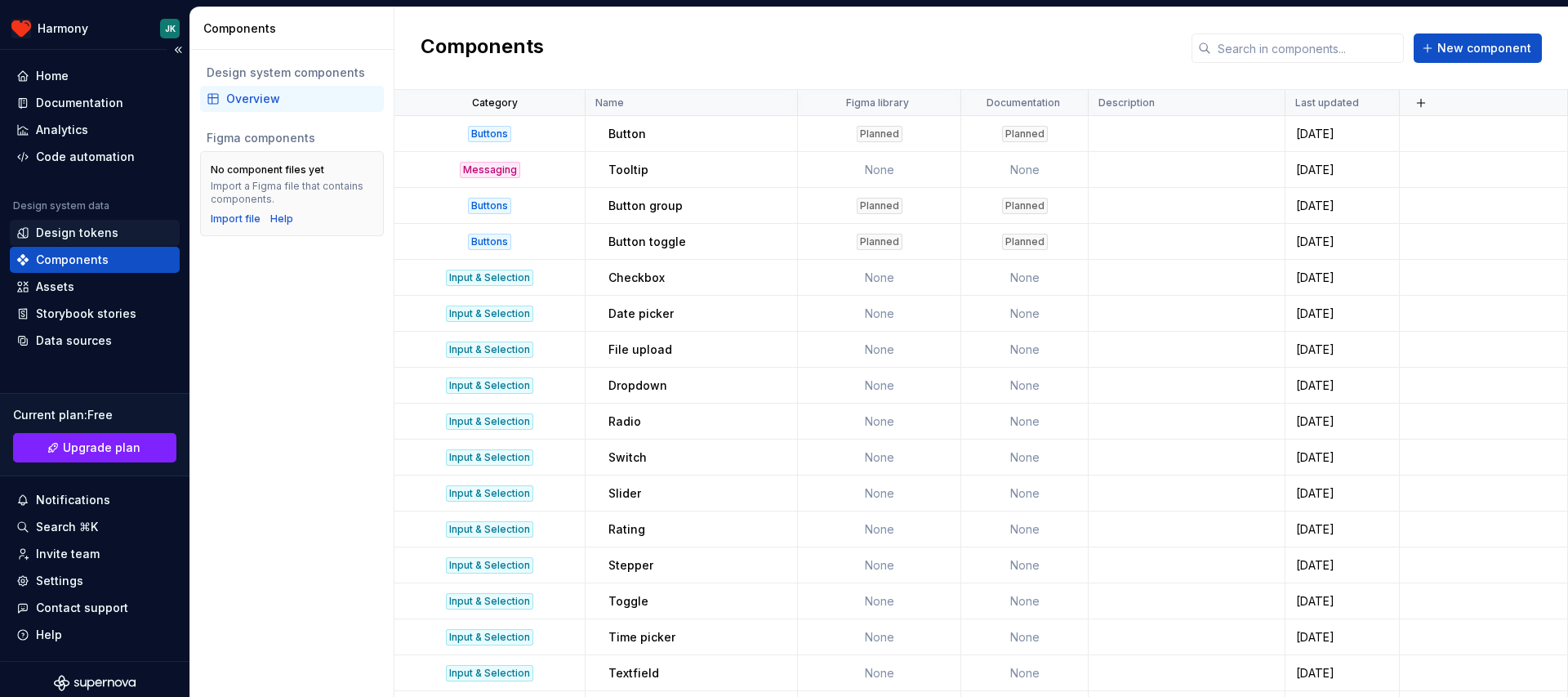
click at [124, 229] on div "Design tokens" at bounding box center [94, 232] width 157 height 16
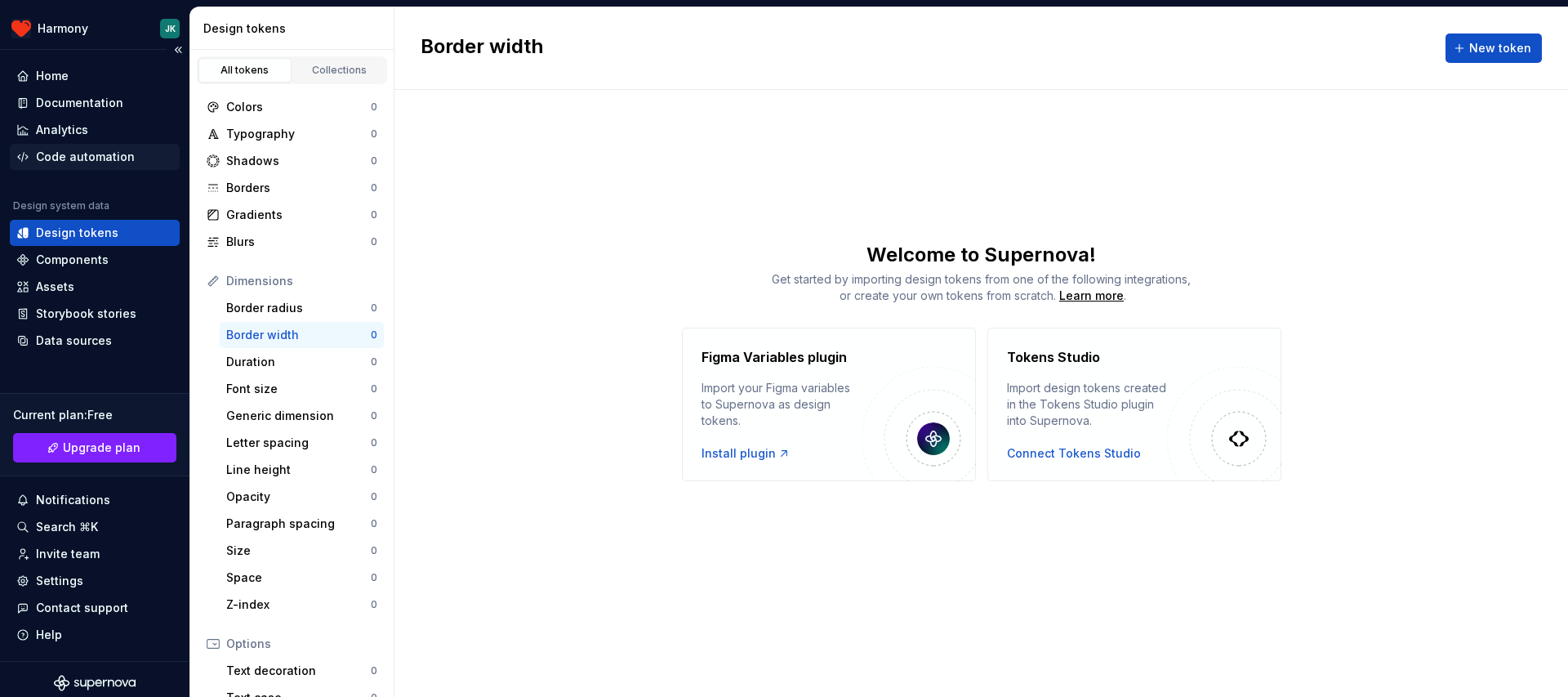
click at [60, 157] on div "Code automation" at bounding box center [85, 156] width 99 height 16
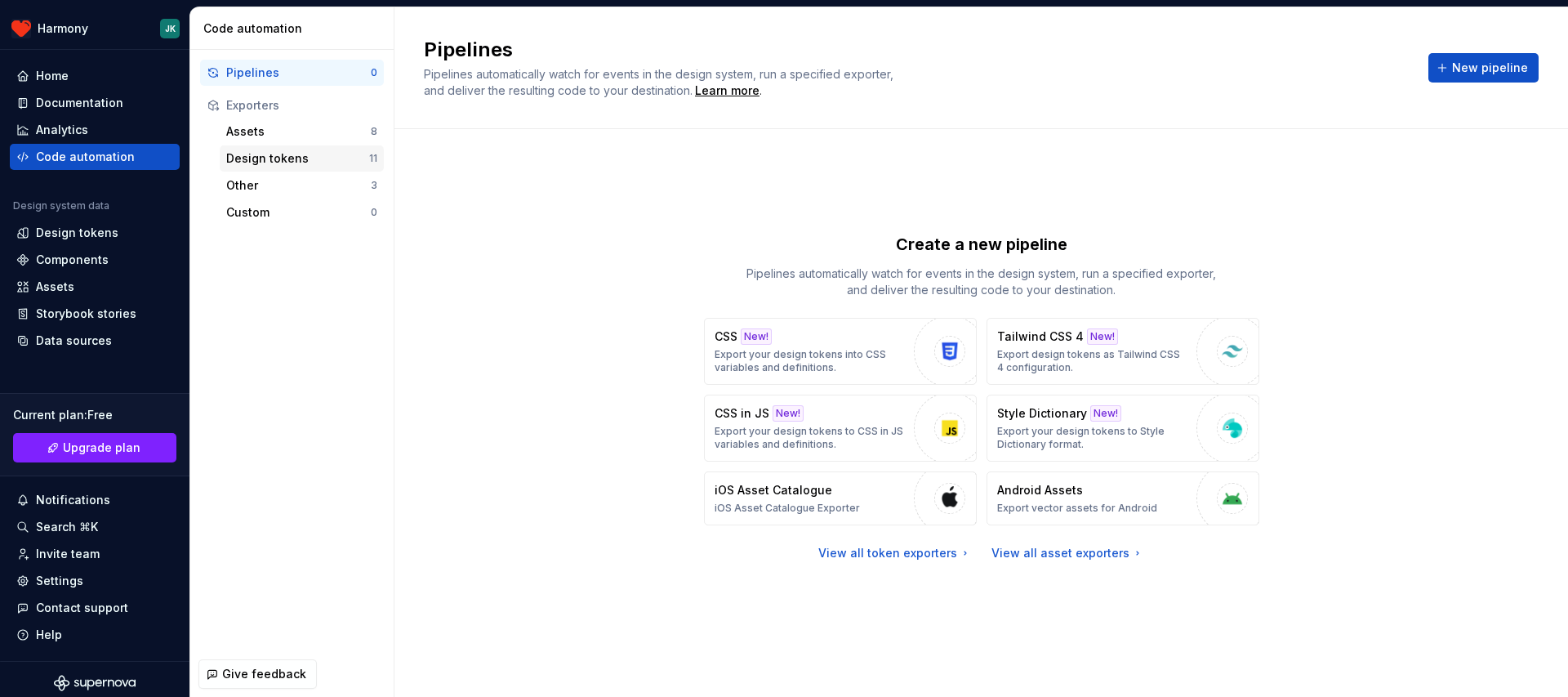
click at [263, 155] on div "Design tokens" at bounding box center [297, 158] width 142 height 16
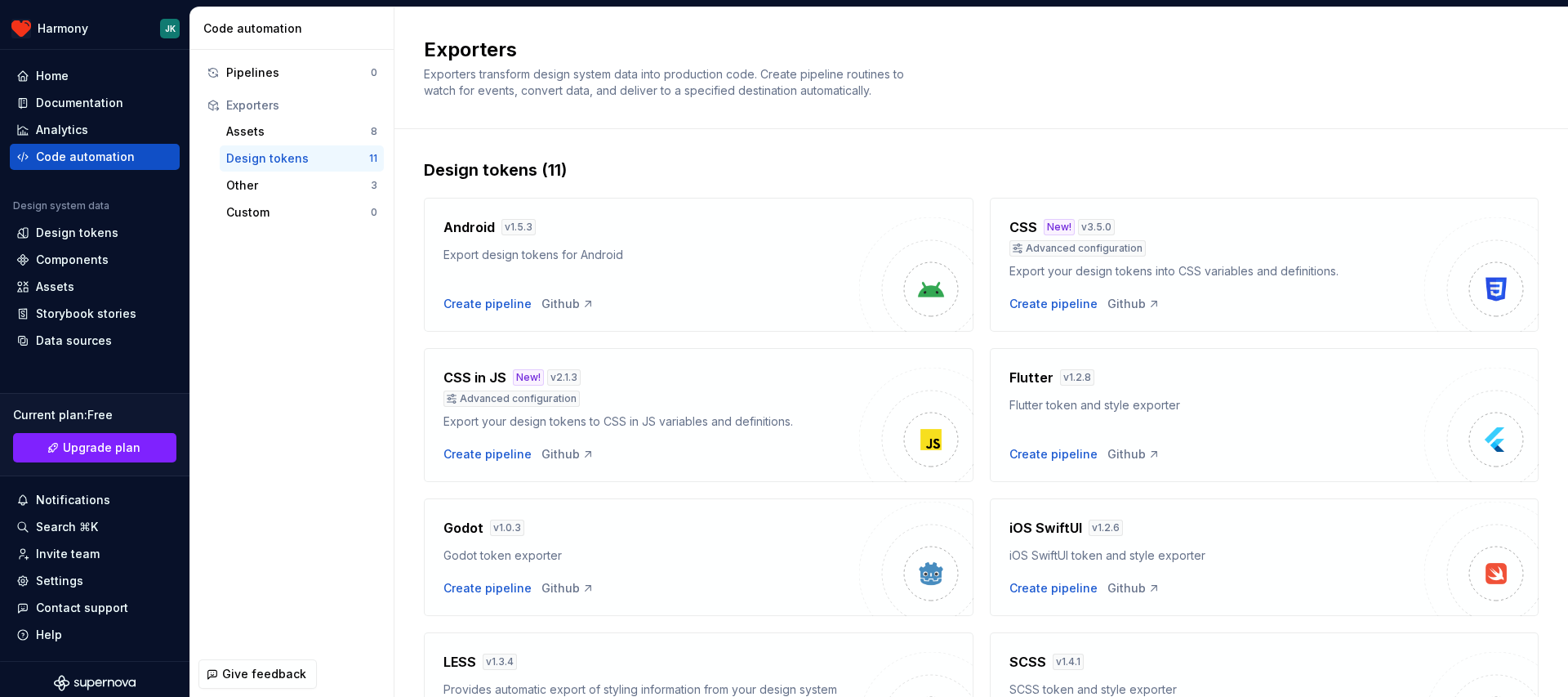
click at [833, 286] on div "Android v 1.5.3 Export design tokens for Android Create pipeline Github" at bounding box center [652, 265] width 416 height 94
click at [226, 434] on div "Pipelines 0 Exporters Assets 8 Design tokens 11 Other 3 Custom 0" at bounding box center [292, 350] width 203 height 601
click at [293, 129] on div "Assets" at bounding box center [298, 131] width 144 height 16
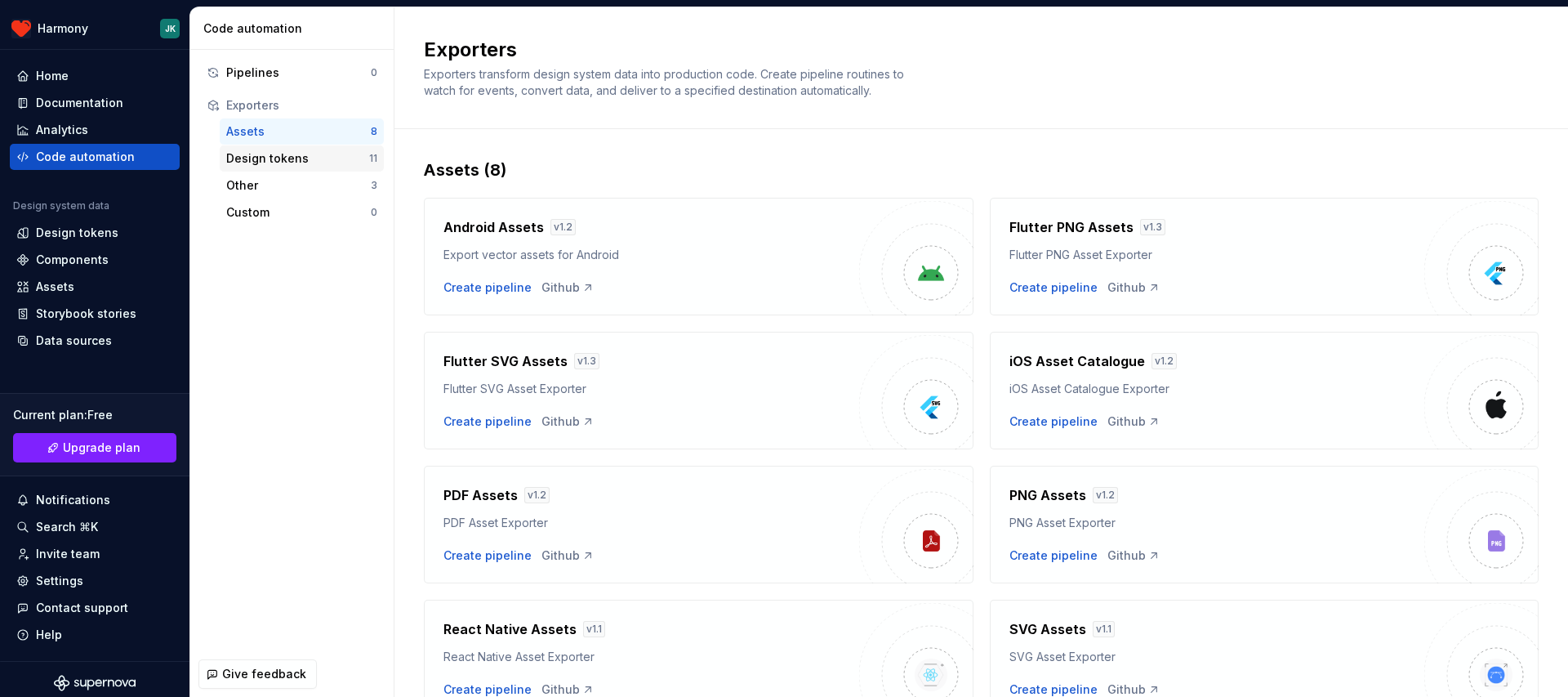
click at [290, 159] on div "Design tokens" at bounding box center [297, 158] width 142 height 16
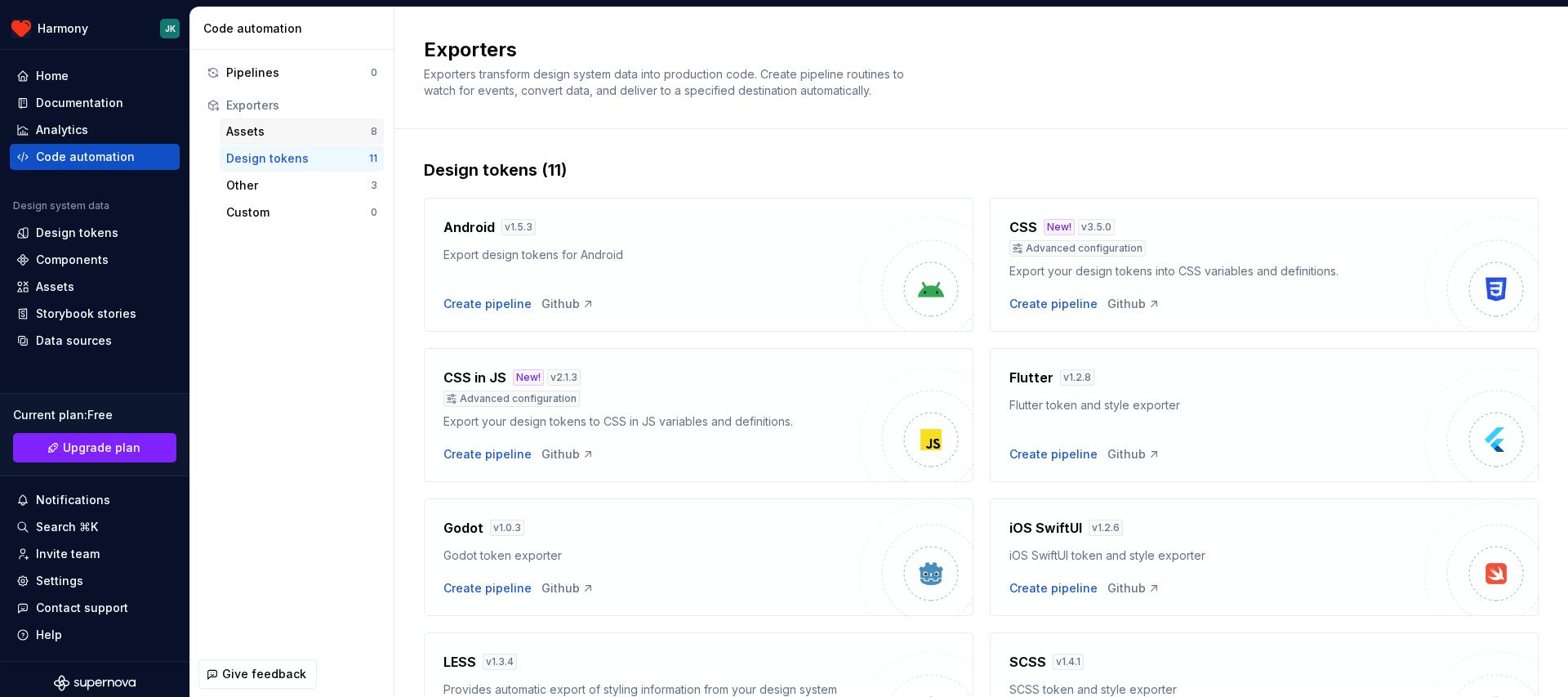
click at [298, 129] on div "Assets" at bounding box center [298, 131] width 144 height 16
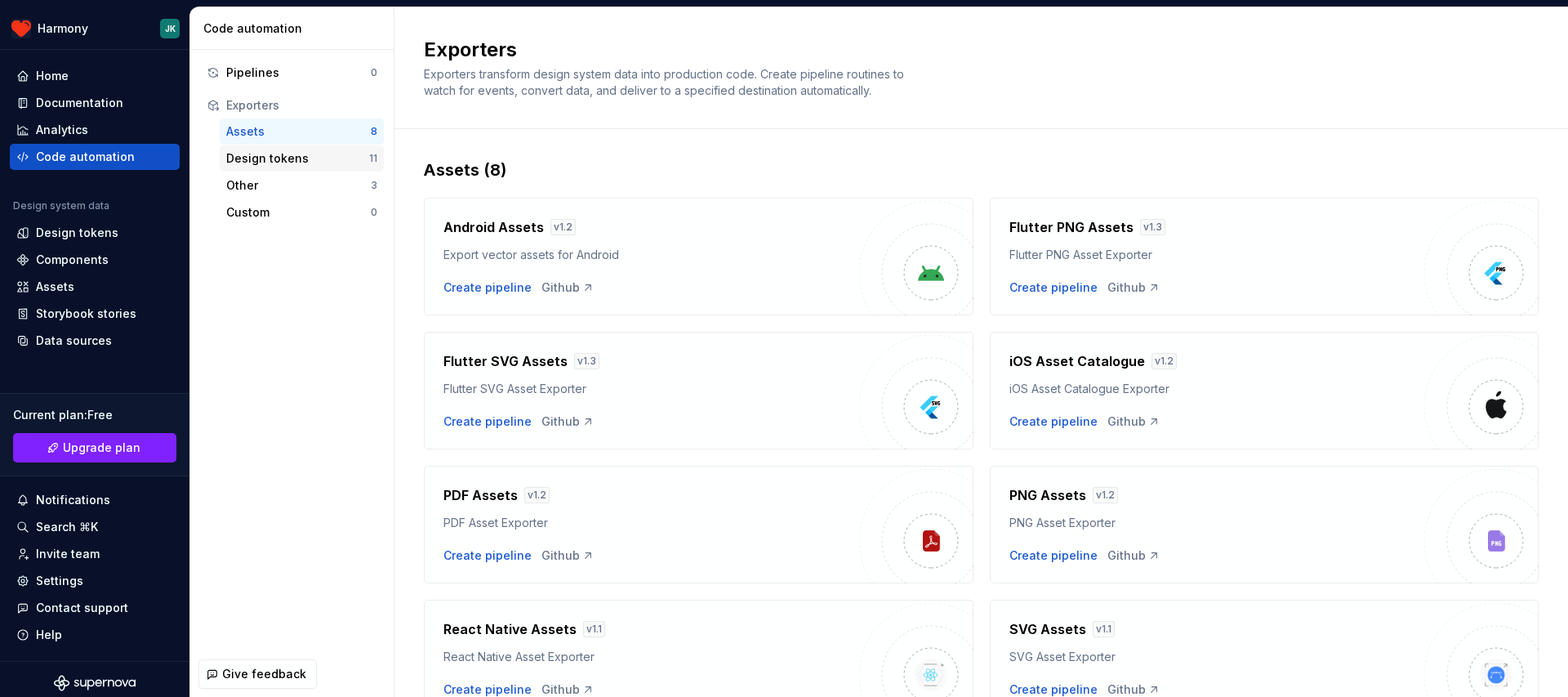
click at [314, 170] on div "Design tokens 11" at bounding box center [301, 158] width 164 height 26
click at [314, 178] on div "Other" at bounding box center [298, 185] width 144 height 16
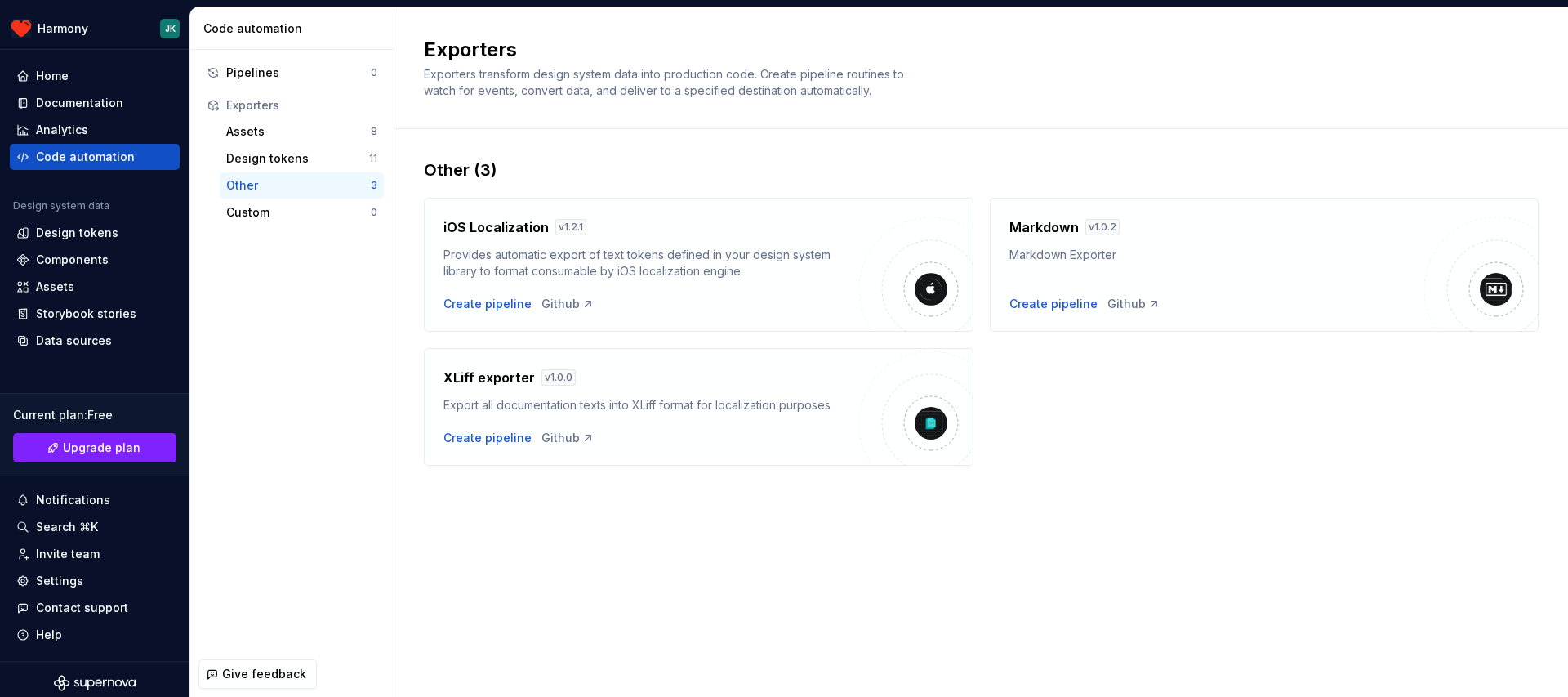
click at [319, 196] on div "Other 3" at bounding box center [301, 185] width 164 height 26
click at [317, 208] on div "Custom" at bounding box center [298, 212] width 144 height 16
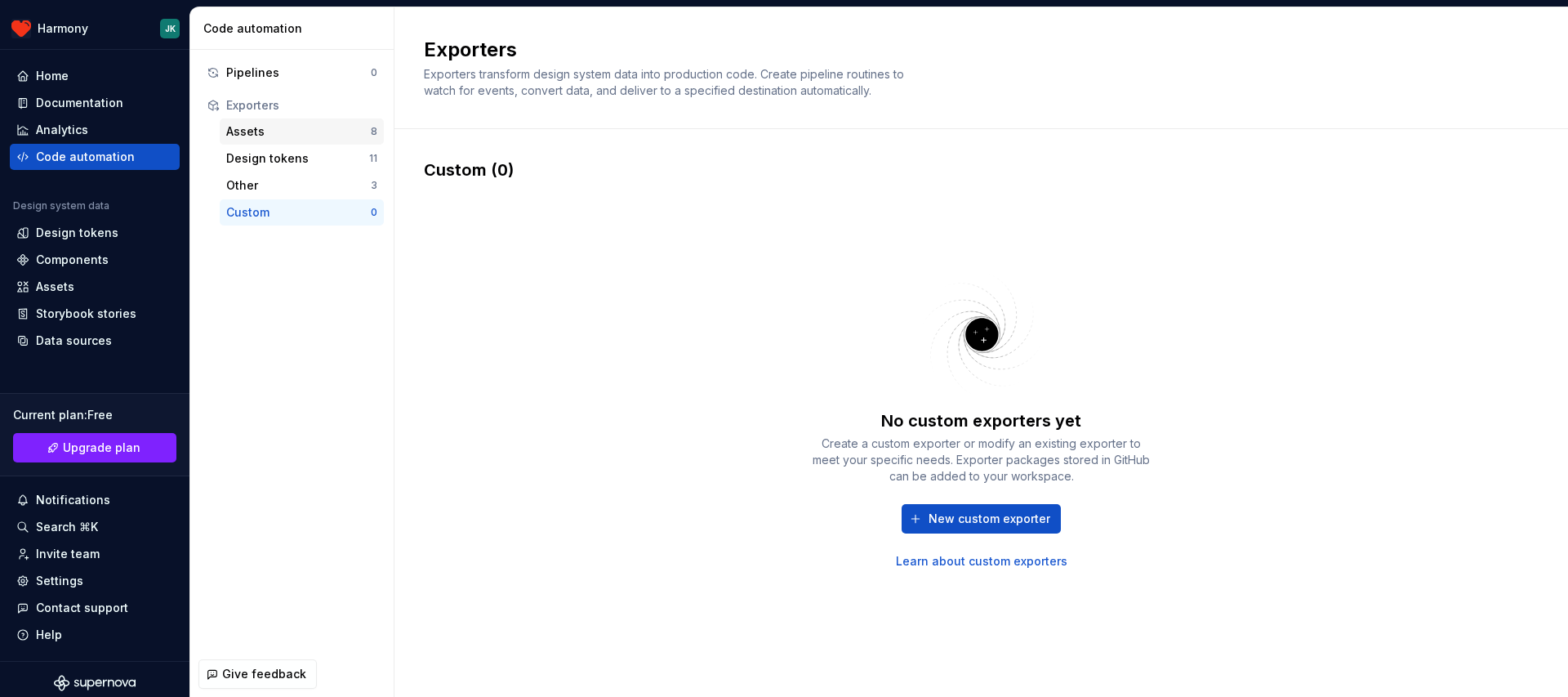
click at [332, 132] on div "Assets" at bounding box center [298, 131] width 144 height 16
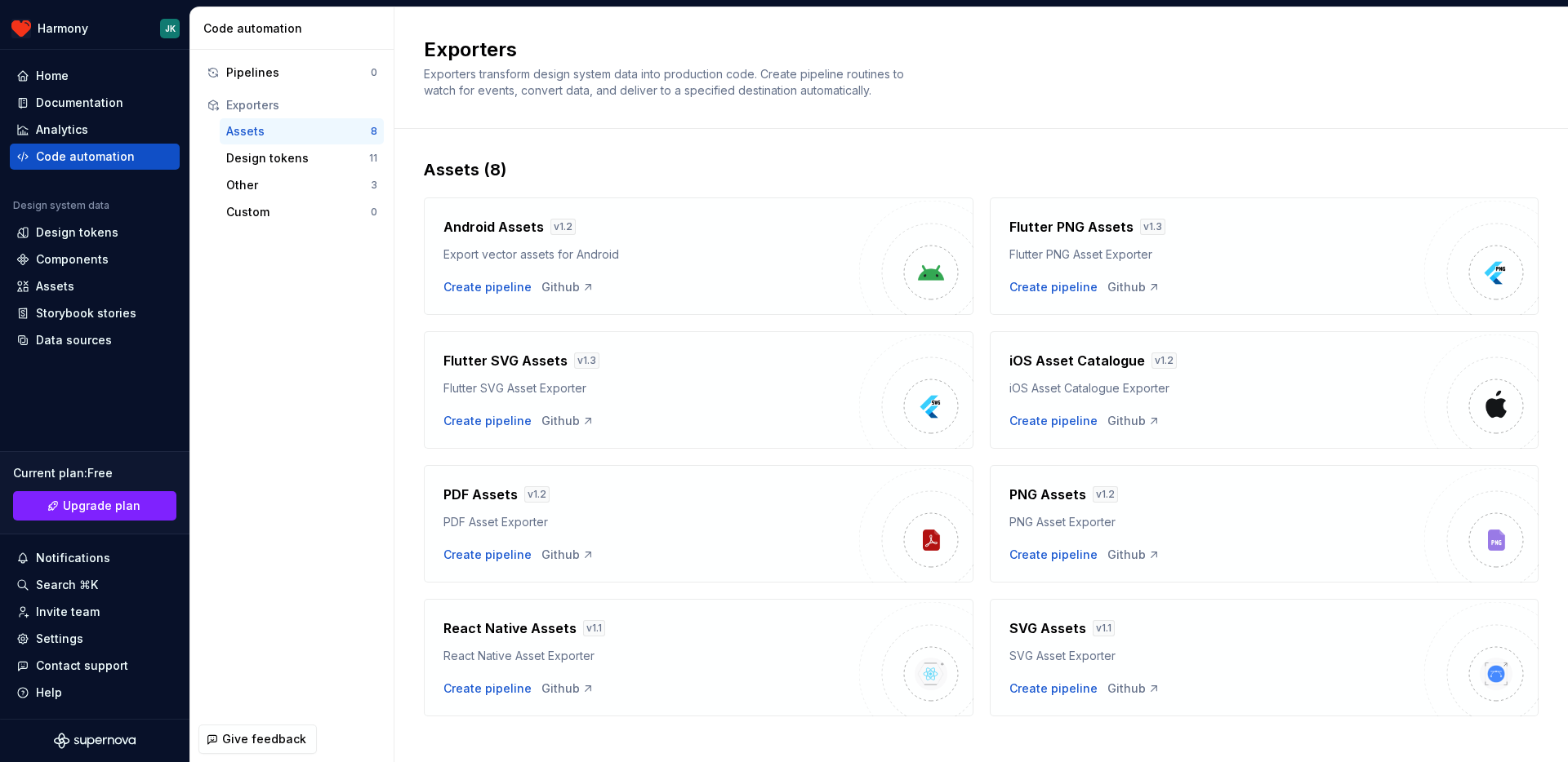
click at [578, 394] on div "Flutter SVG Asset Exporter" at bounding box center [652, 388] width 416 height 16
